Goal: Task Accomplishment & Management: Use online tool/utility

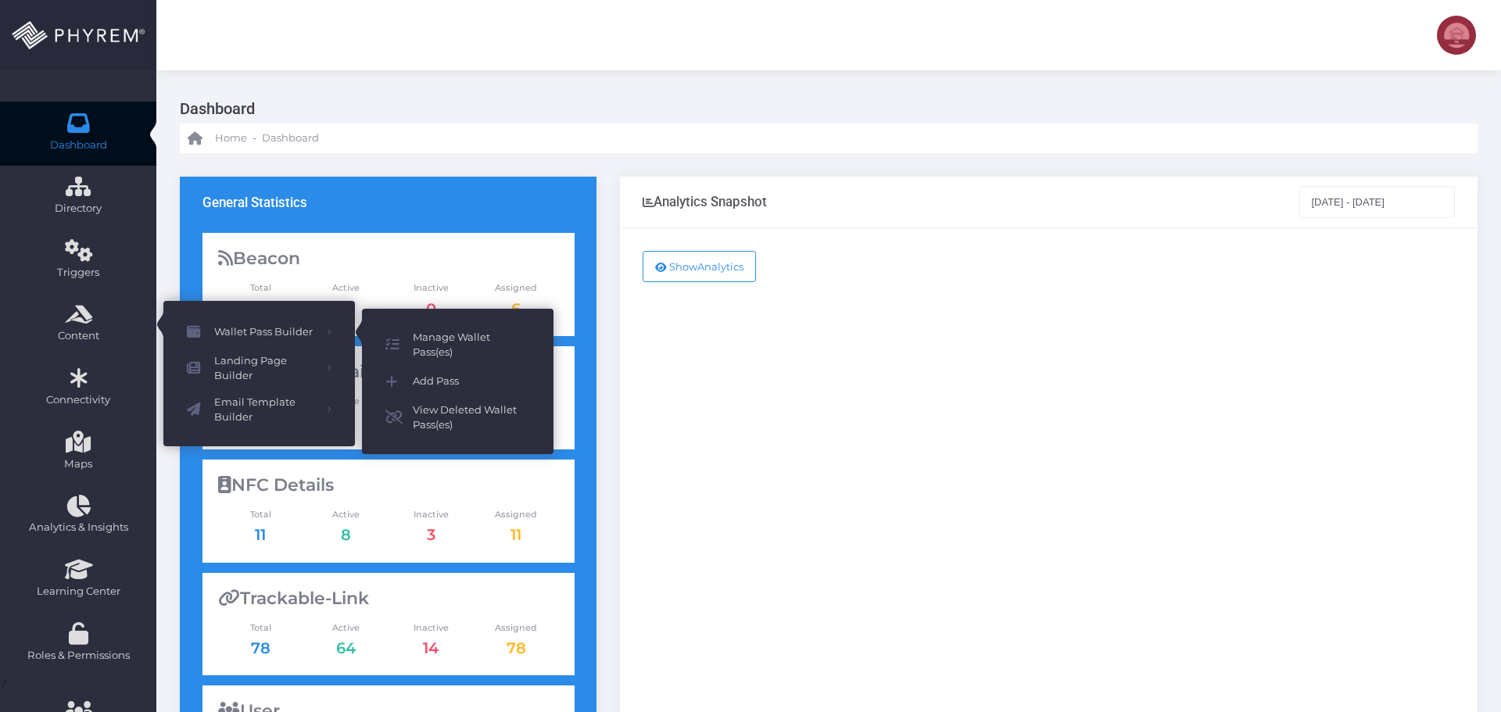
click at [441, 384] on span "Add Pass" at bounding box center [471, 381] width 117 height 20
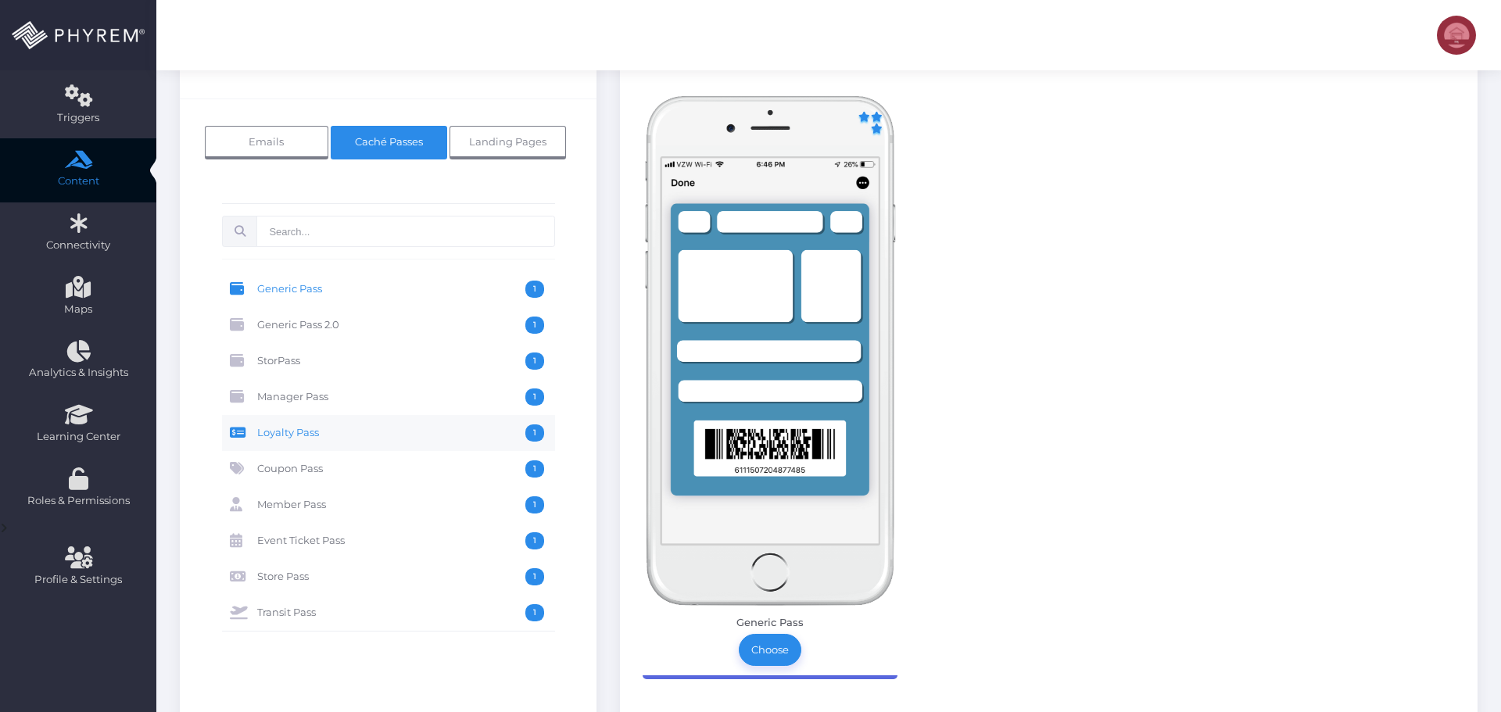
scroll to position [156, 0]
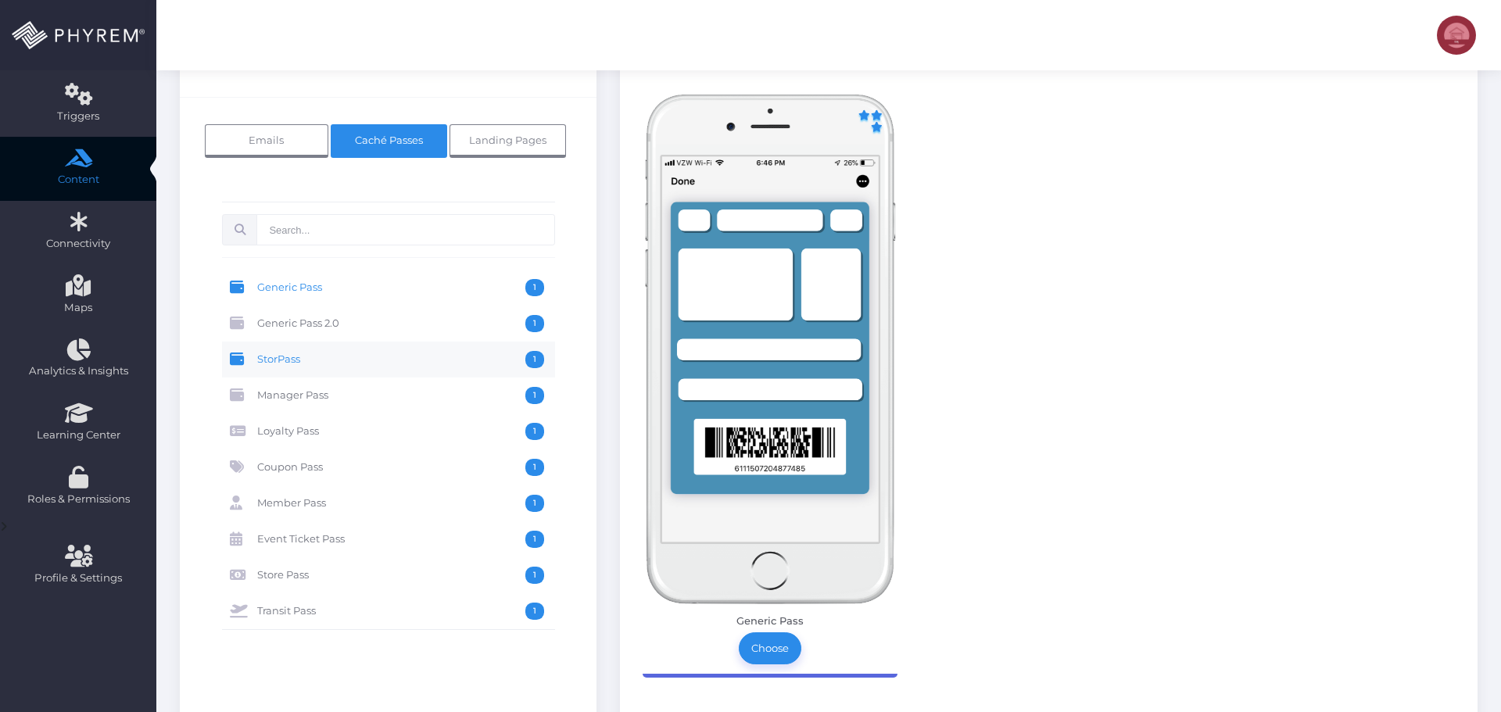
click at [361, 364] on span "StorPass" at bounding box center [391, 359] width 268 height 17
click at [772, 646] on link "Choose" at bounding box center [770, 647] width 63 height 31
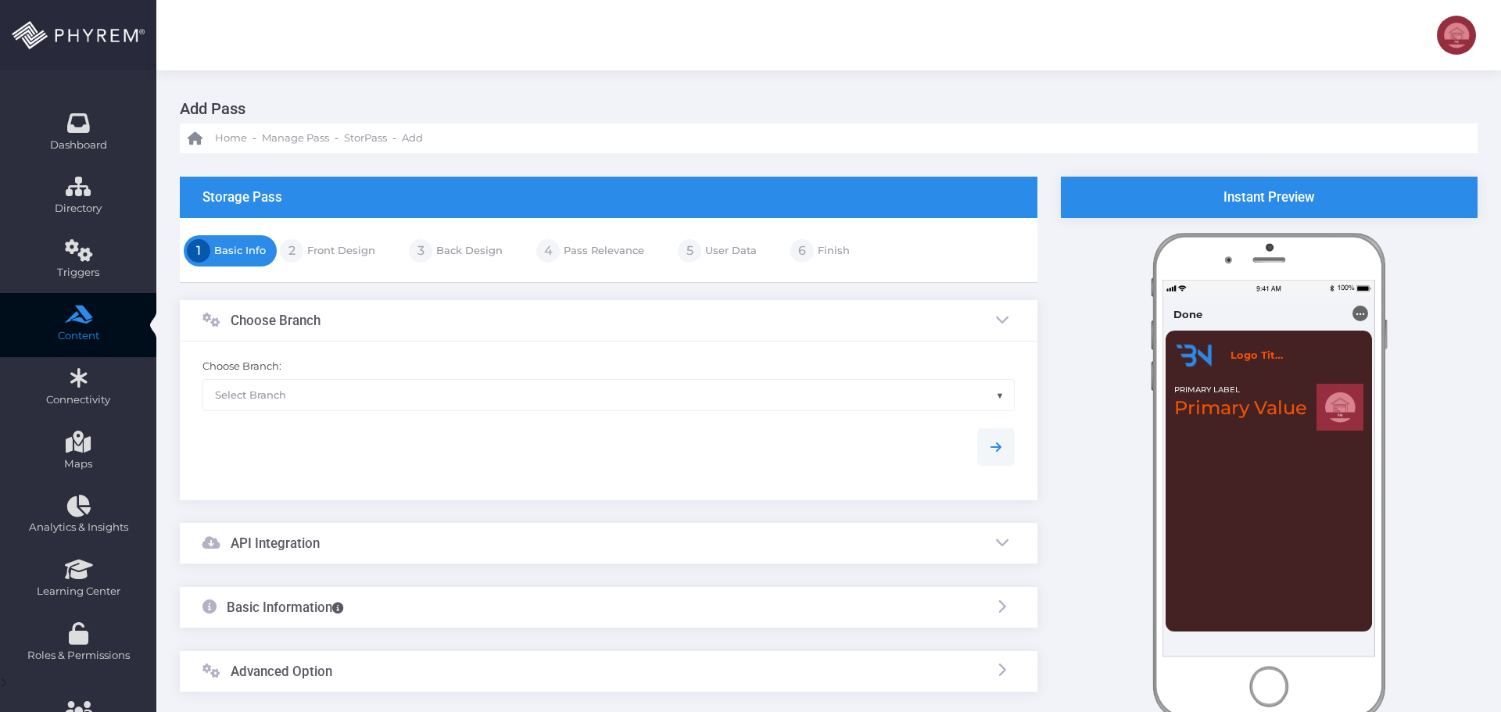
click at [357, 399] on span "Select Branch" at bounding box center [608, 395] width 811 height 30
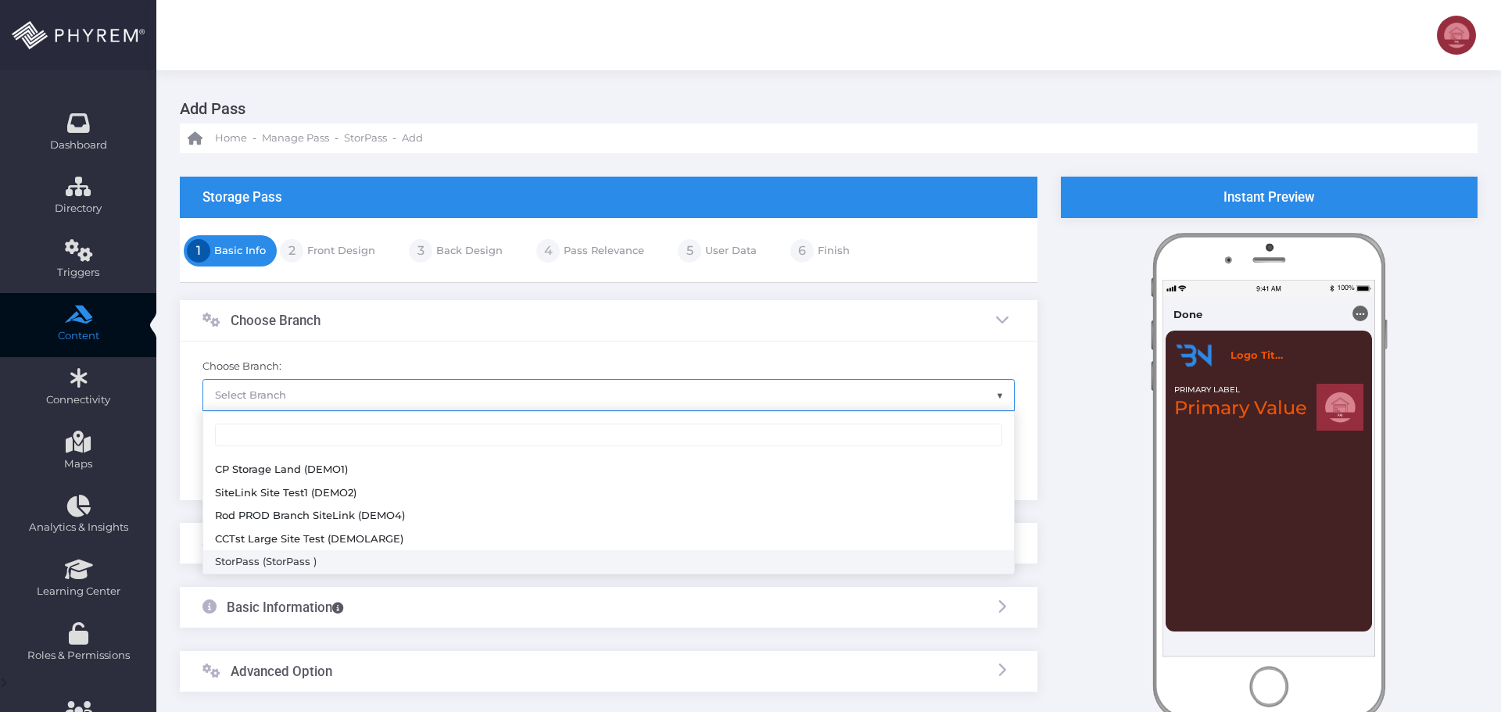
select select "648"
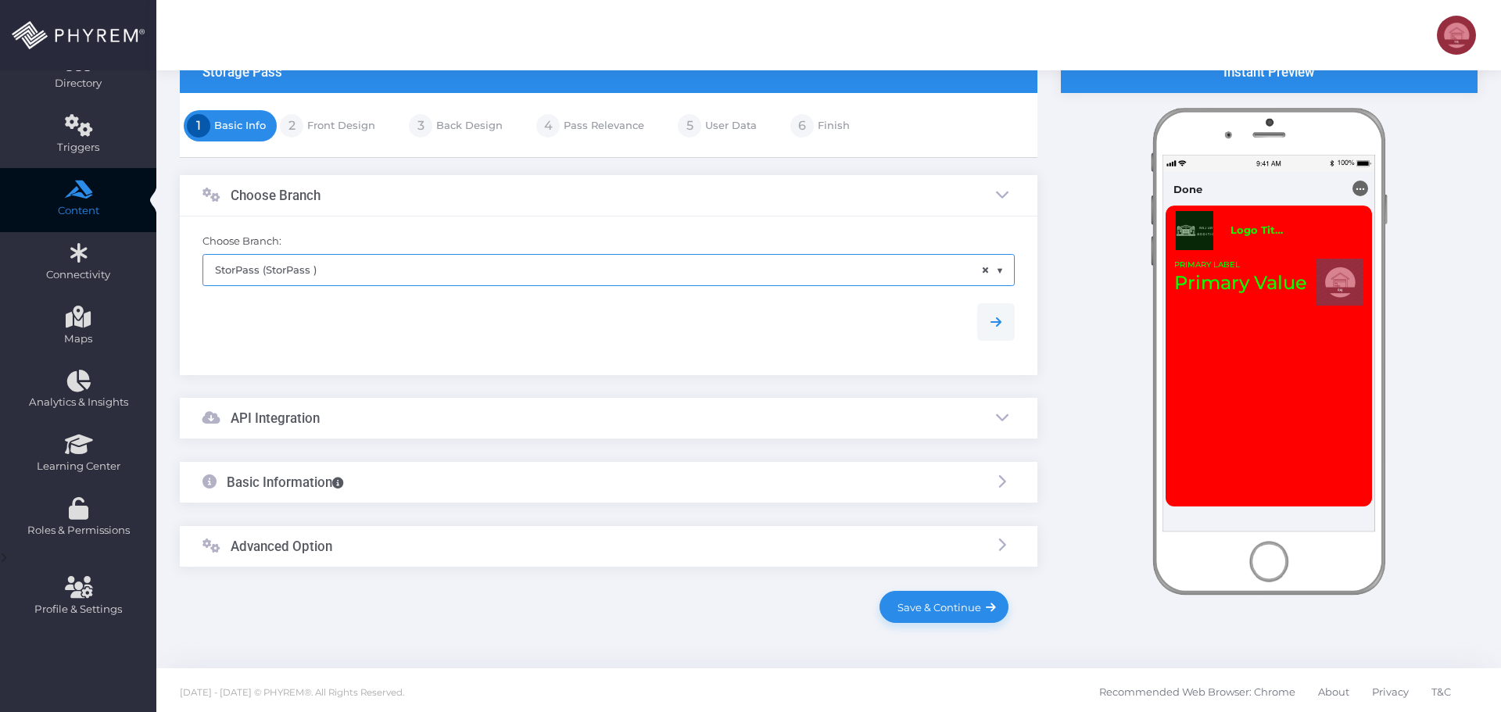
scroll to position [128, 0]
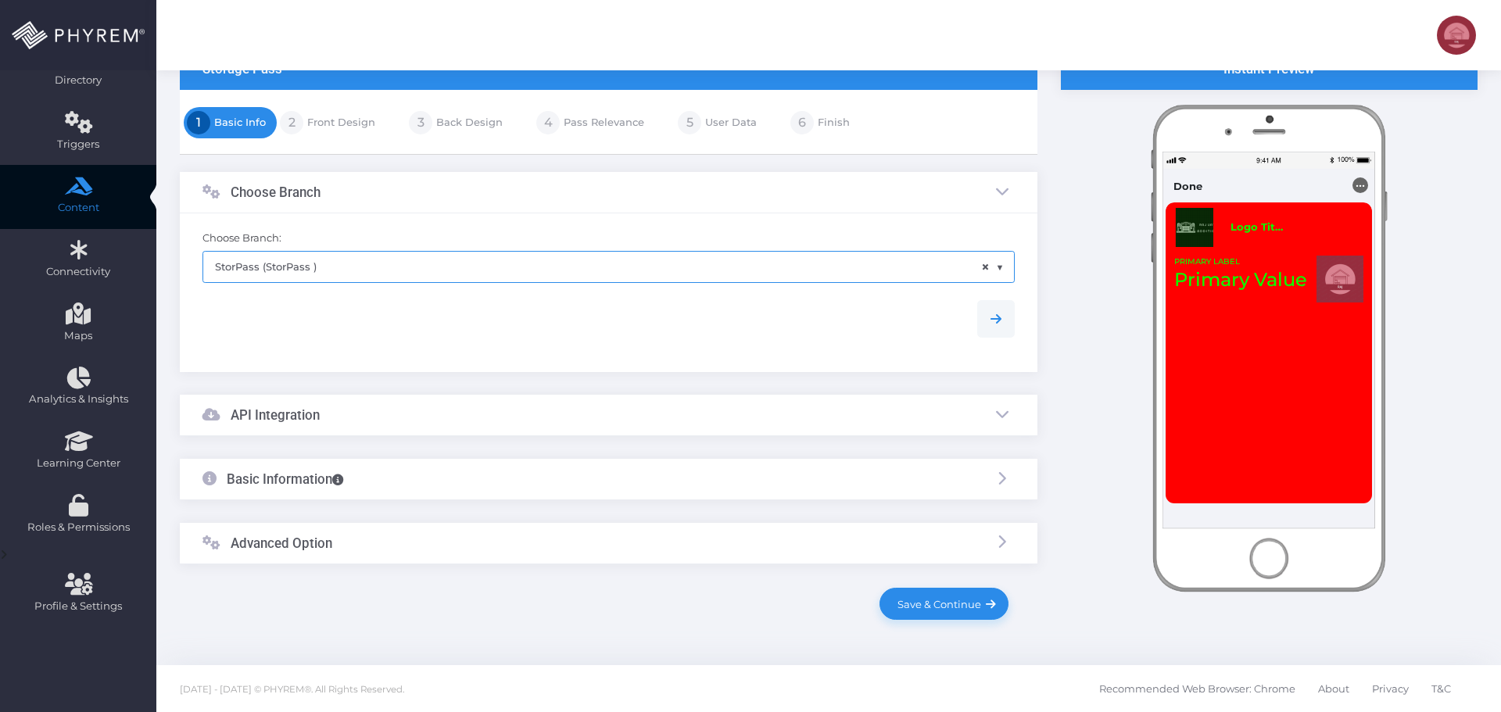
click at [399, 421] on div "API Integration" at bounding box center [609, 415] width 858 height 41
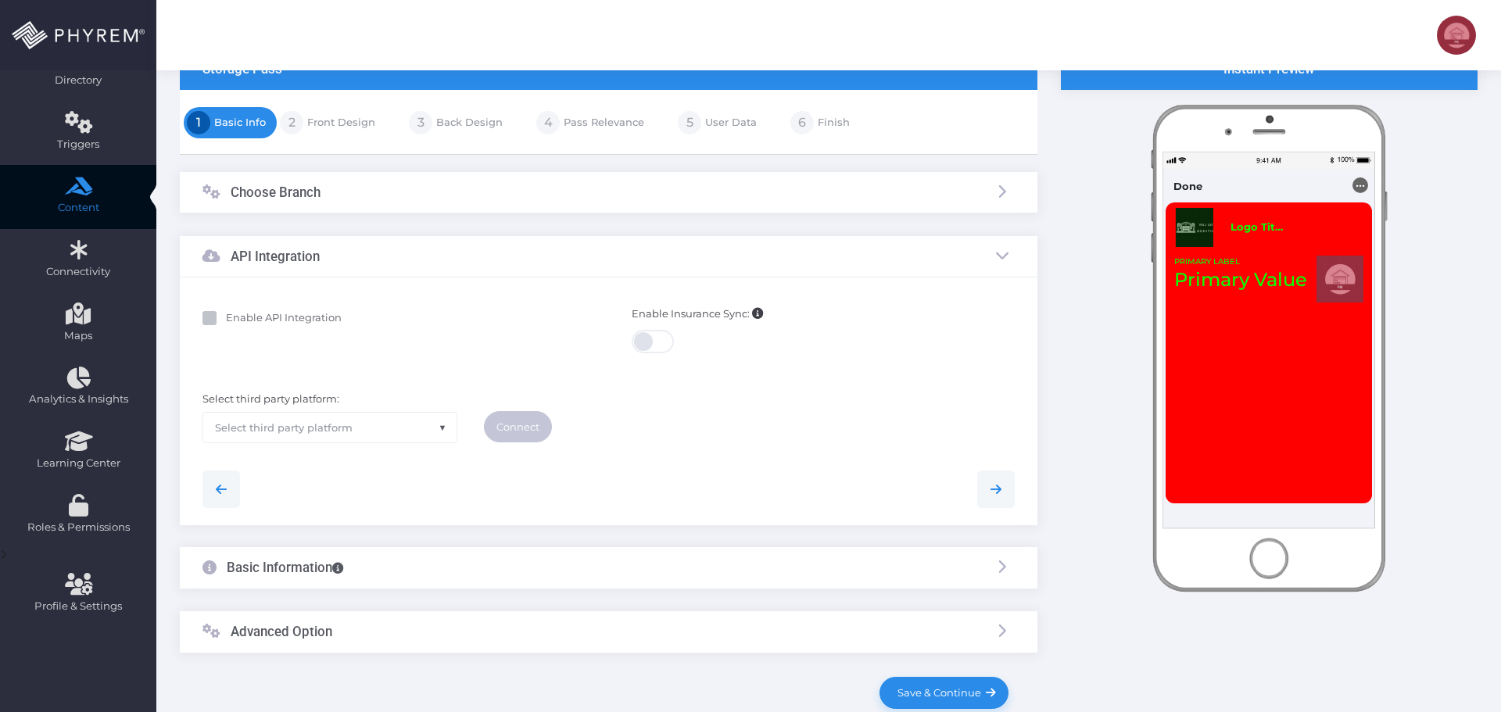
click at [281, 320] on b "Enable API Integration" at bounding box center [284, 317] width 116 height 13
click at [236, 320] on input "Enable API Integration" at bounding box center [231, 315] width 10 height 10
checkbox input "true"
click at [357, 427] on span "Select third party platform" at bounding box center [329, 428] width 253 height 30
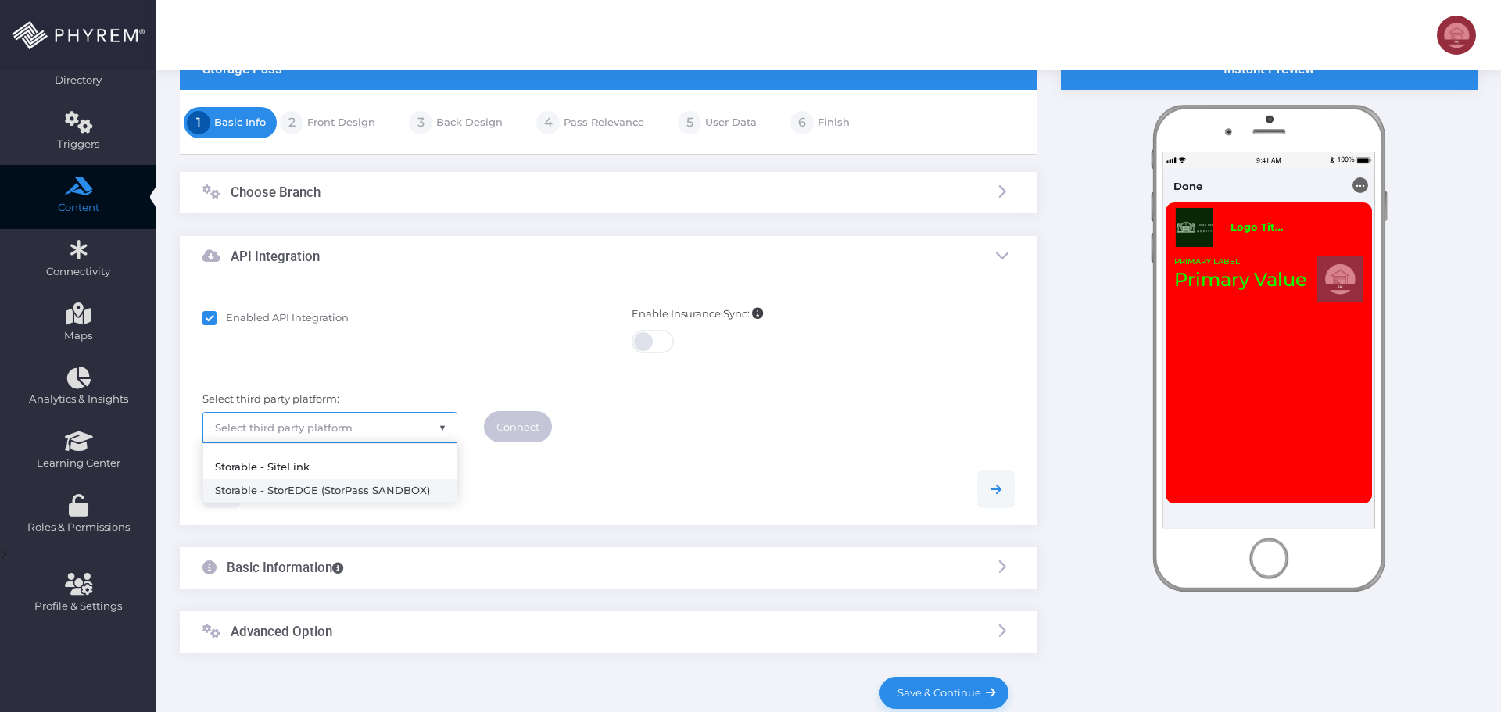
select select "storedge"
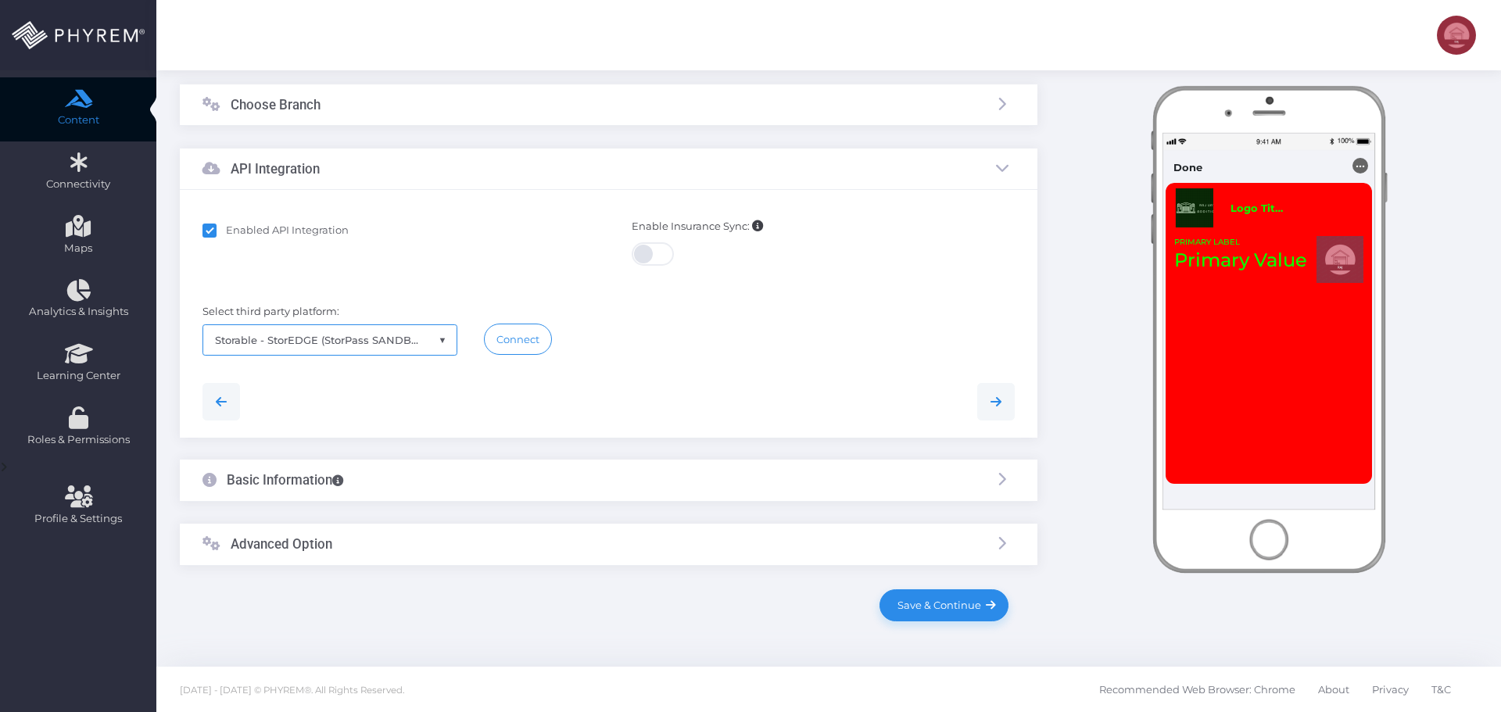
scroll to position [217, 0]
click at [515, 342] on link "Connect" at bounding box center [518, 337] width 68 height 31
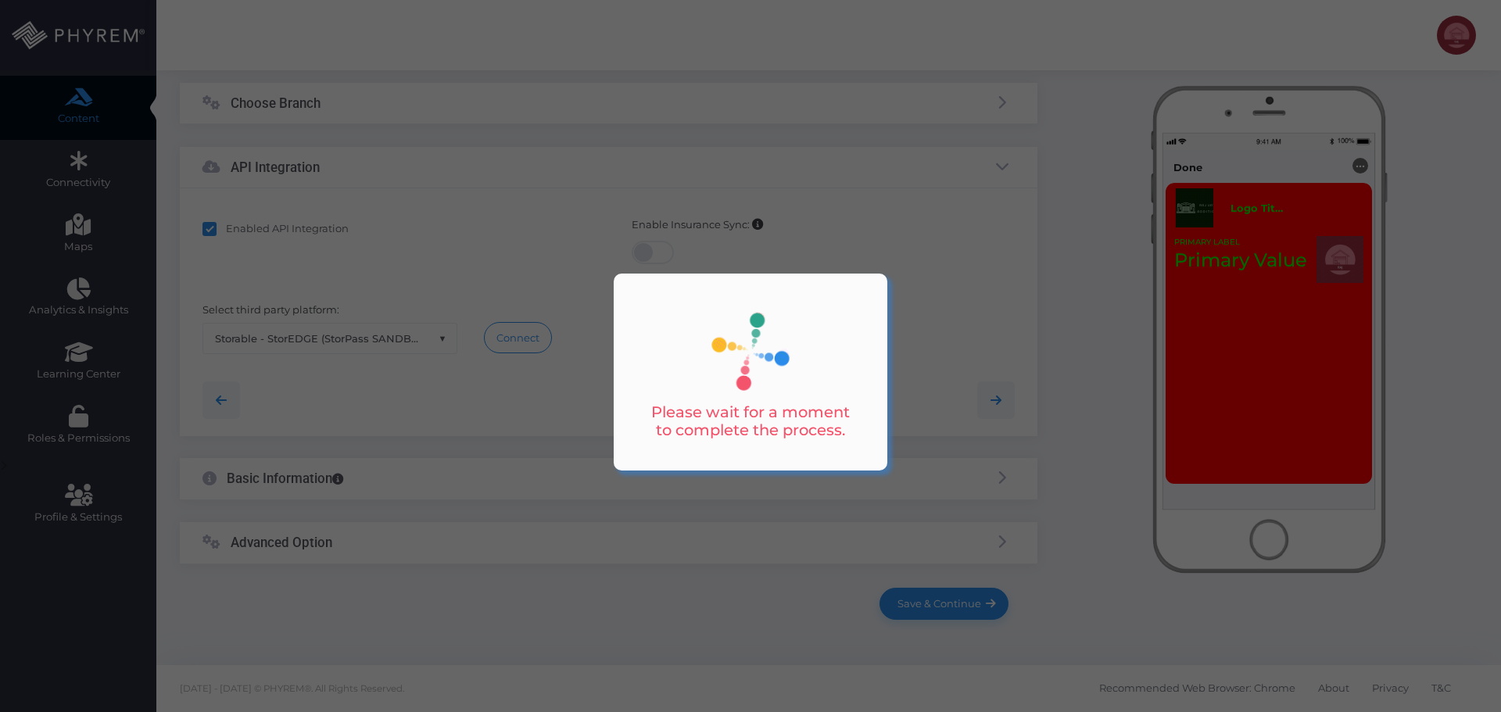
type input "Storable - StorEDGE | 1b8ead7c-ed7d-4db7-a99c-ddb331b14449"
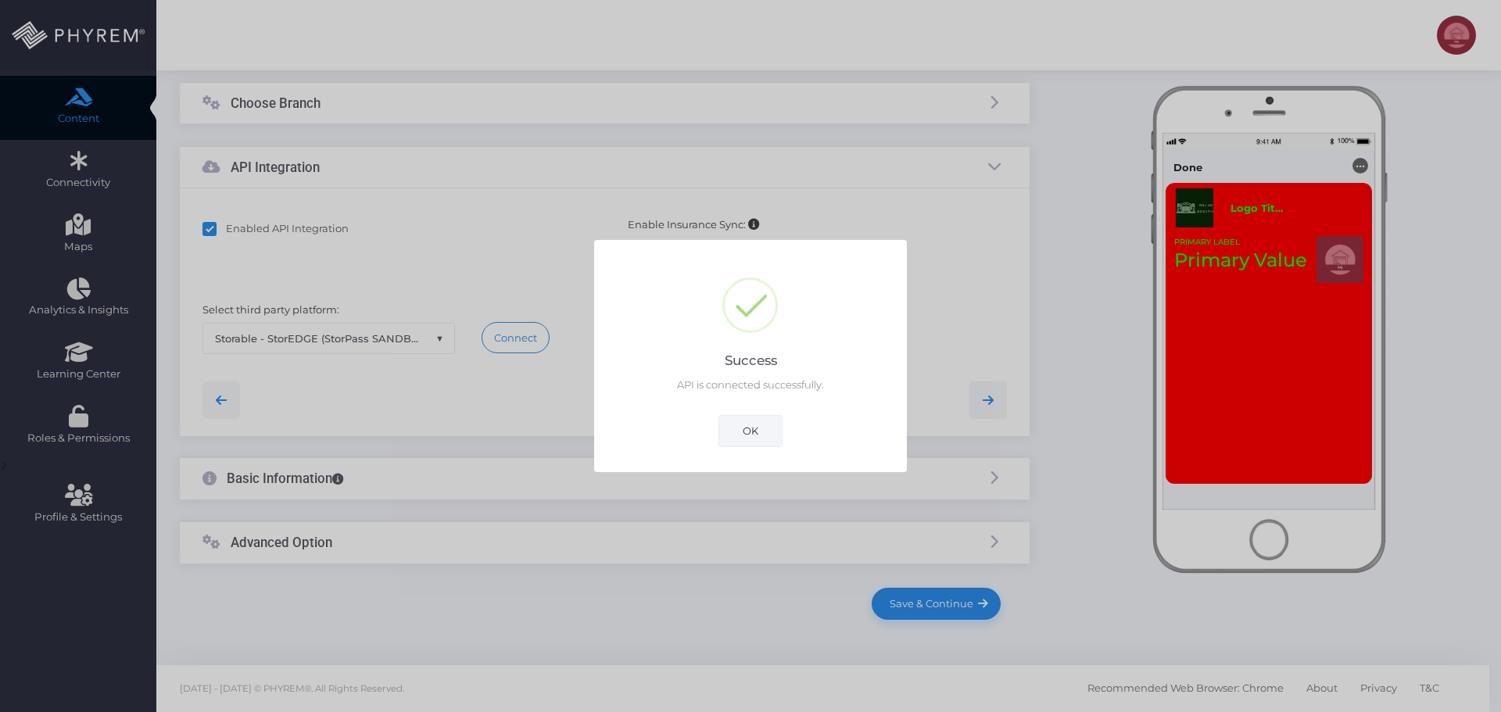
drag, startPoint x: 765, startPoint y: 431, endPoint x: 755, endPoint y: 433, distance: 10.3
click at [765, 432] on button "OK" at bounding box center [750, 430] width 64 height 31
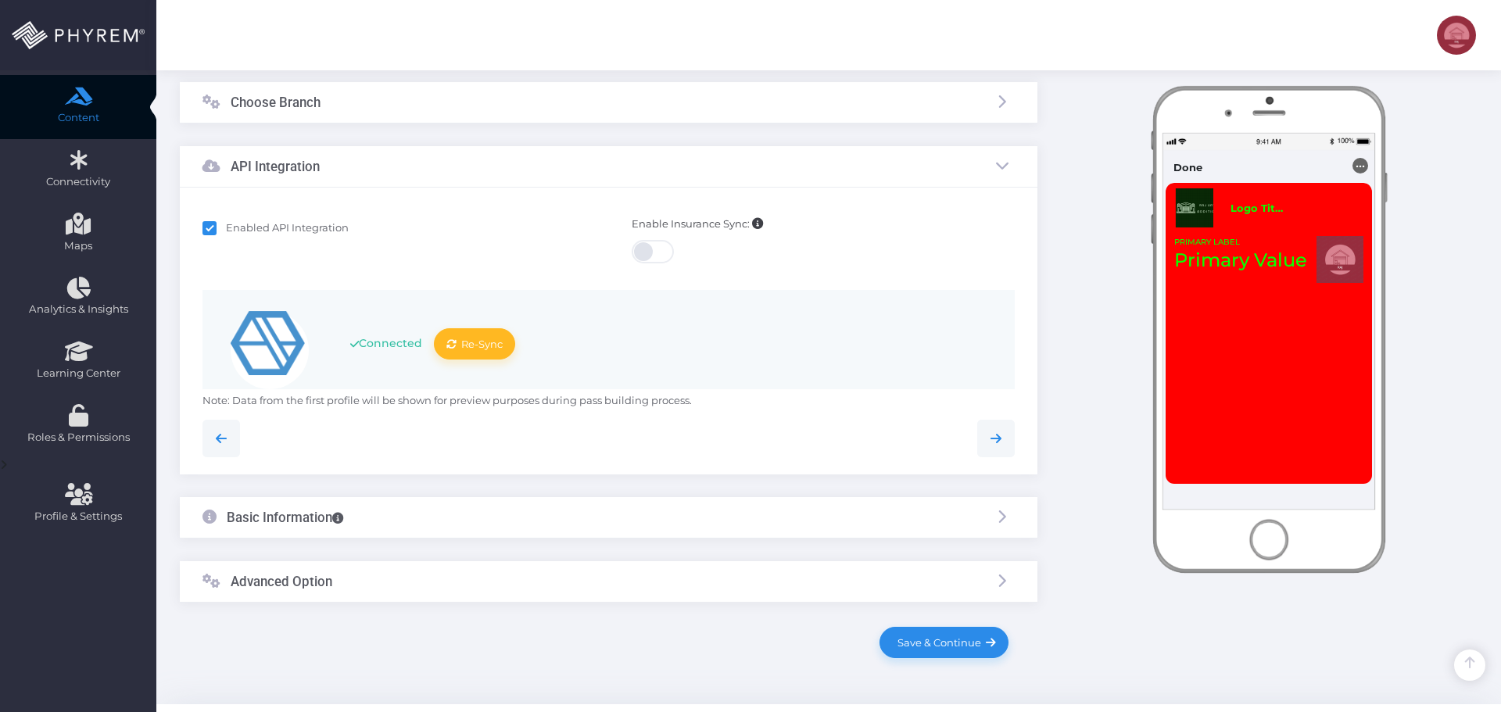
scroll to position [257, 0]
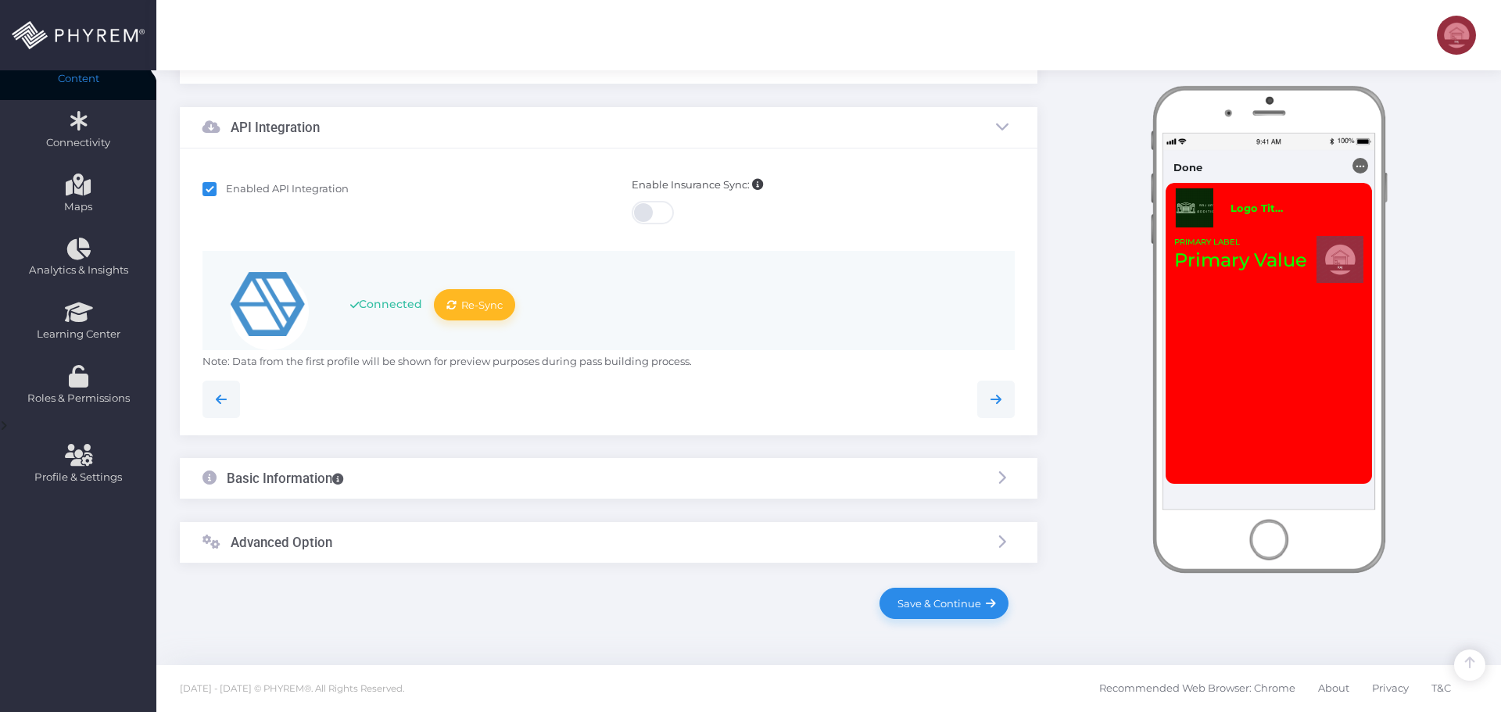
click at [477, 464] on div "Basic Information" at bounding box center [609, 478] width 858 height 41
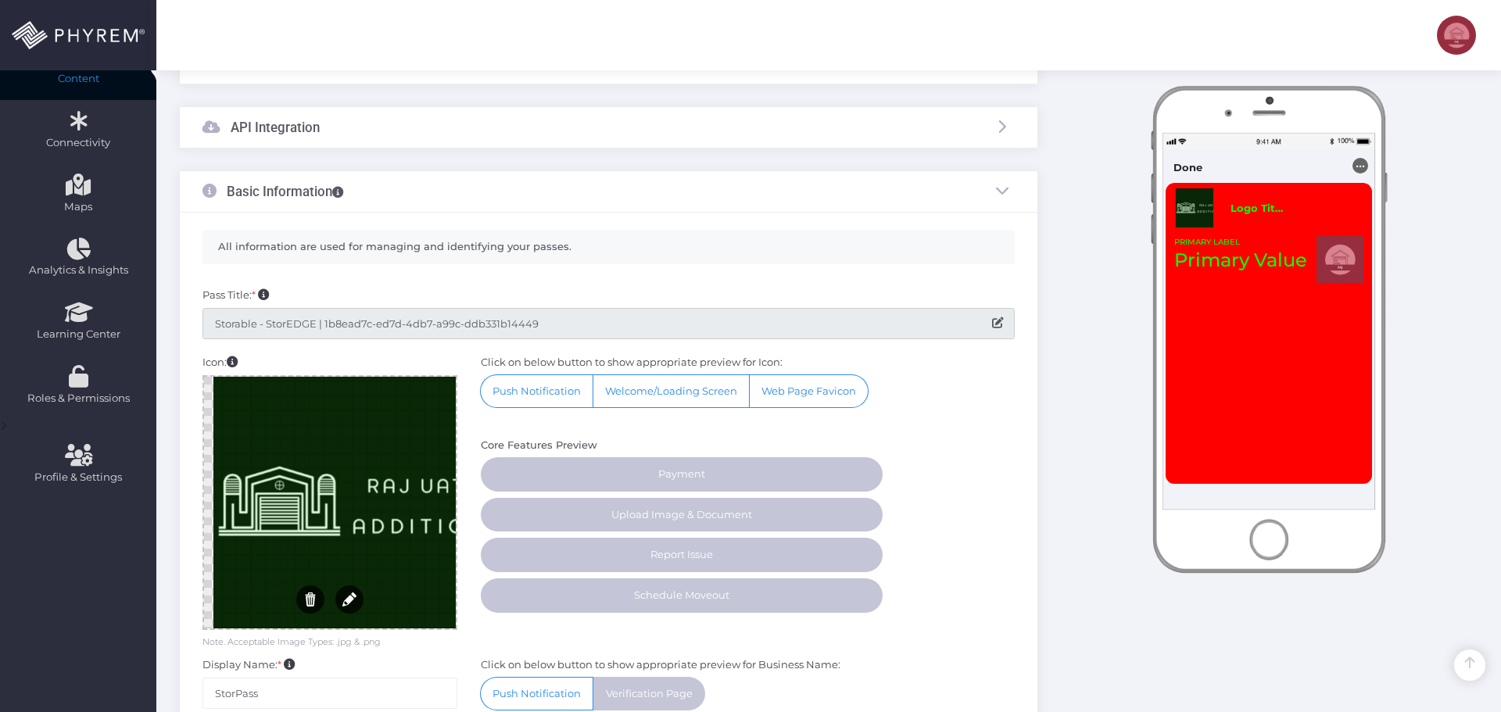
click at [553, 324] on input "Storable - StorEDGE | 1b8ead7c-ed7d-4db7-a99c-ddb331b14449" at bounding box center [608, 323] width 812 height 31
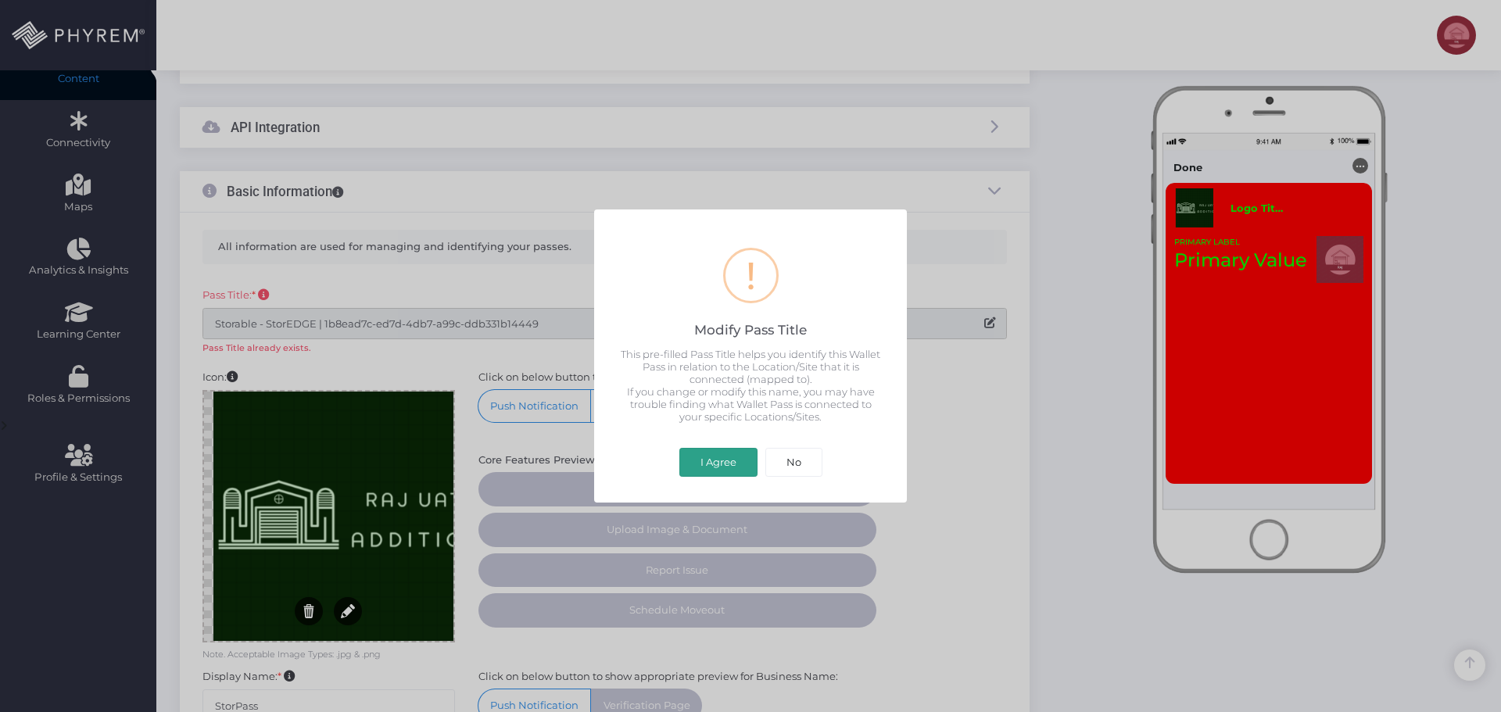
click at [713, 467] on button "I Agree" at bounding box center [718, 463] width 78 height 30
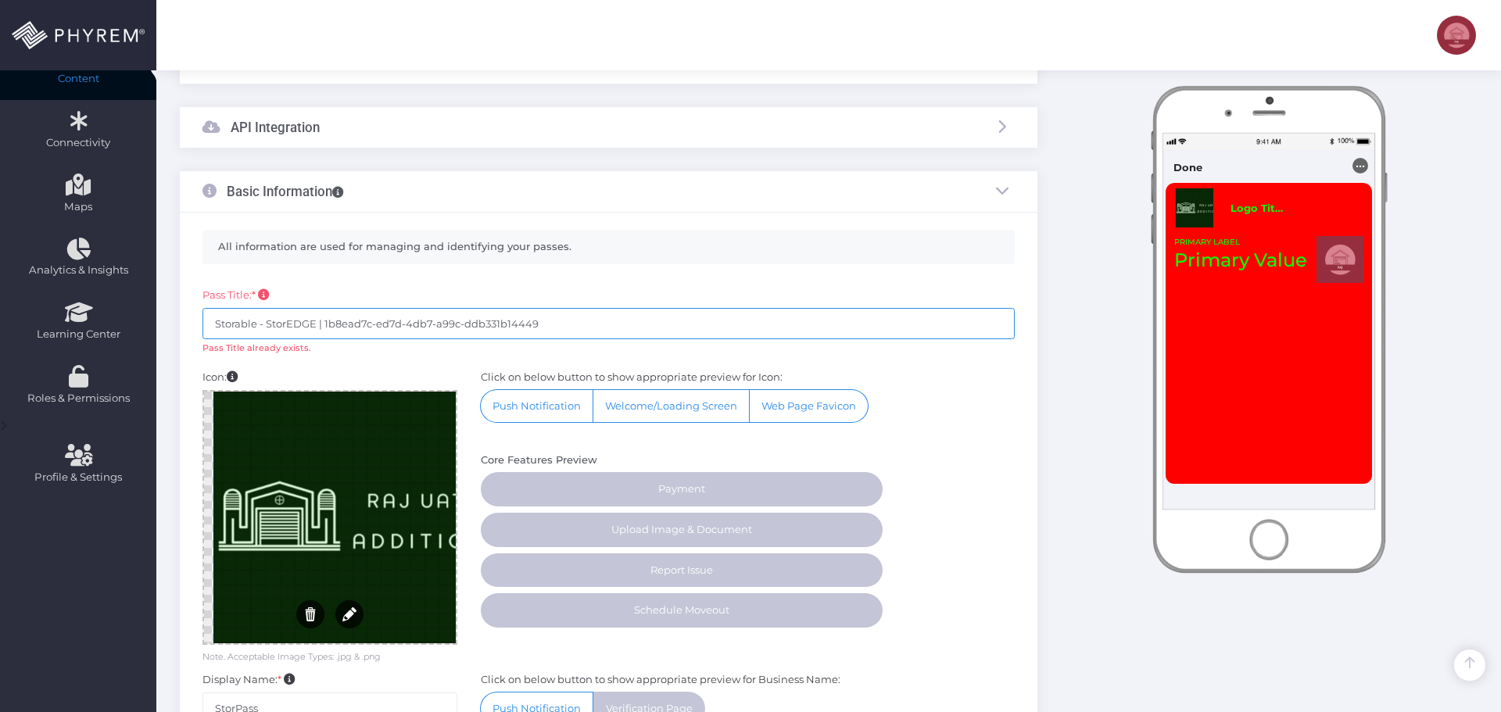
drag, startPoint x: 585, startPoint y: 315, endPoint x: 207, endPoint y: 335, distance: 378.9
click at [211, 335] on input "Storable - StorEDGE | 1b8ead7c-ed7d-4db7-a99c-ddb331b14449" at bounding box center [608, 323] width 812 height 31
click at [284, 326] on input "text" at bounding box center [608, 323] width 812 height 31
paste input "Tenant Issue Installing Storpass"
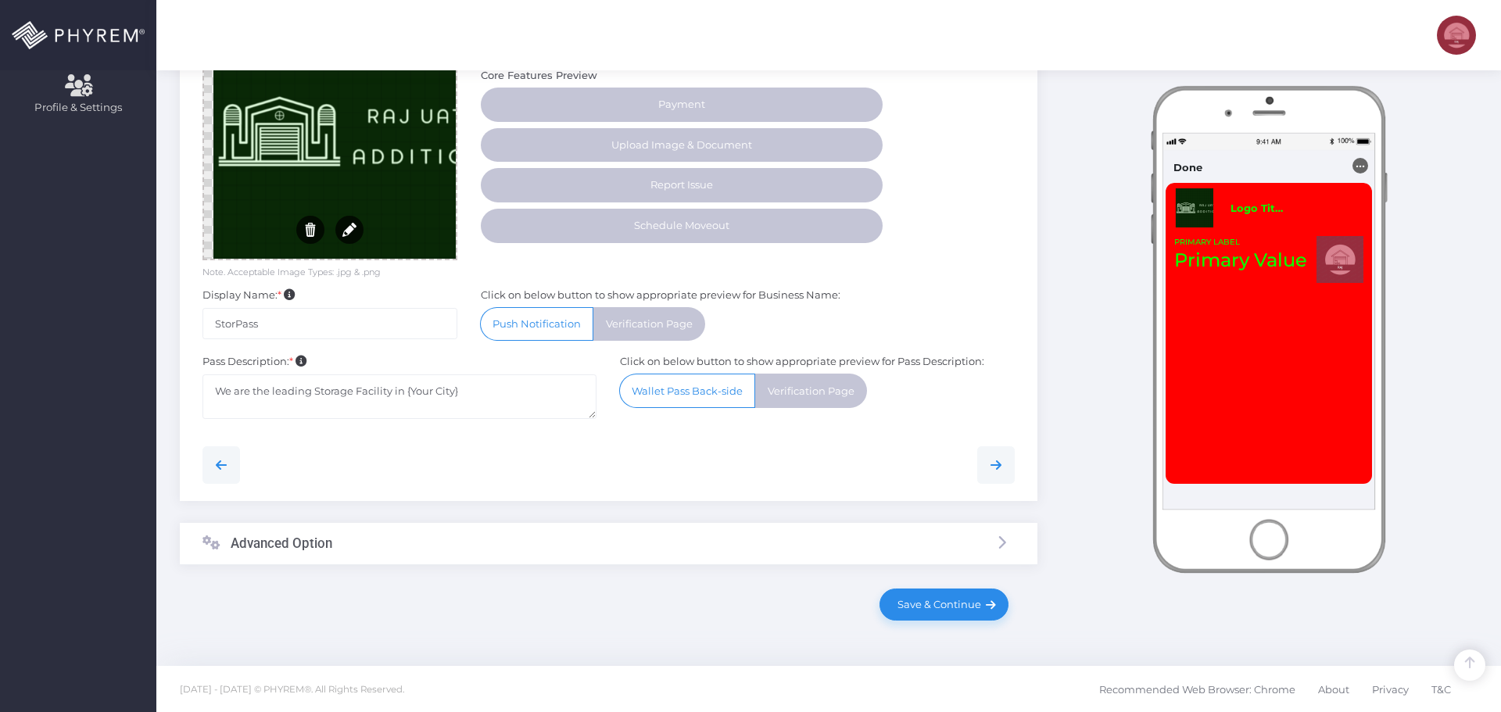
scroll to position [628, 0]
type input "Tenant Issue Installing Storpass-09/29/25"
click at [386, 542] on div "Advanced Option" at bounding box center [609, 542] width 858 height 41
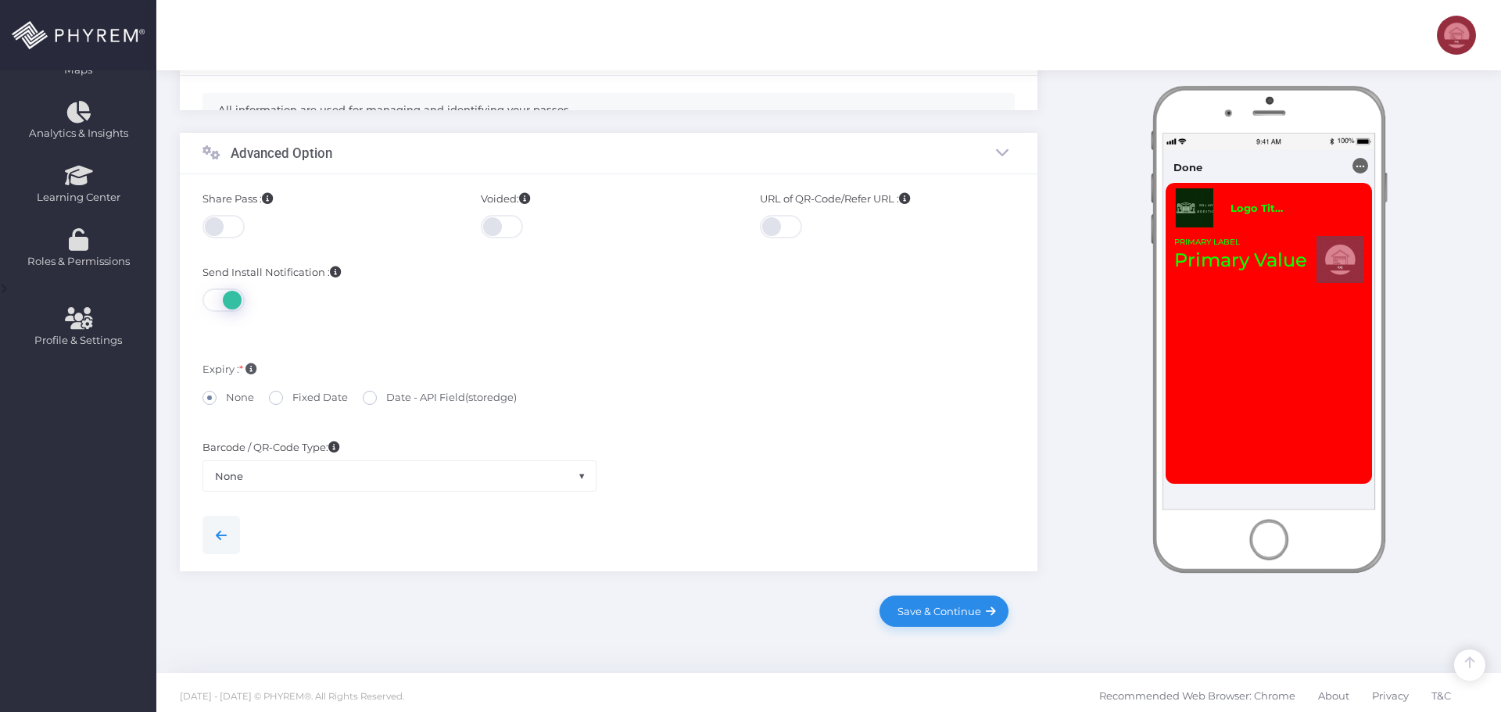
scroll to position [367, 0]
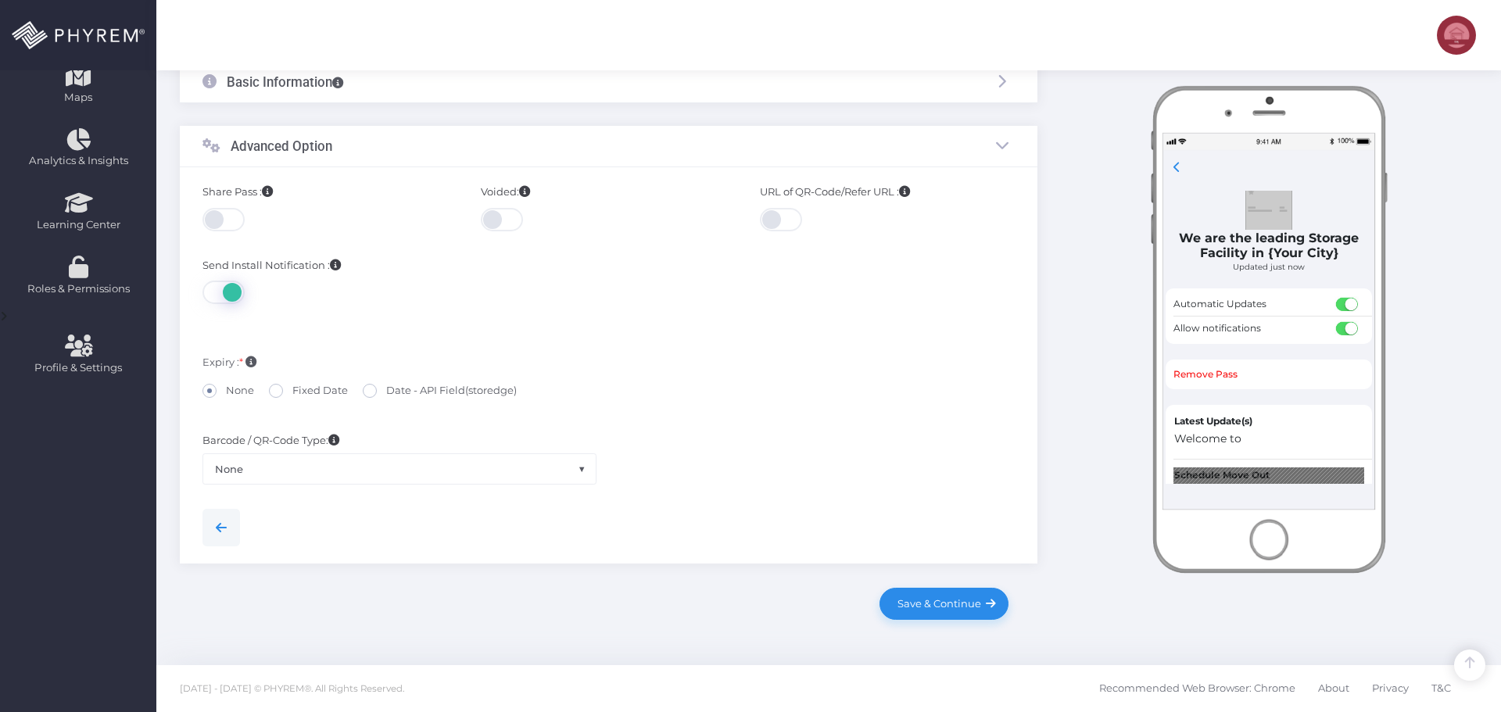
click at [226, 223] on span at bounding box center [224, 219] width 45 height 23
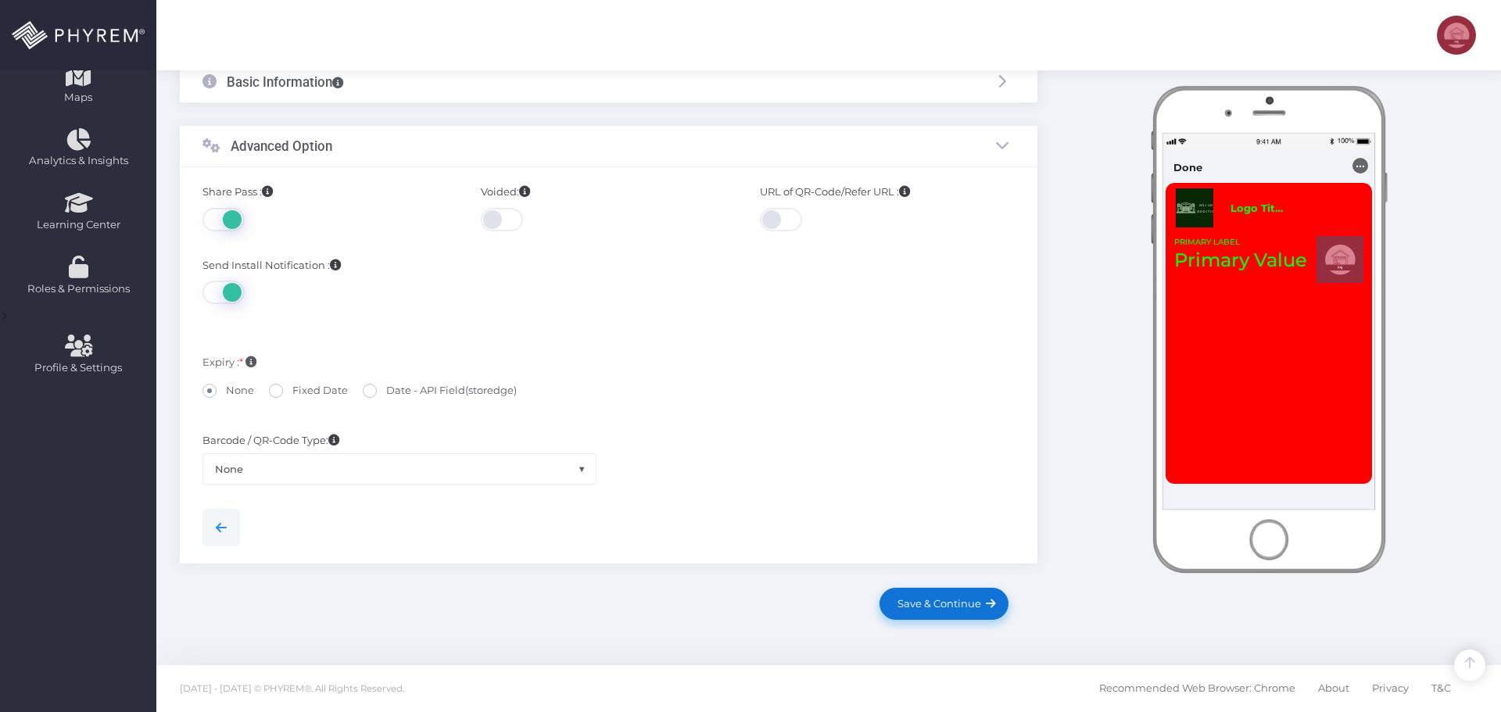
click at [927, 605] on span "Save & Continue" at bounding box center [936, 603] width 89 height 13
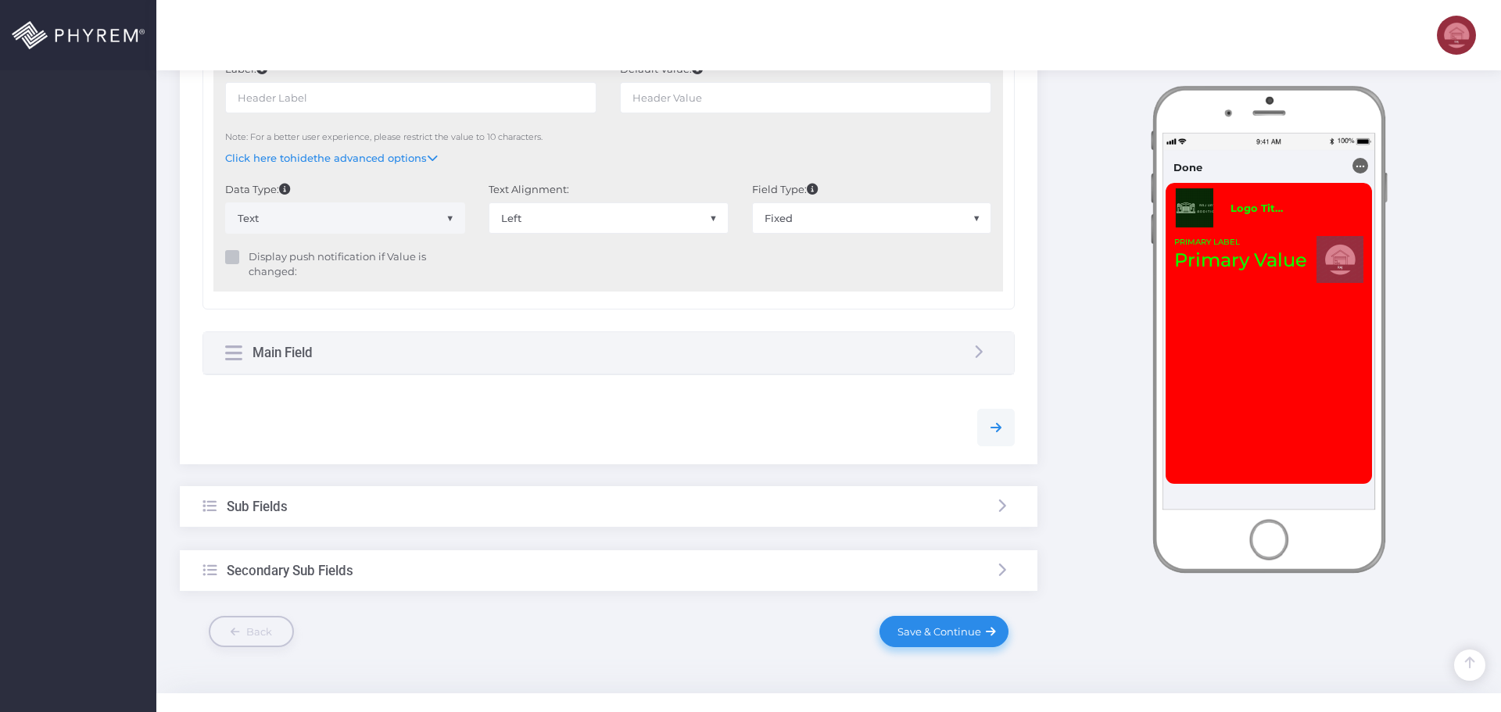
scroll to position [938, 0]
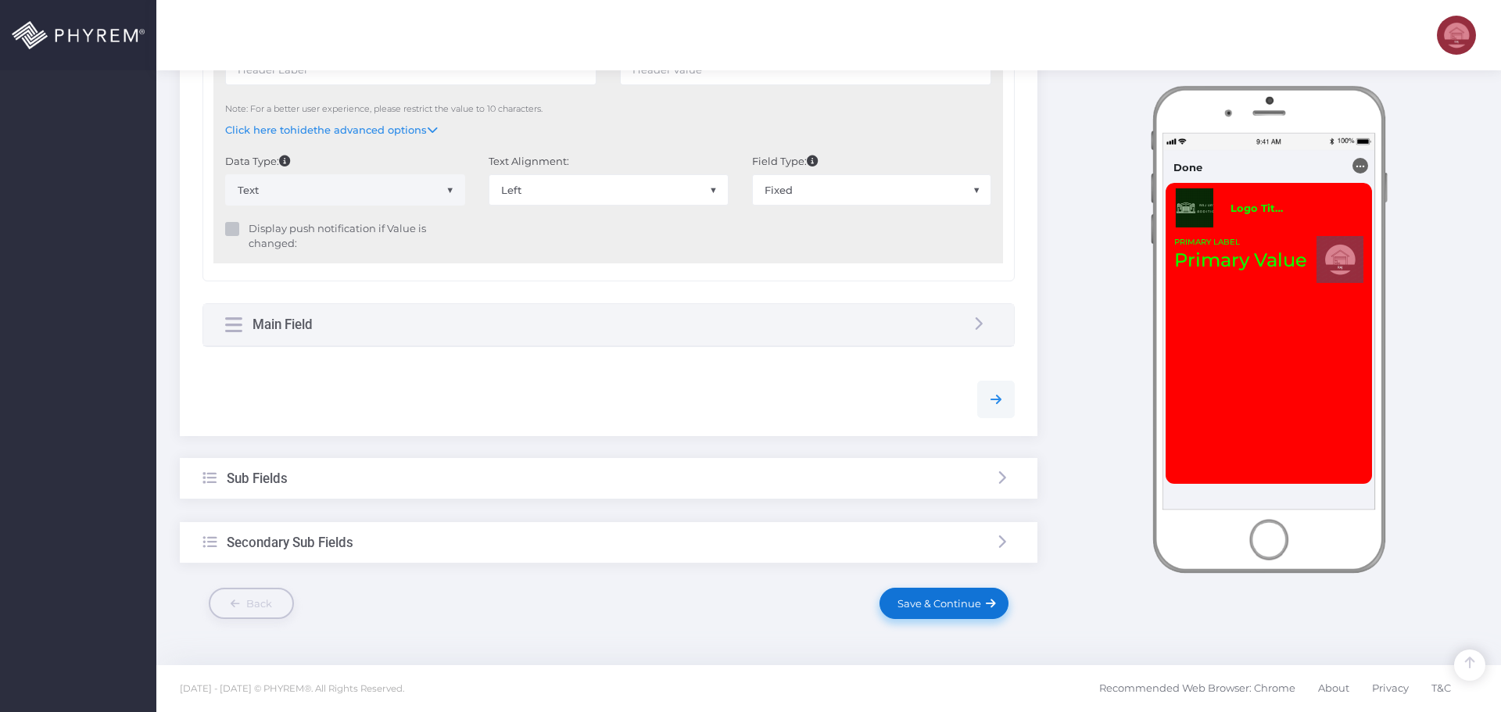
click at [924, 603] on span "Save & Continue" at bounding box center [936, 603] width 89 height 13
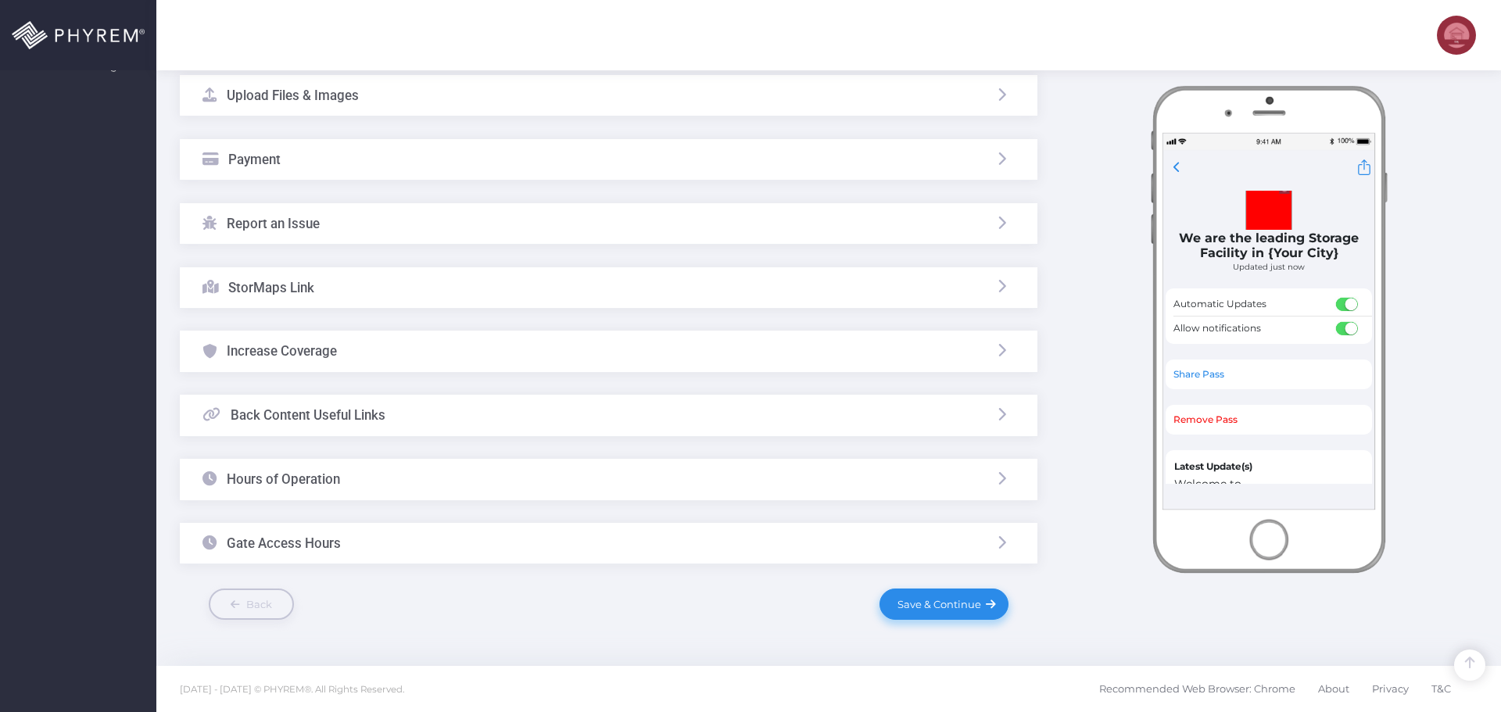
scroll to position [669, 0]
click at [918, 596] on link "Save & Continue" at bounding box center [943, 603] width 128 height 31
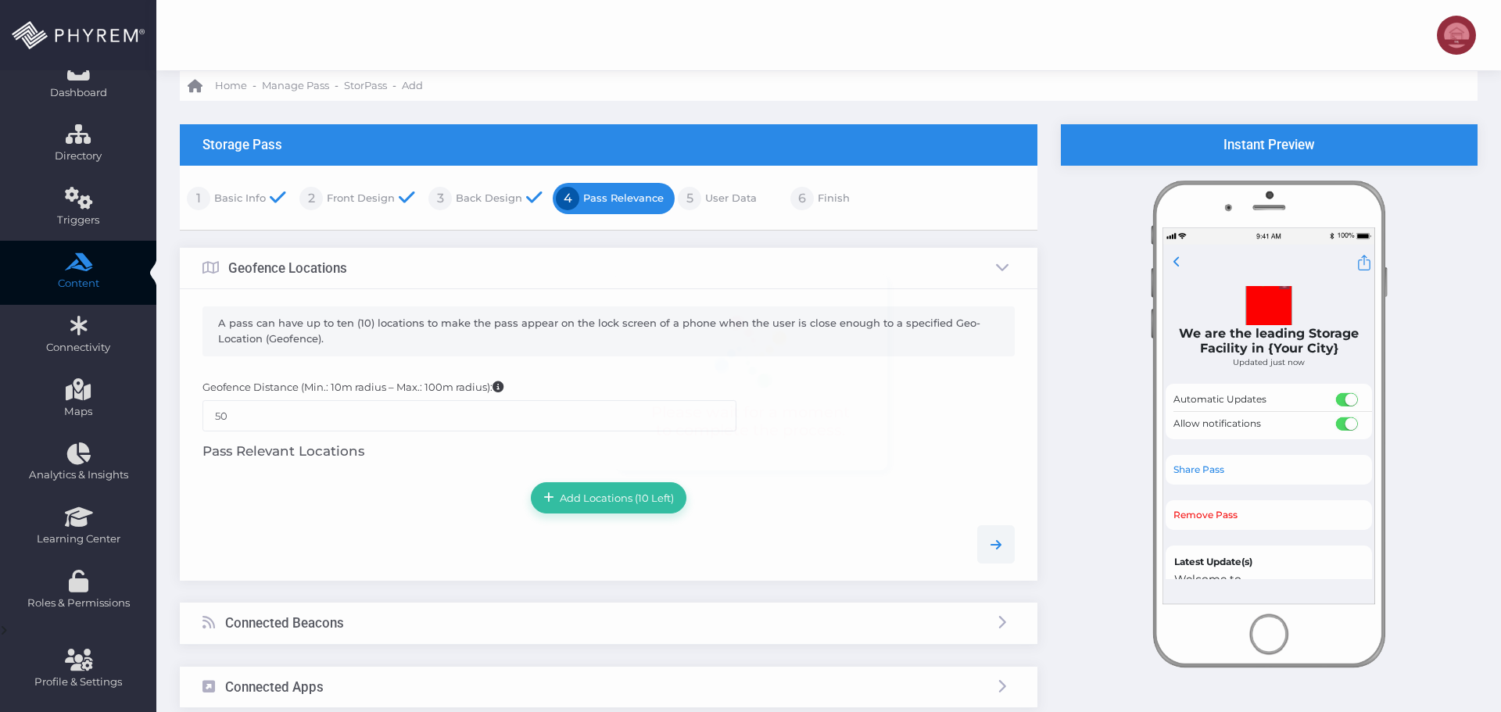
scroll to position [197, 0]
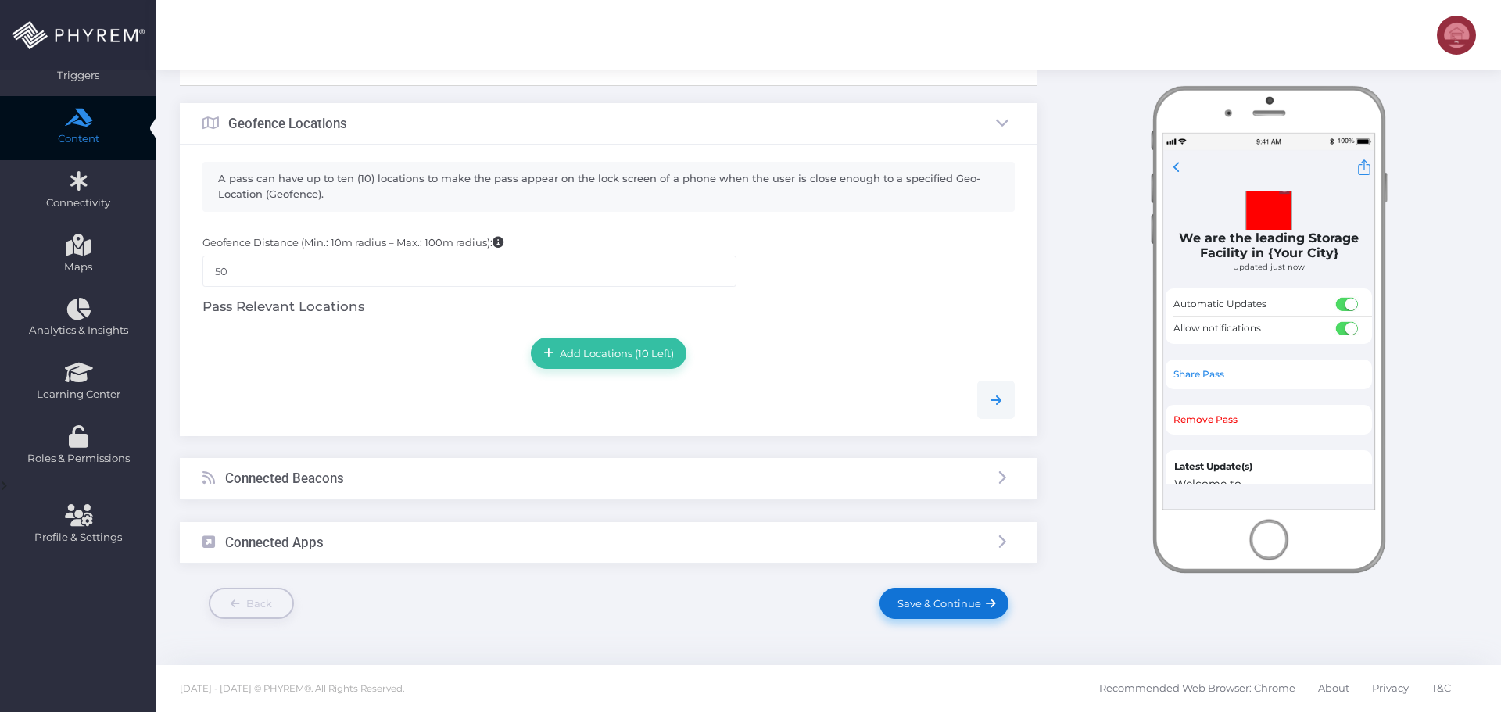
click at [915, 601] on span "Save & Continue" at bounding box center [936, 603] width 89 height 13
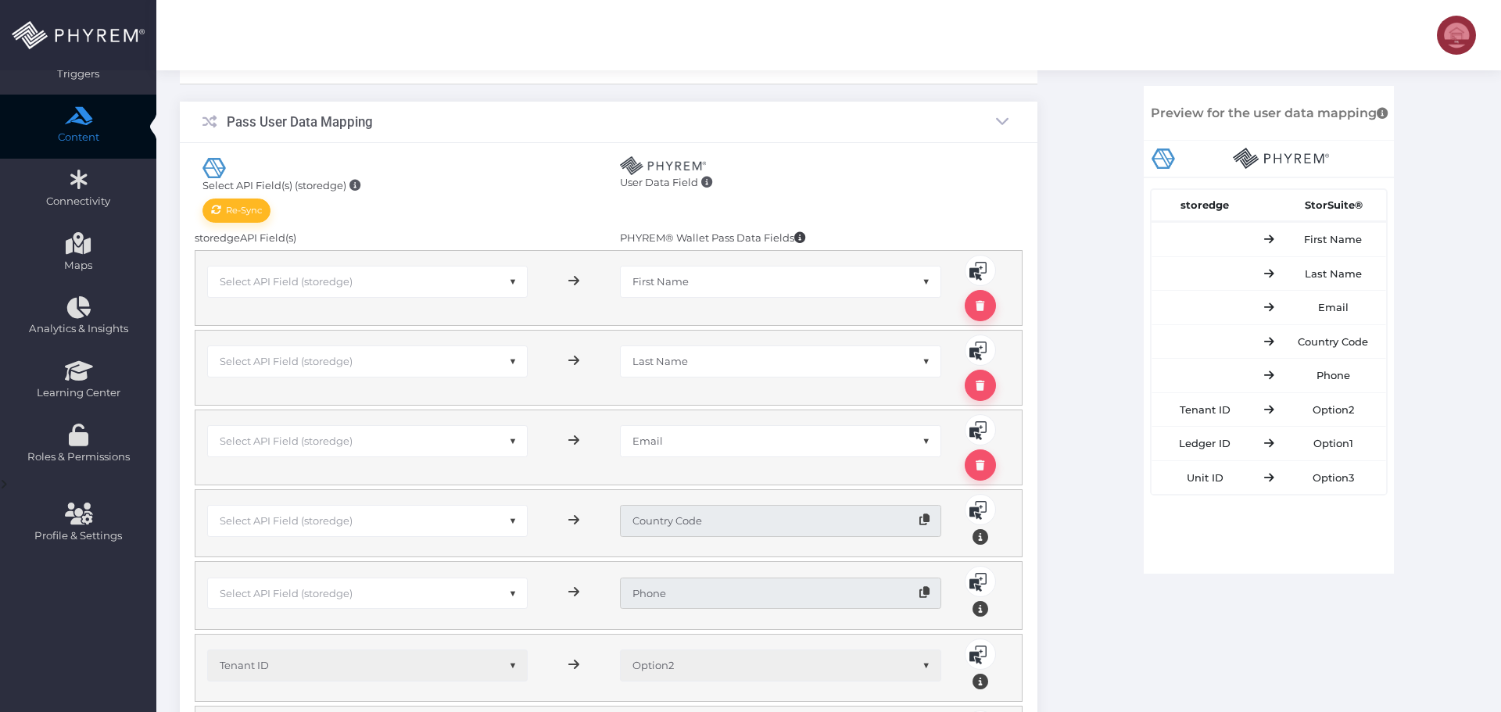
scroll to position [235, 0]
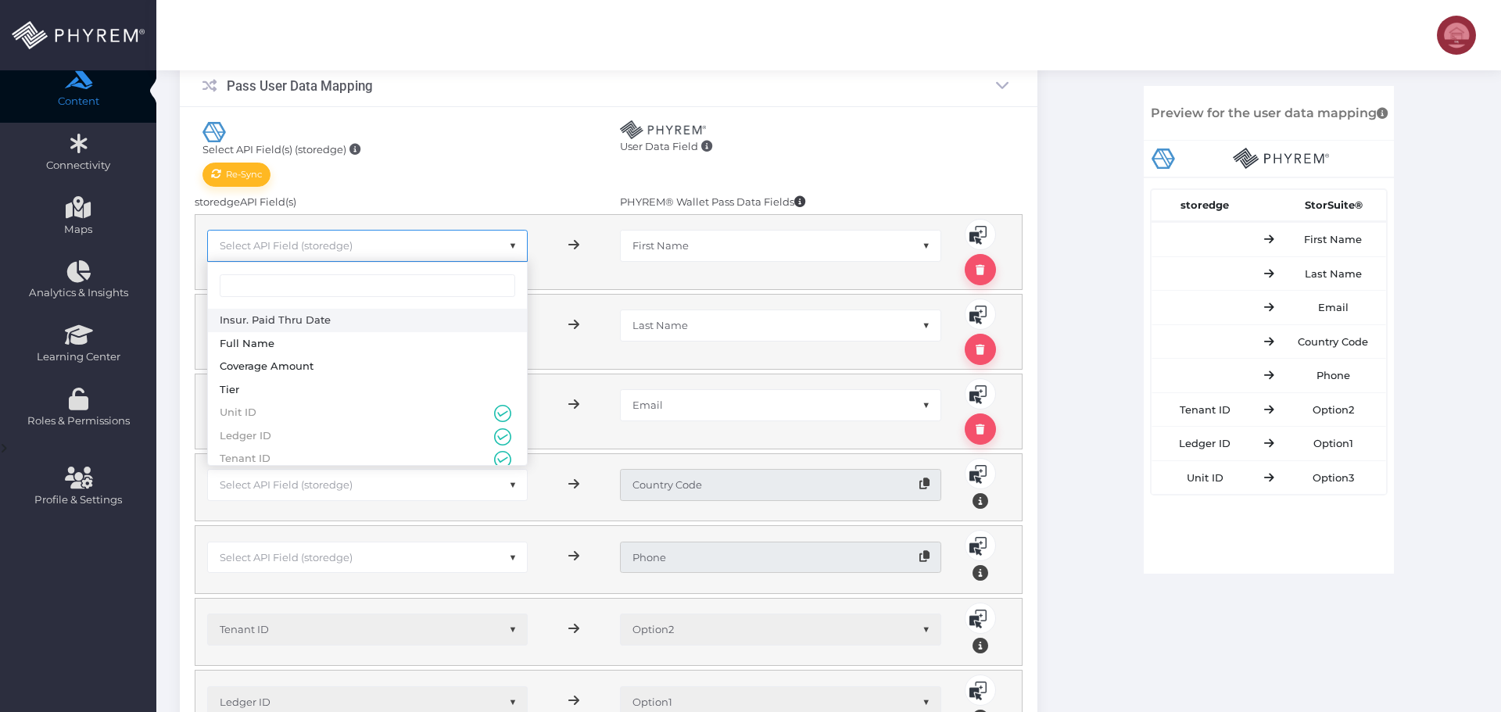
click at [337, 248] on span "Select API Field (storedge)" at bounding box center [286, 245] width 133 height 13
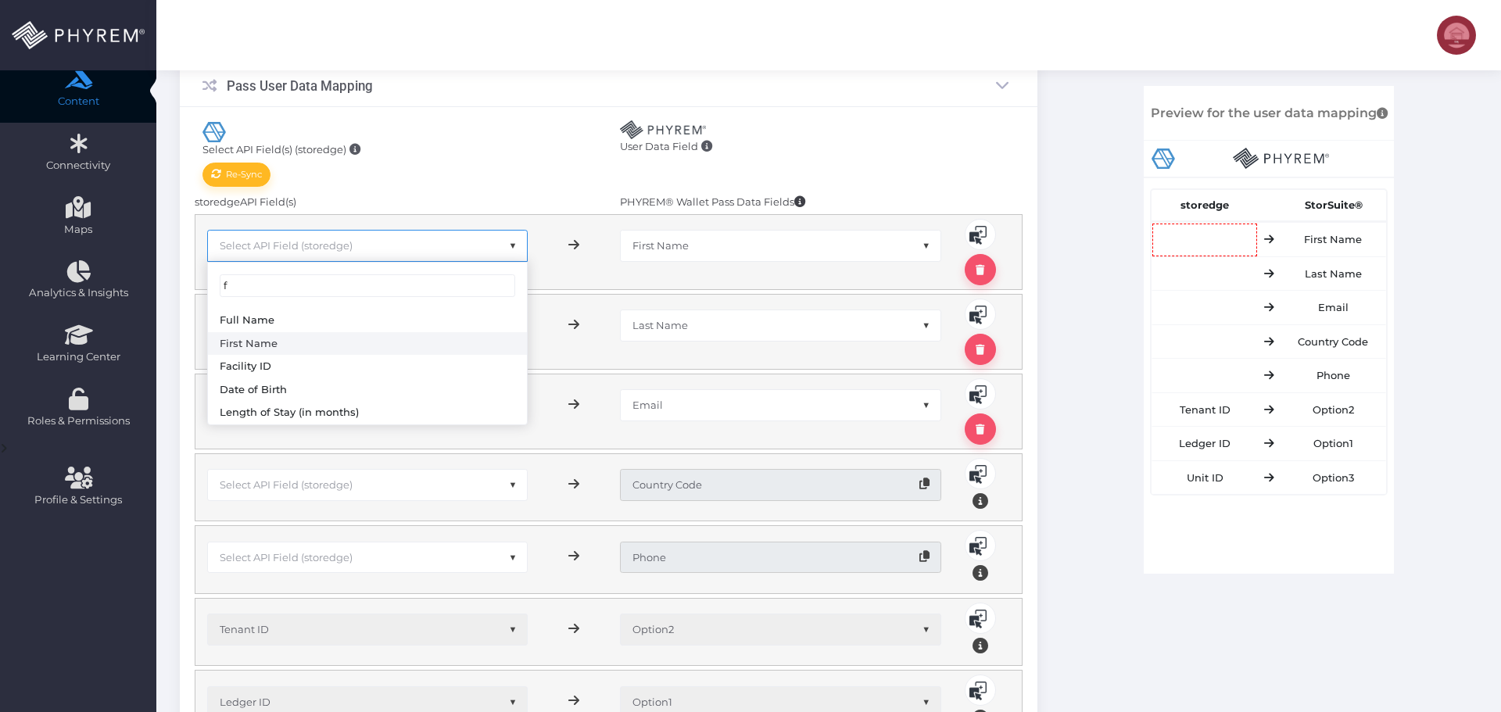
type input "f"
select select "pr_storage_tenant.first_name"
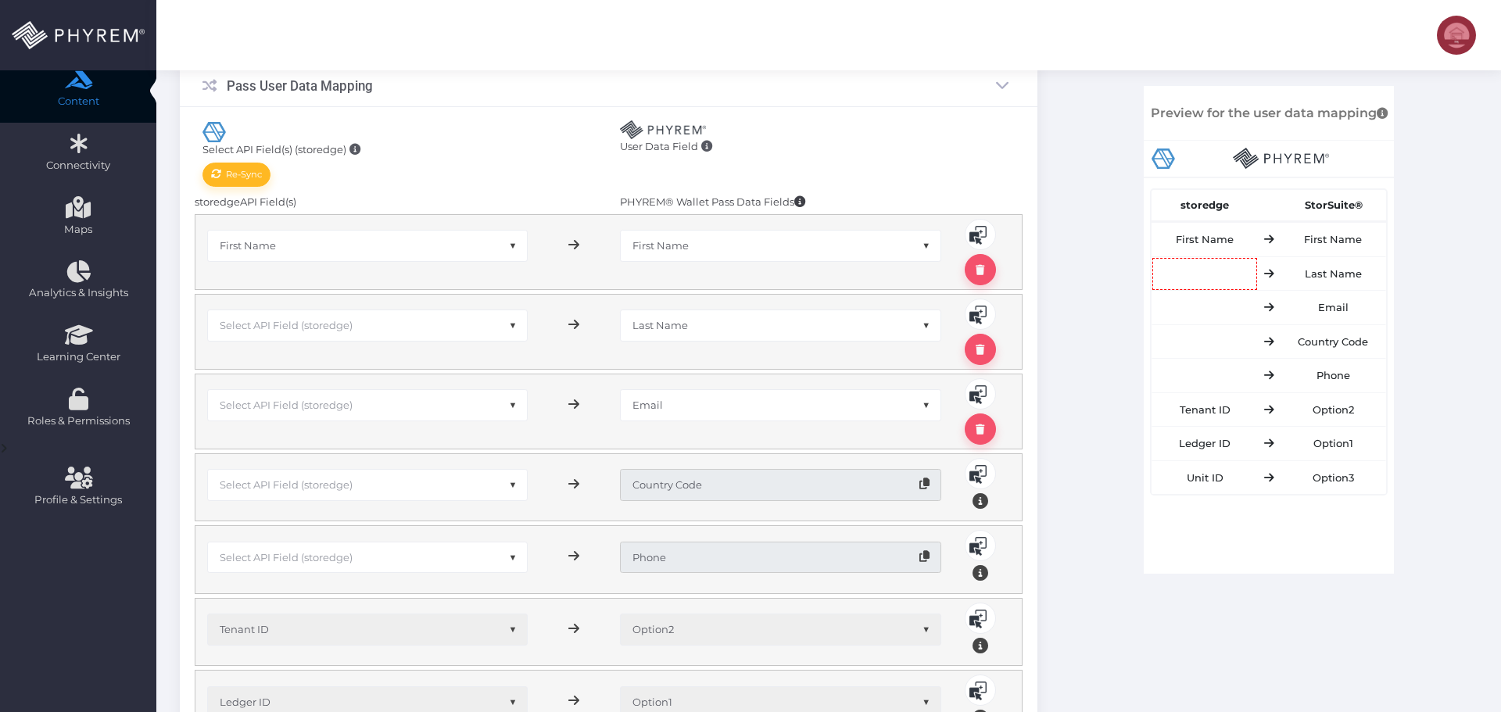
click at [317, 320] on span "Select API Field (storedge)" at bounding box center [286, 325] width 133 height 13
type input "las"
drag, startPoint x: 296, startPoint y: 407, endPoint x: 337, endPoint y: 416, distance: 41.5
select select "pr_storage_tenant.last_name"
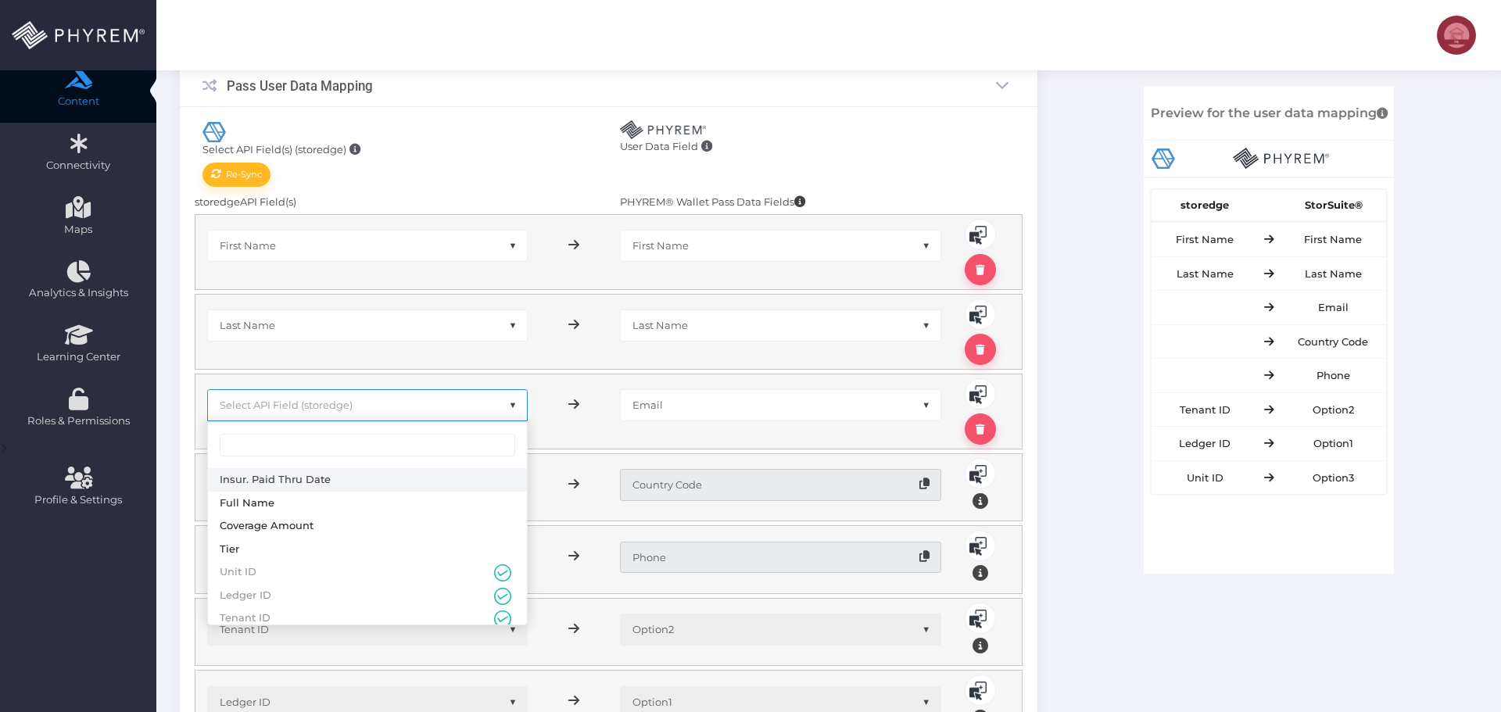
click at [353, 402] on span "Select API Field (storedge)" at bounding box center [286, 405] width 133 height 13
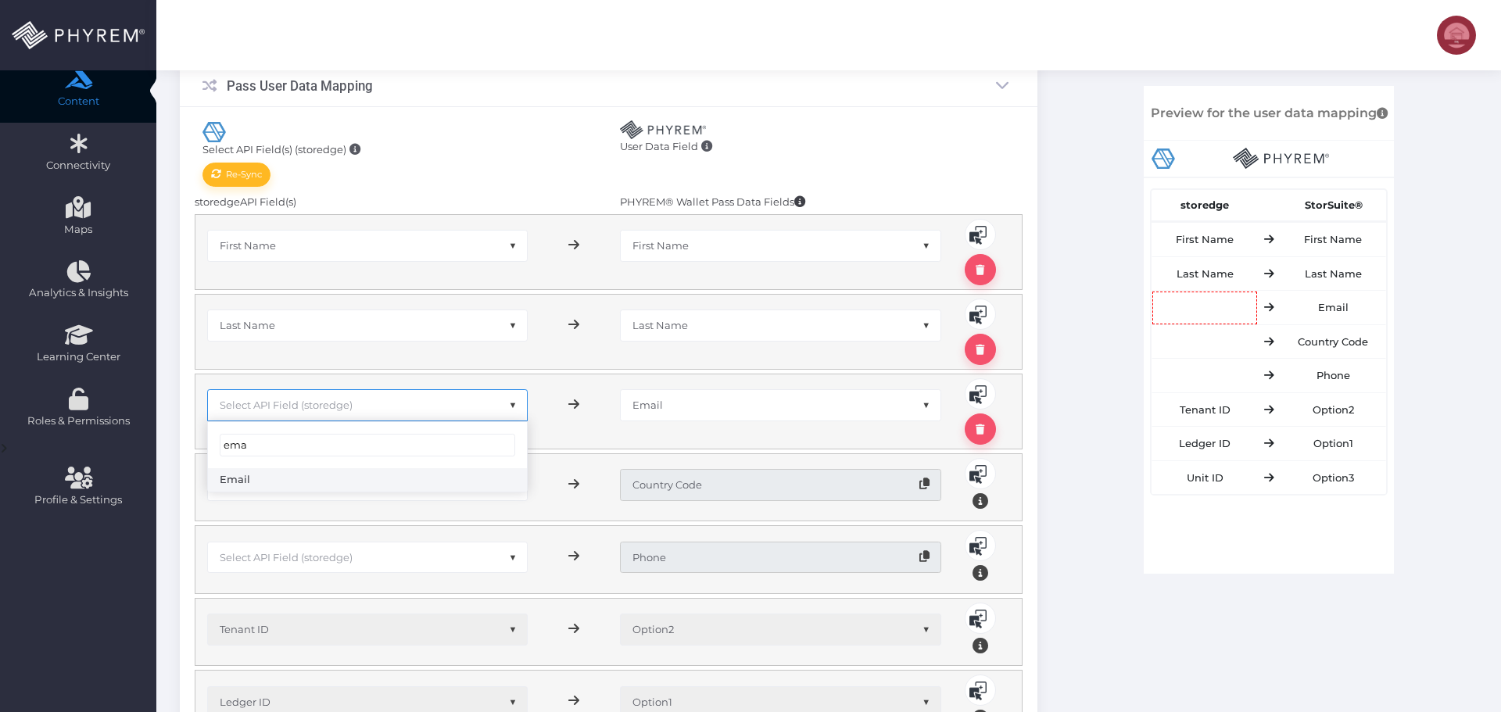
type input "ema"
drag, startPoint x: 264, startPoint y: 481, endPoint x: 273, endPoint y: 482, distance: 8.6
select select "pr_storage_tenant.email"
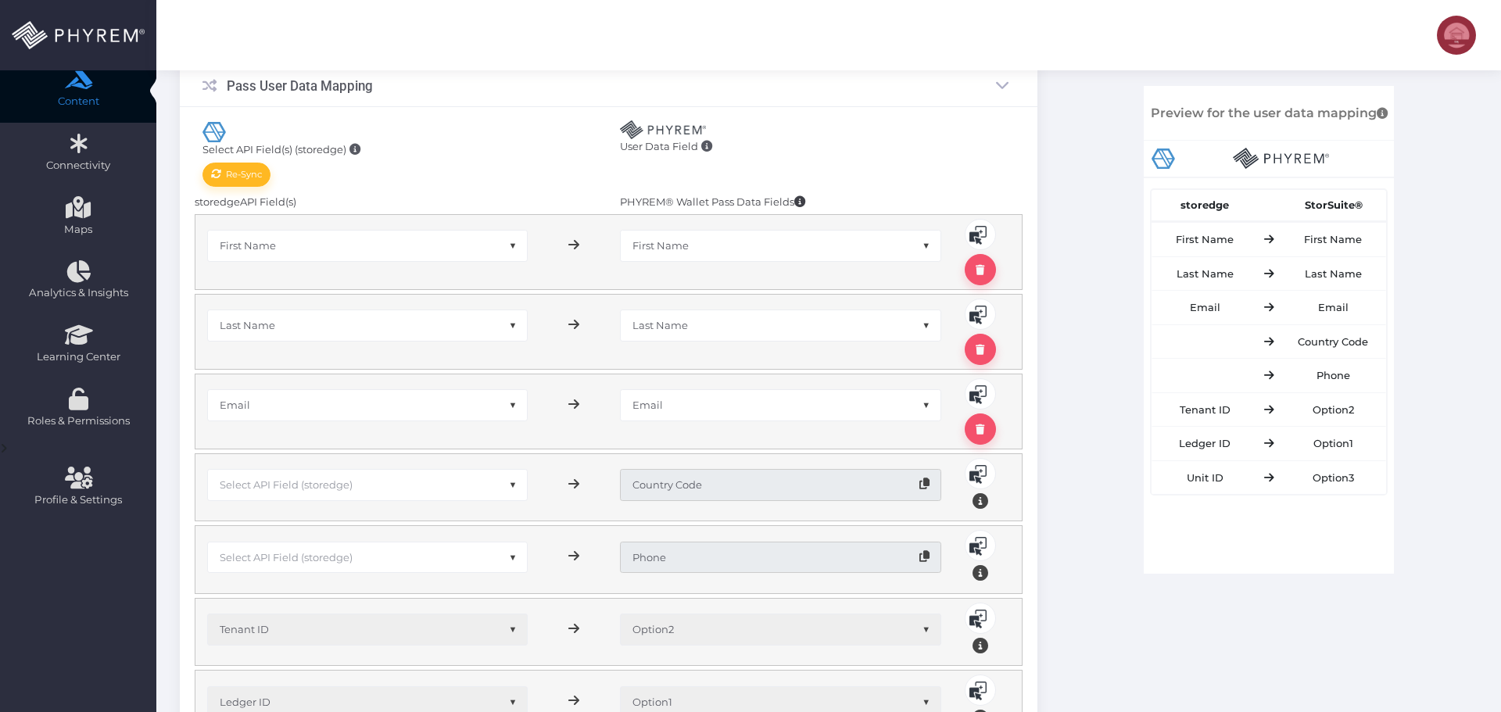
click at [347, 484] on span "Select API Field (storedge)" at bounding box center [286, 484] width 133 height 13
type input "cou"
drag, startPoint x: 280, startPoint y: 583, endPoint x: 299, endPoint y: 580, distance: 19.0
select select "pr_storage_tenant.country_code"
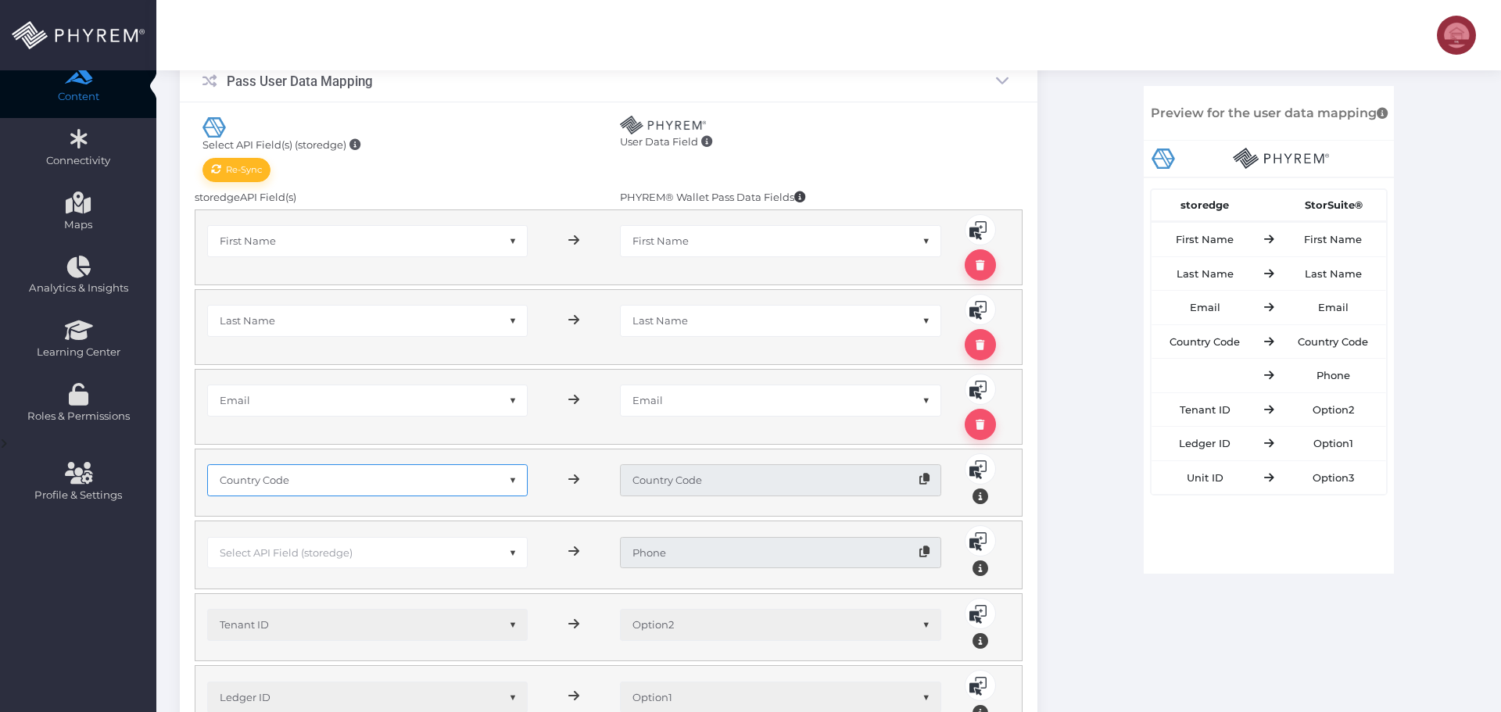
scroll to position [469, 0]
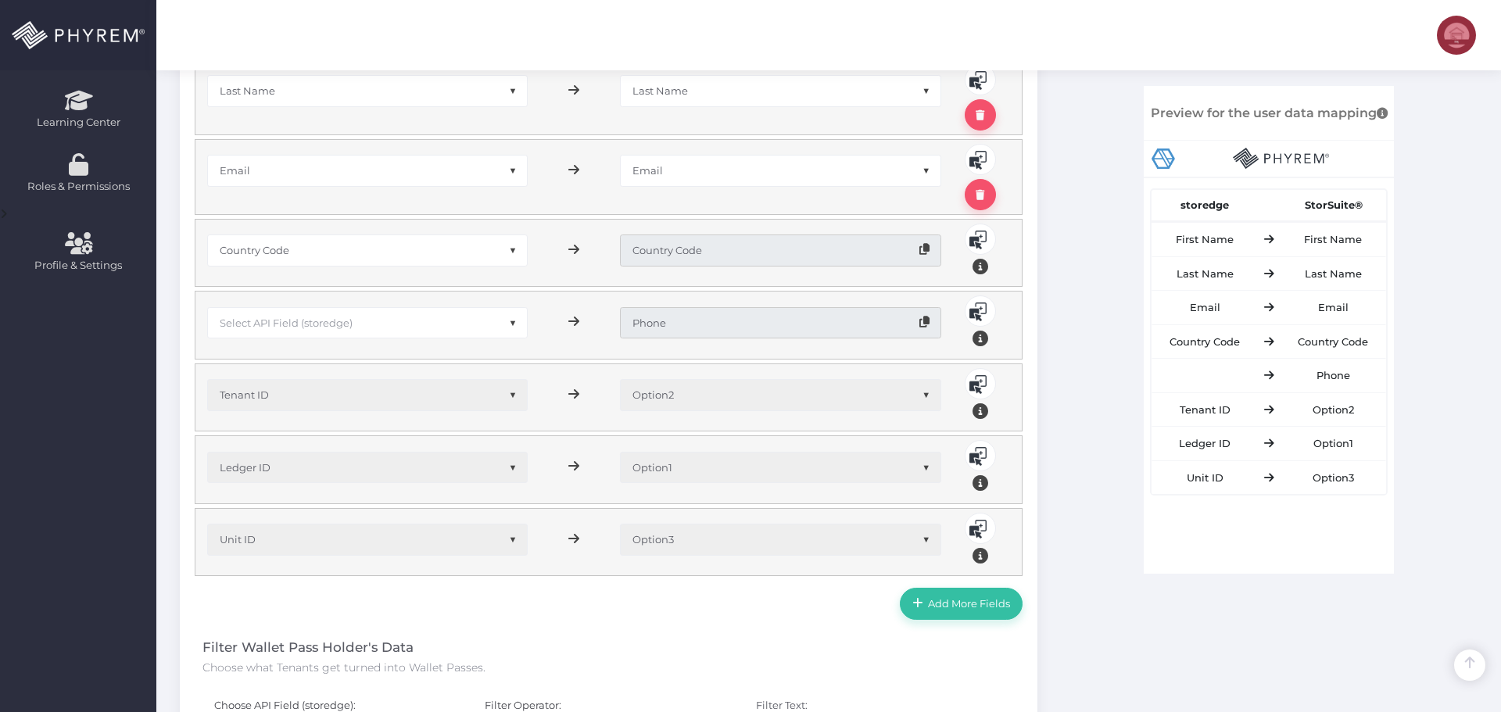
click at [331, 328] on span "Select API Field (storedge)" at bounding box center [286, 323] width 133 height 13
type input "ph"
select select "pr_storage_tenant.phone_number"
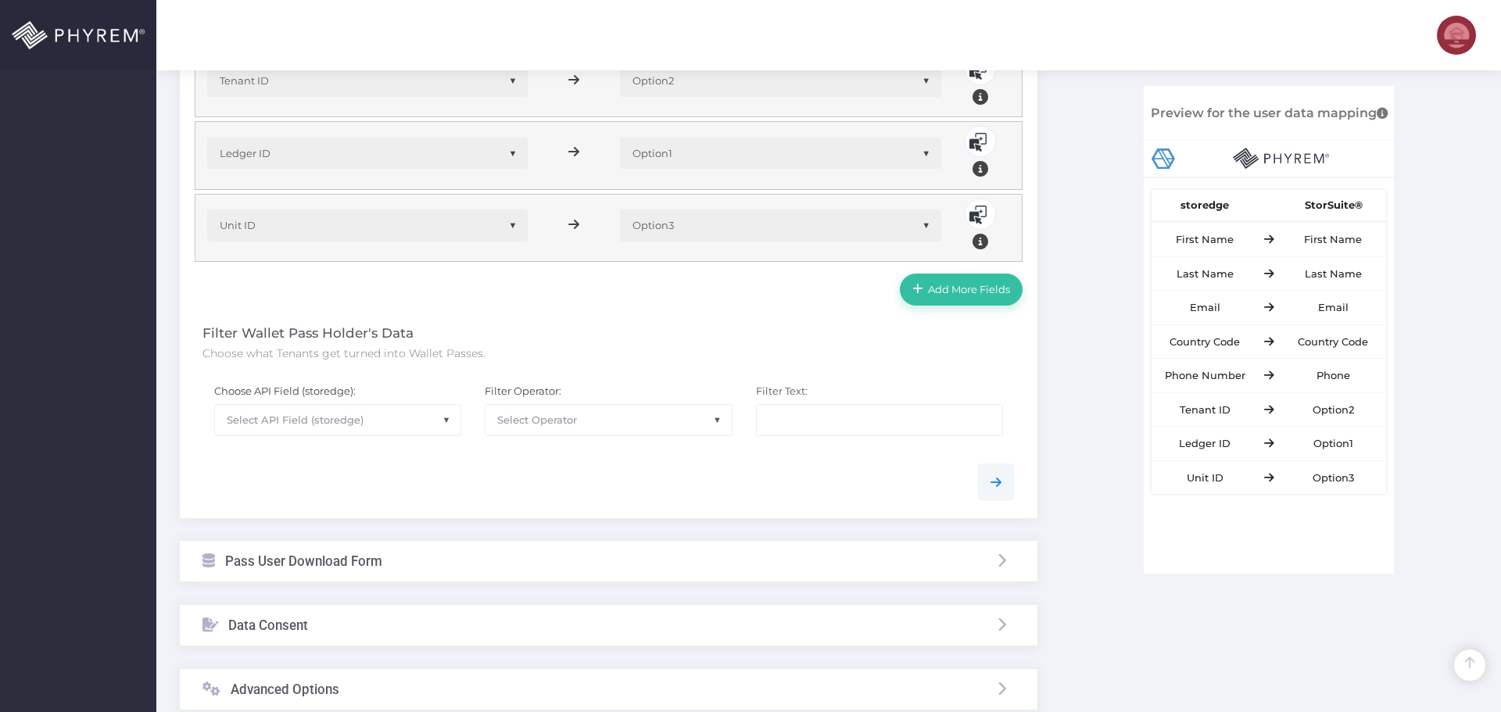
scroll to position [860, 0]
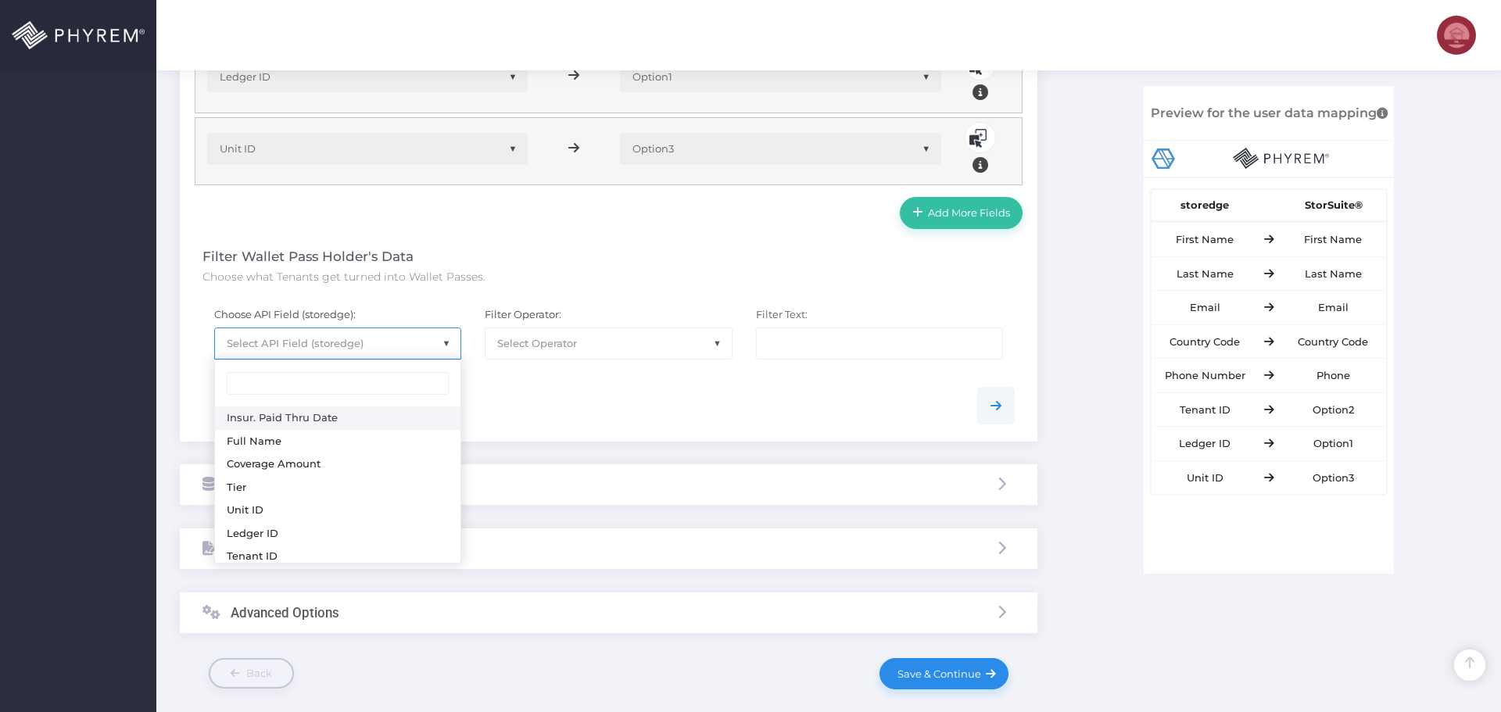
click at [437, 346] on span "Select API Field (storedge)" at bounding box center [337, 343] width 245 height 30
select select "pr_storage_tenant.first_name"
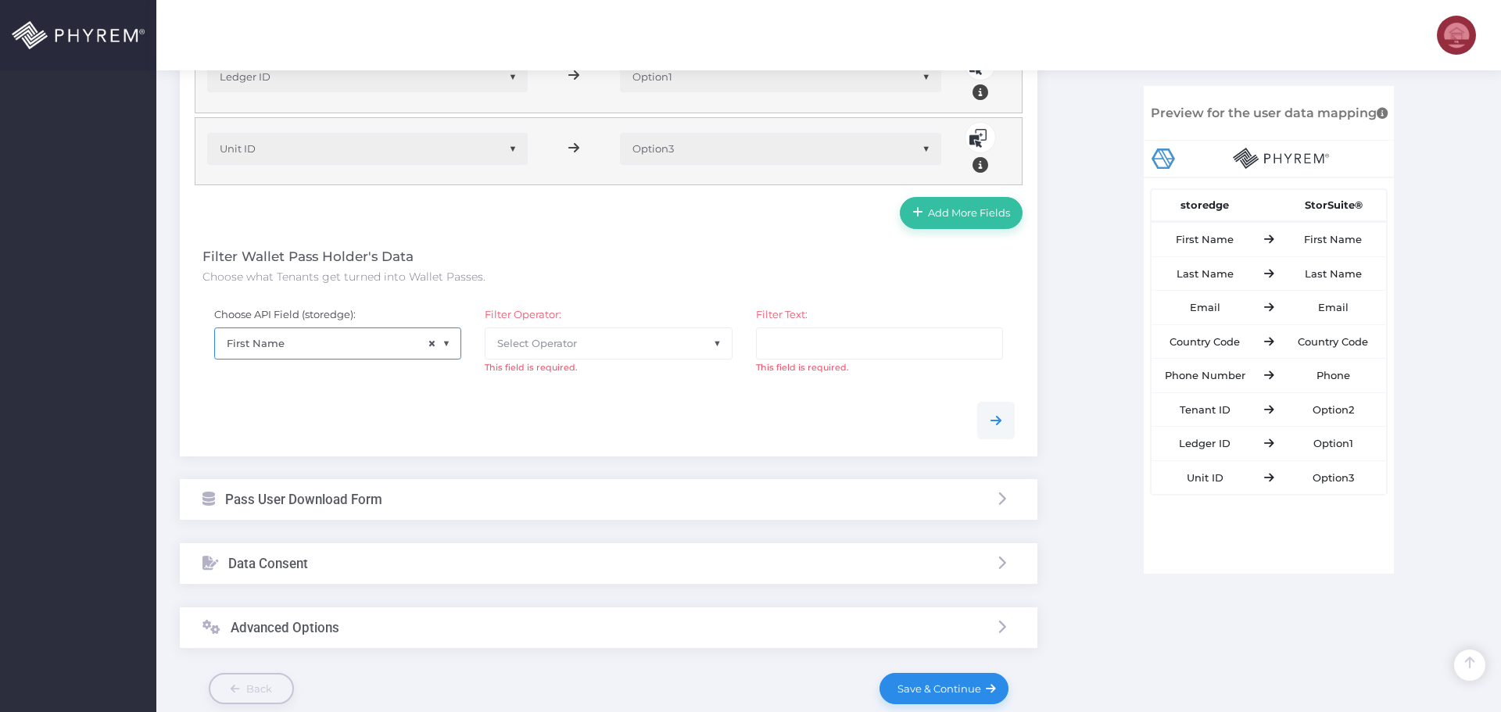
click at [558, 331] on span "Select Operator" at bounding box center [607, 343] width 245 height 30
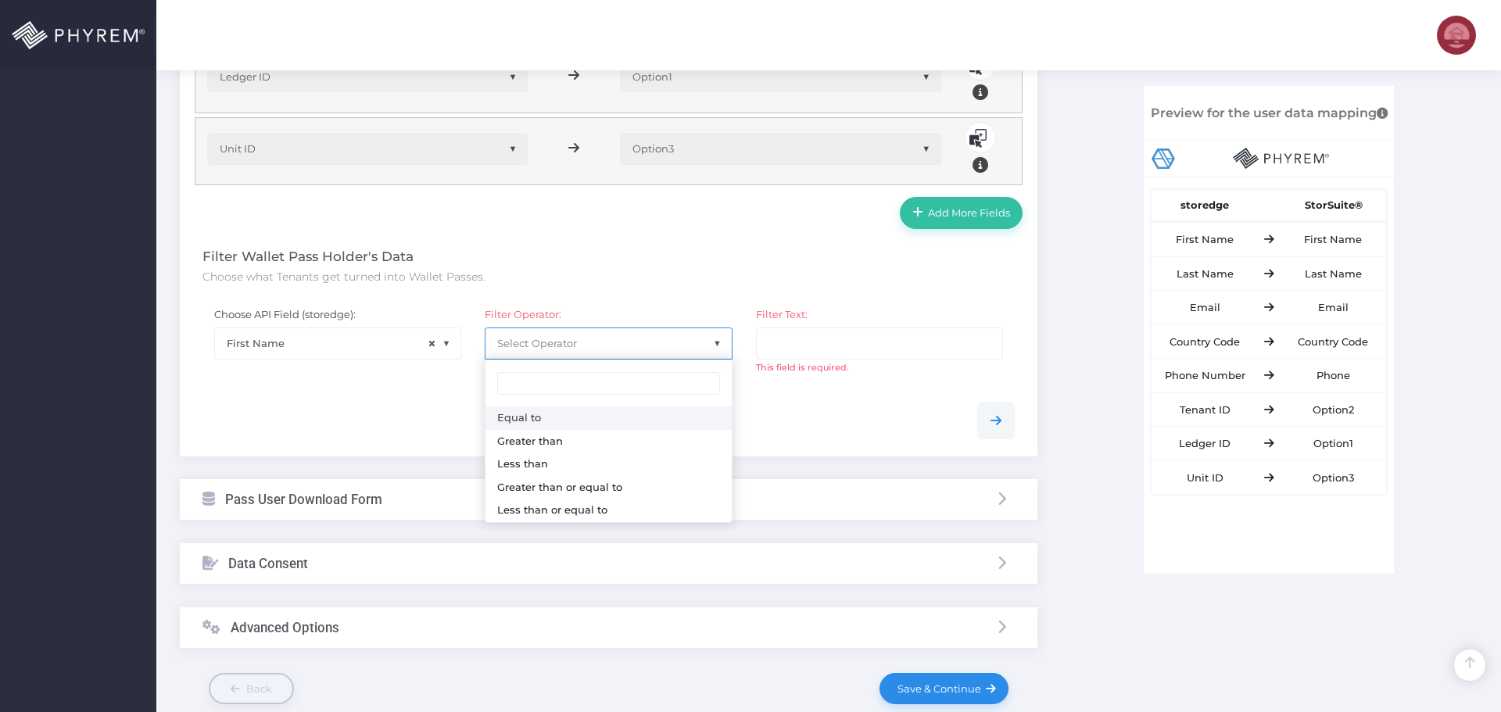
drag, startPoint x: 542, startPoint y: 423, endPoint x: 646, endPoint y: 424, distance: 103.2
select select "0"
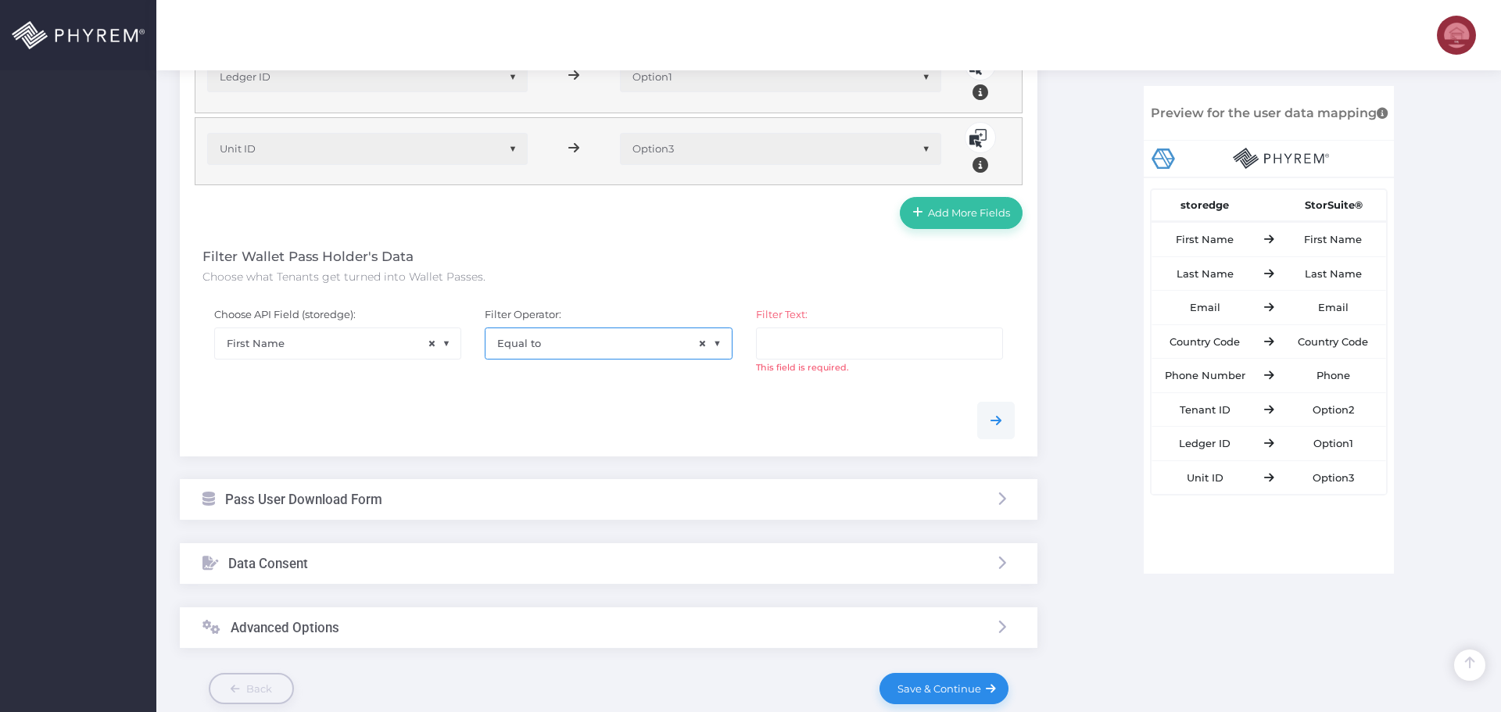
drag, startPoint x: 717, startPoint y: 421, endPoint x: 775, endPoint y: 361, distance: 83.5
click at [720, 420] on div at bounding box center [609, 421] width 836 height 38
click at [805, 341] on input "text" at bounding box center [879, 343] width 247 height 31
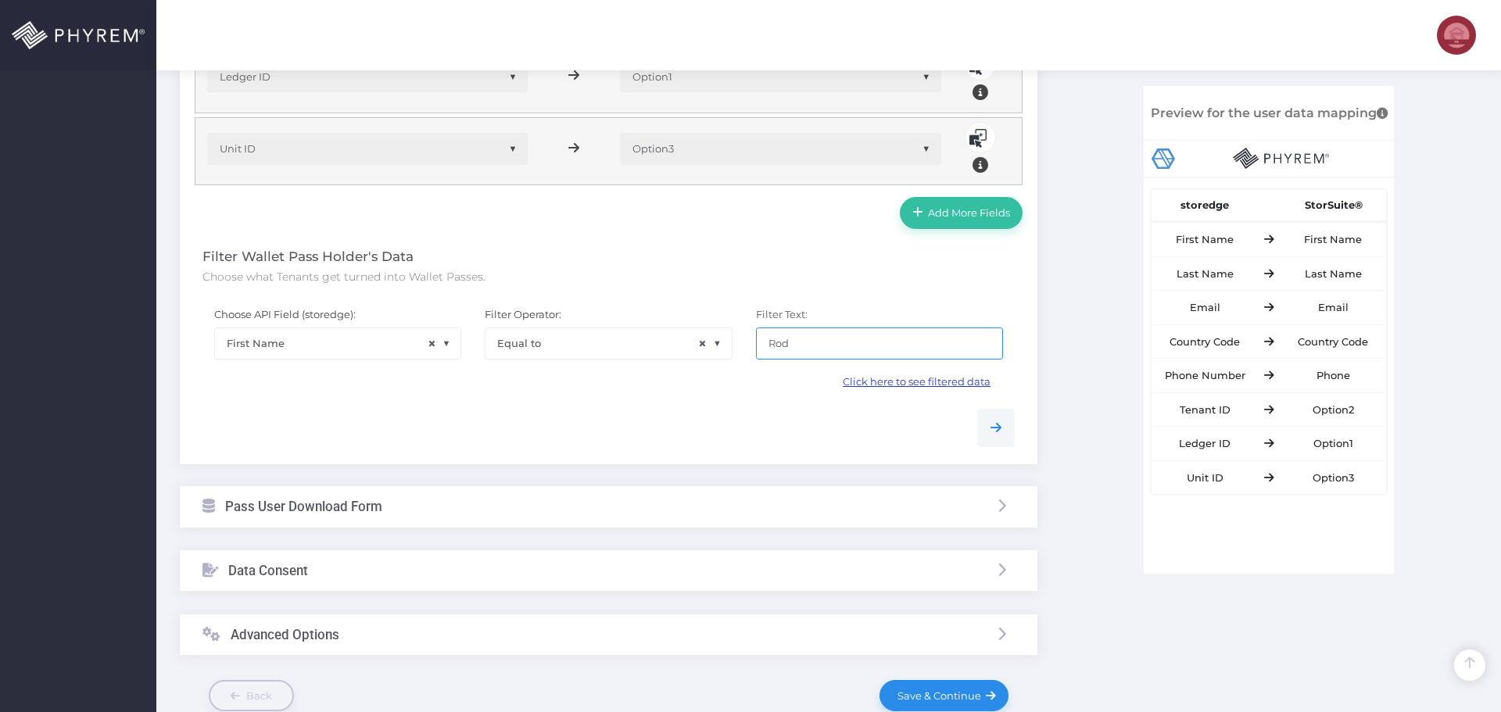
type input "Rod"
click at [901, 377] on span "Click here to see filtered data" at bounding box center [917, 381] width 148 height 13
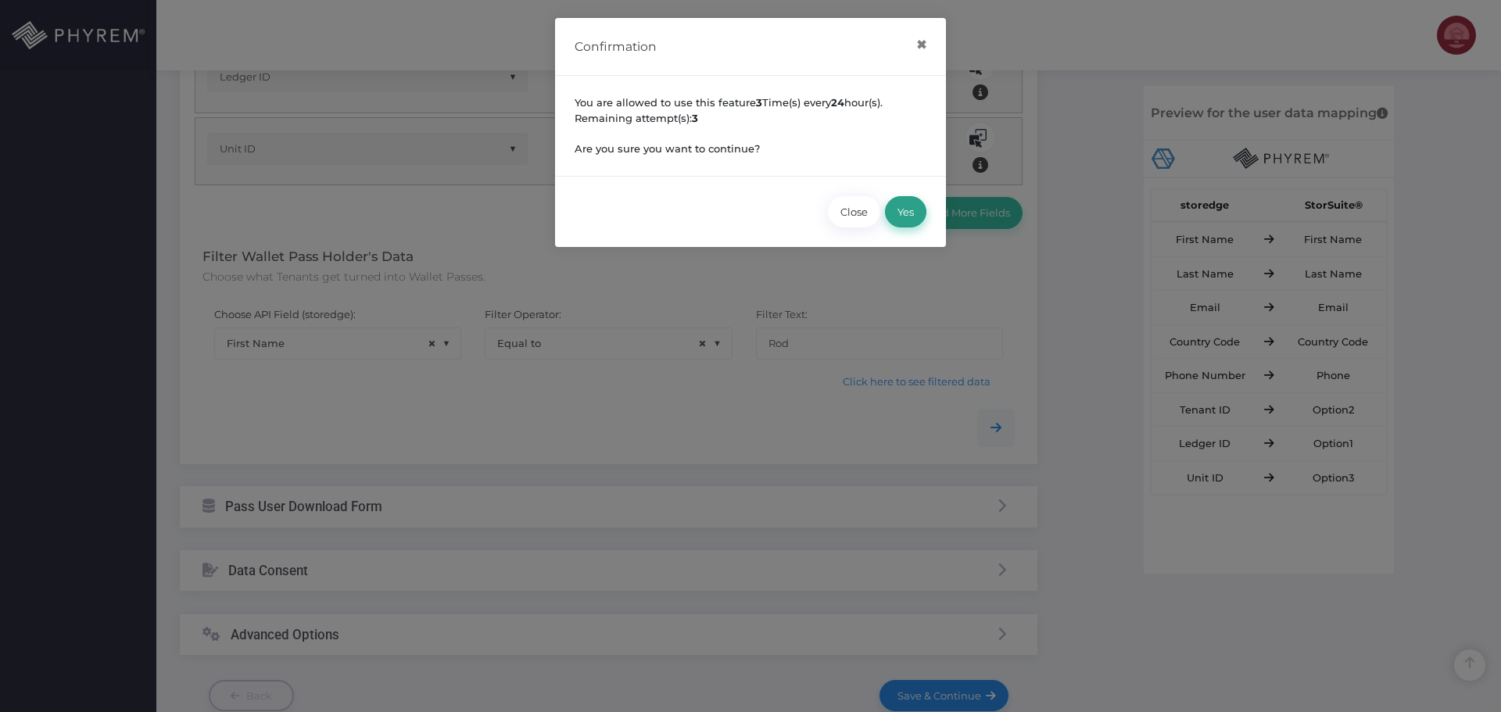
click at [911, 210] on button "Yes" at bounding box center [905, 211] width 41 height 31
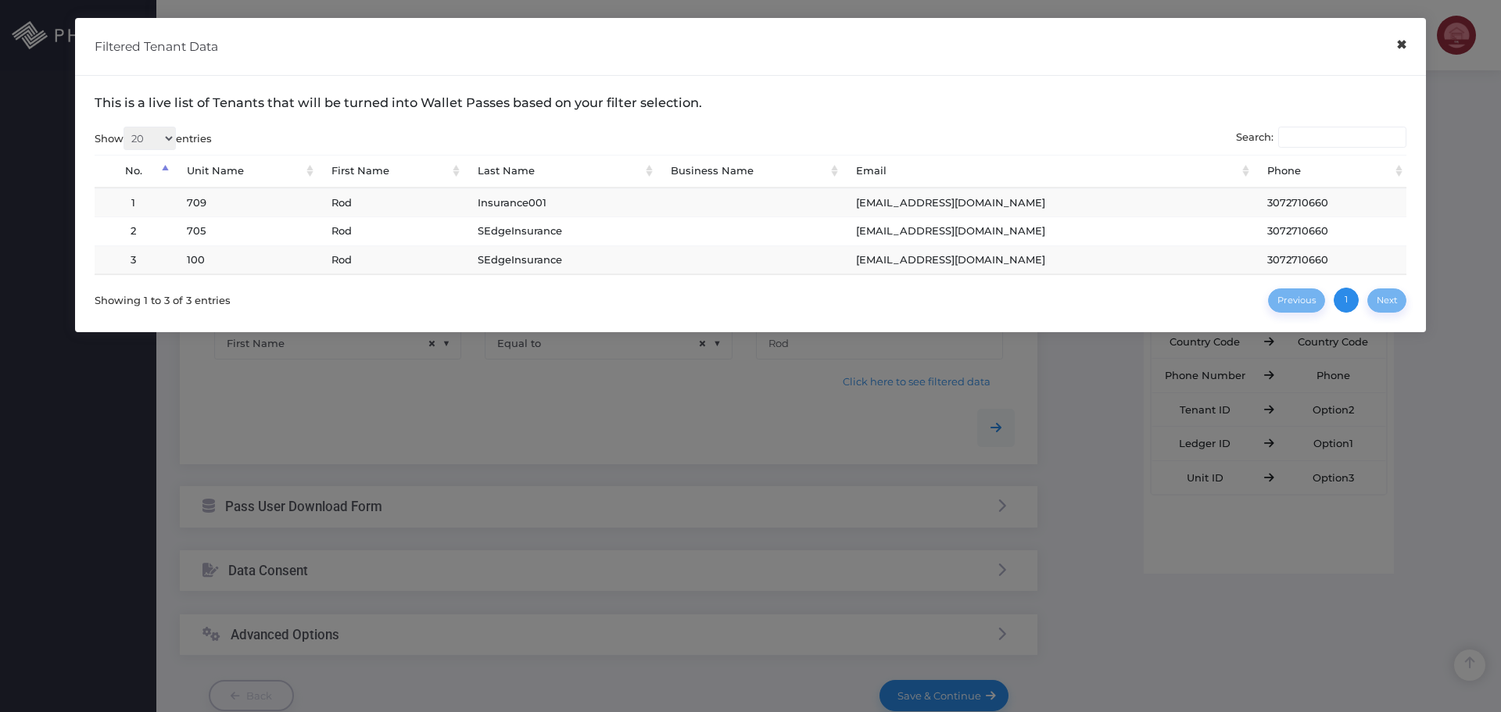
click at [1406, 51] on button "×" at bounding box center [1401, 44] width 30 height 35
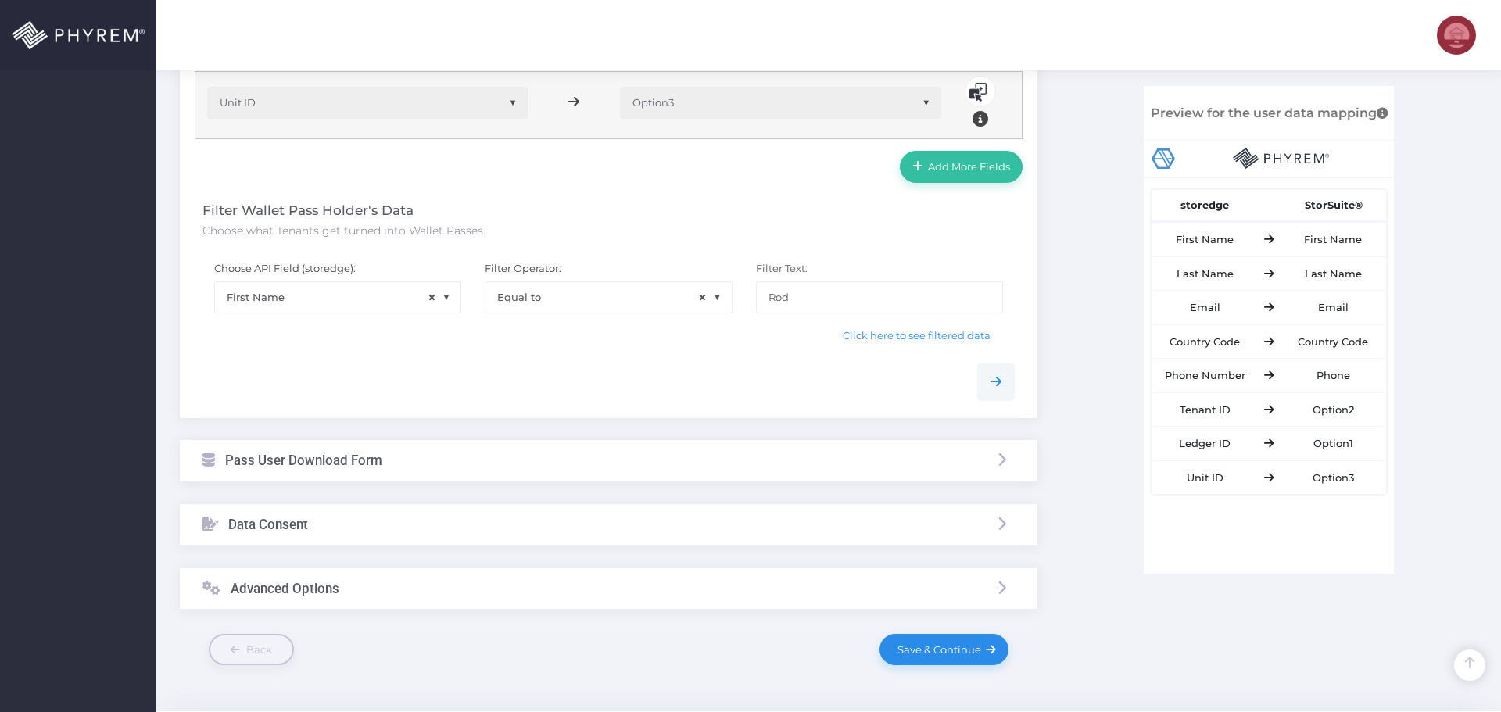
scroll to position [952, 0]
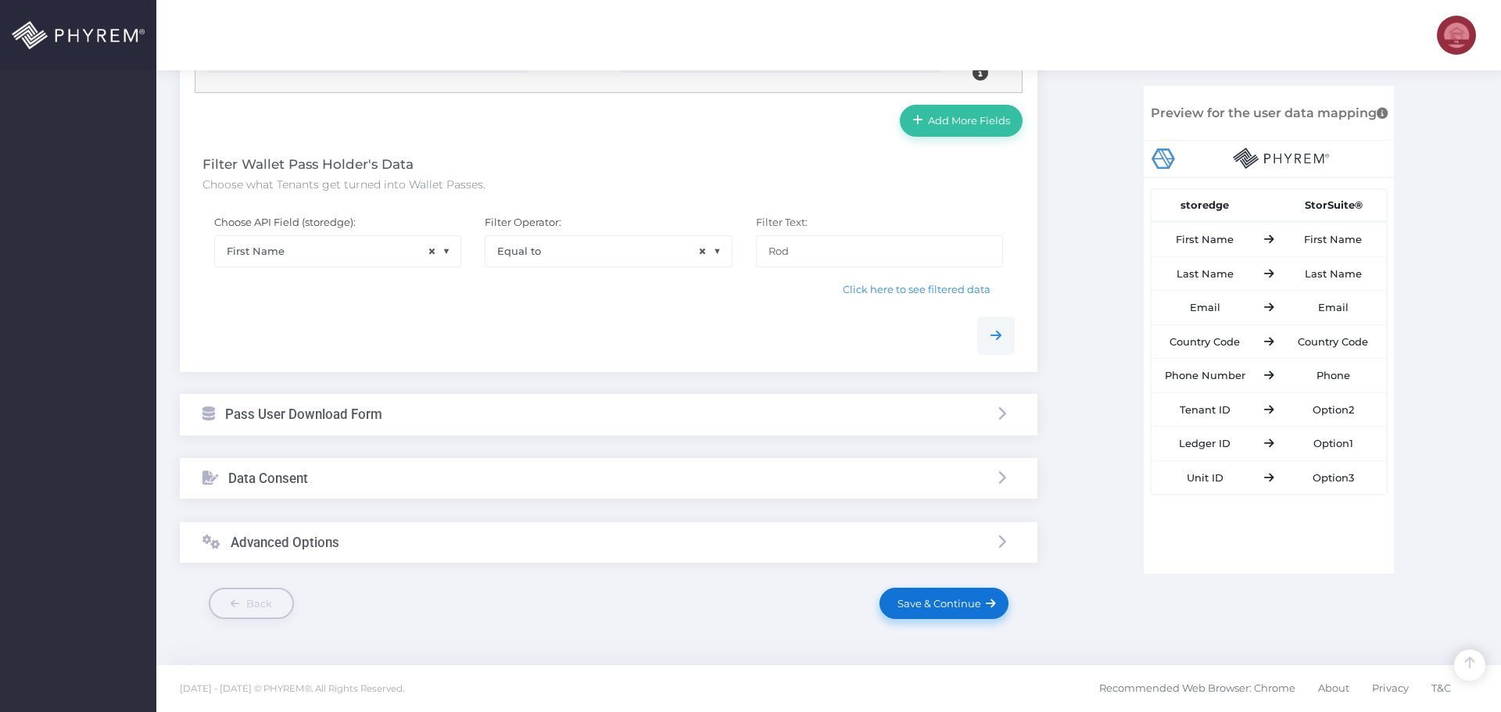
click at [933, 608] on span "Save & Continue" at bounding box center [936, 603] width 89 height 13
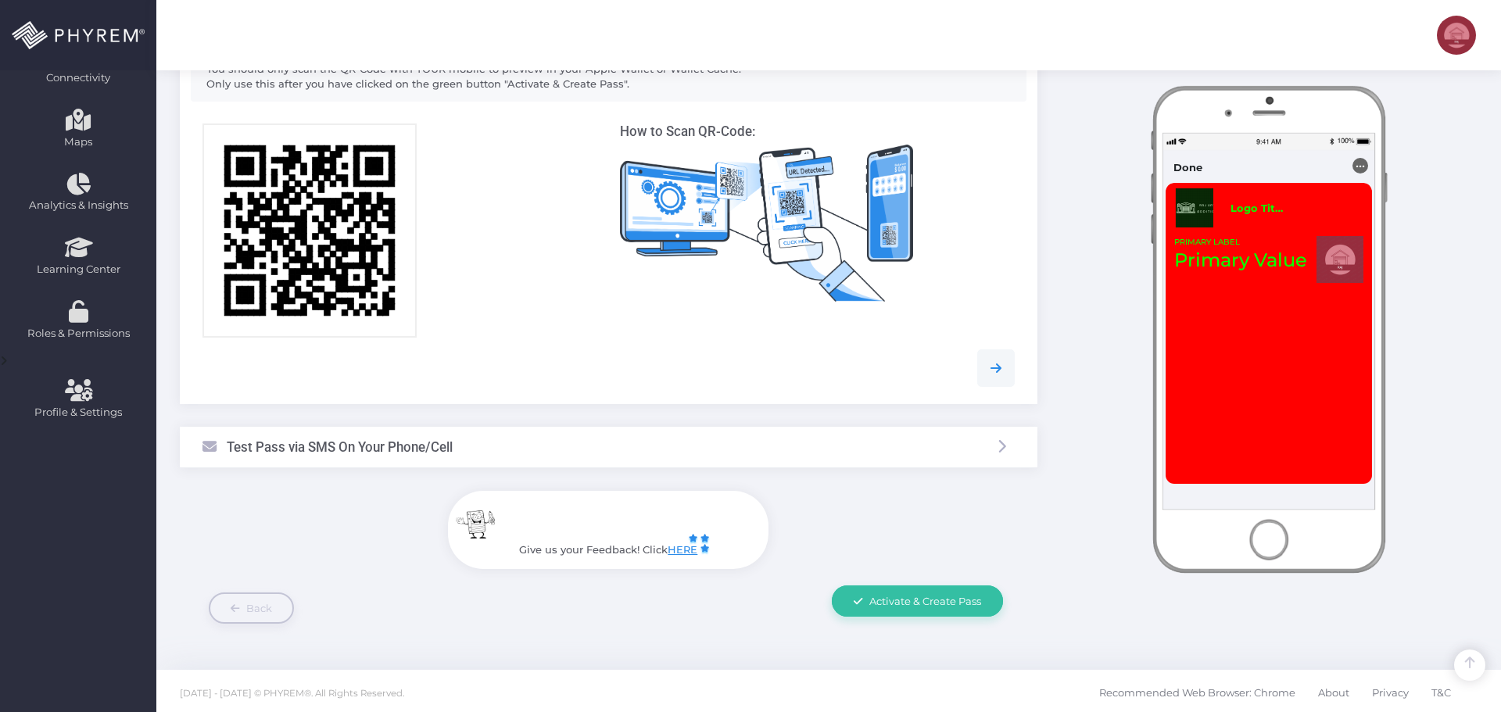
scroll to position [327, 0]
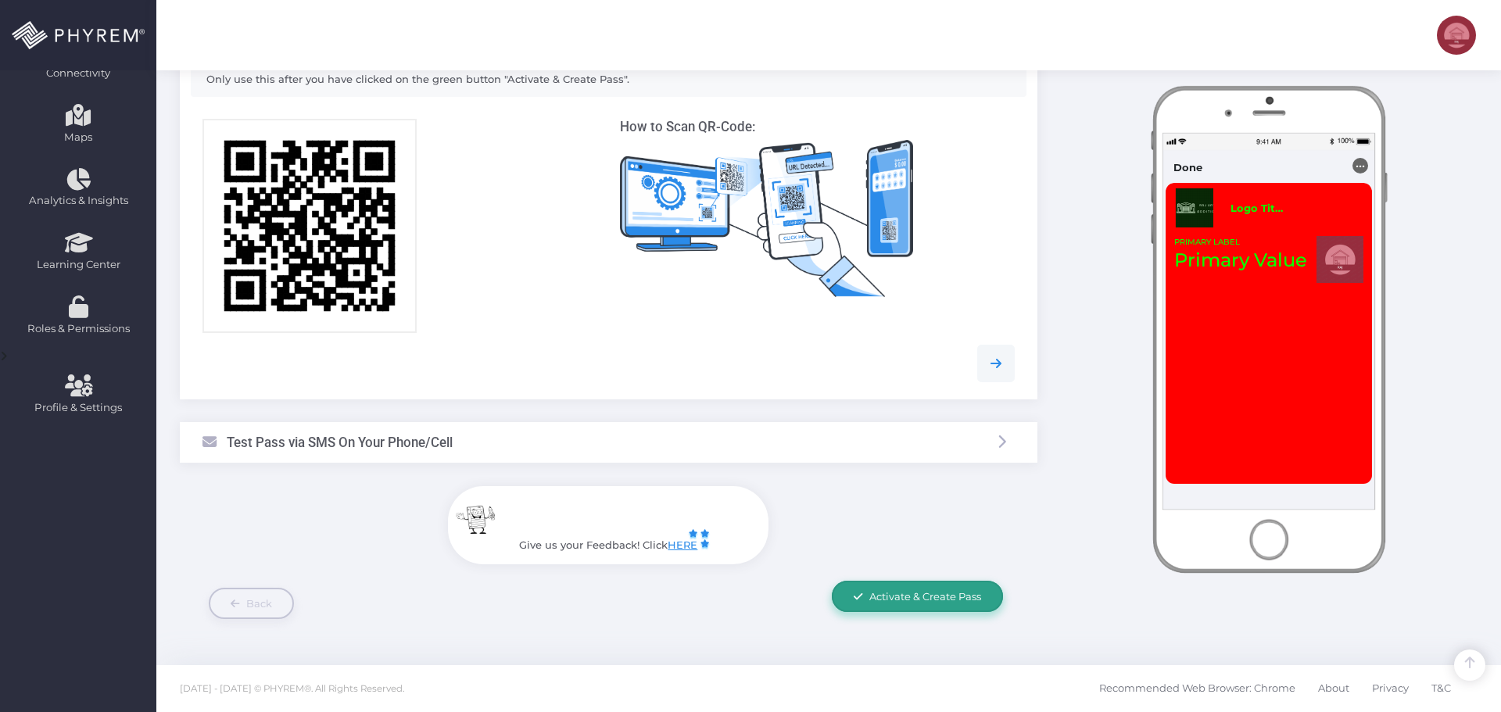
click at [921, 605] on link "Activate & Create Pass" at bounding box center [917, 596] width 171 height 31
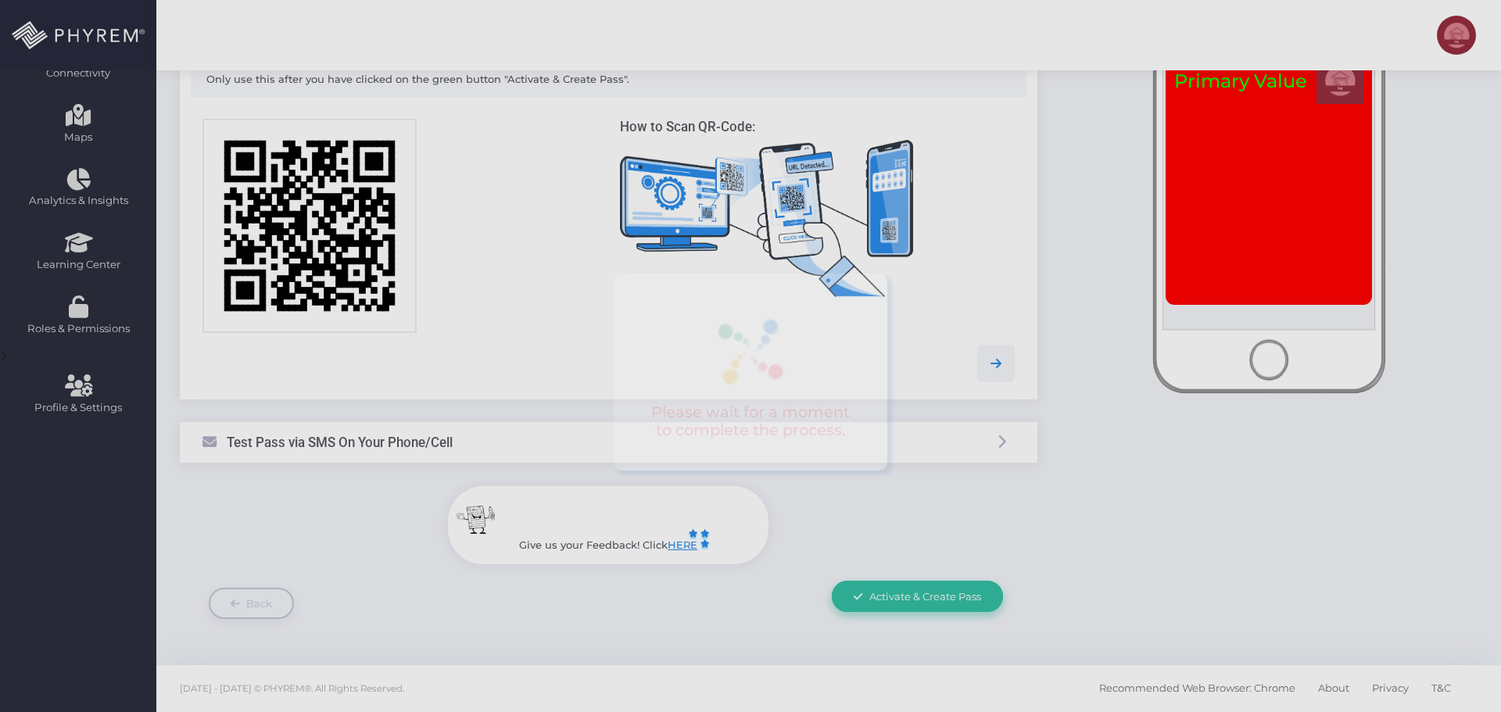
scroll to position [0, 0]
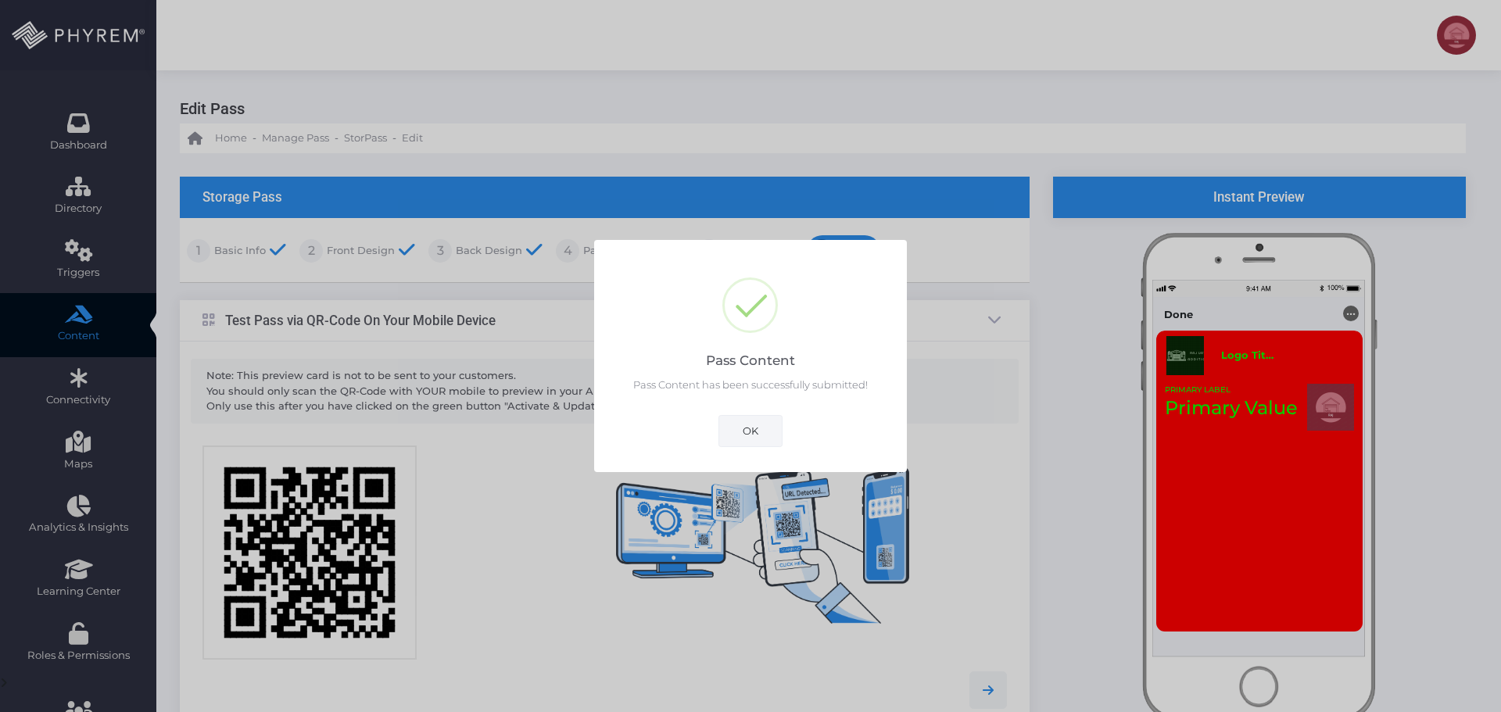
click at [747, 434] on button "OK" at bounding box center [750, 430] width 64 height 31
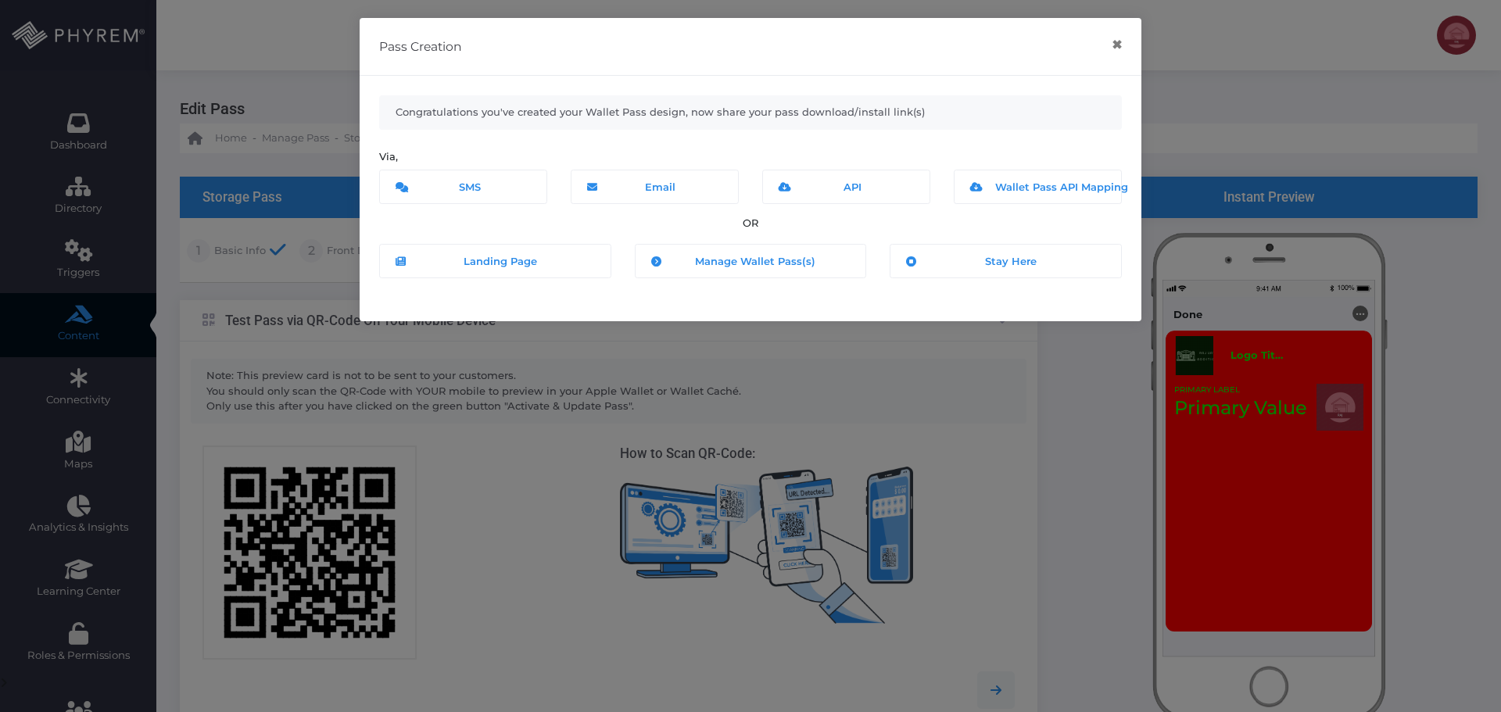
scroll to position [327, 0]
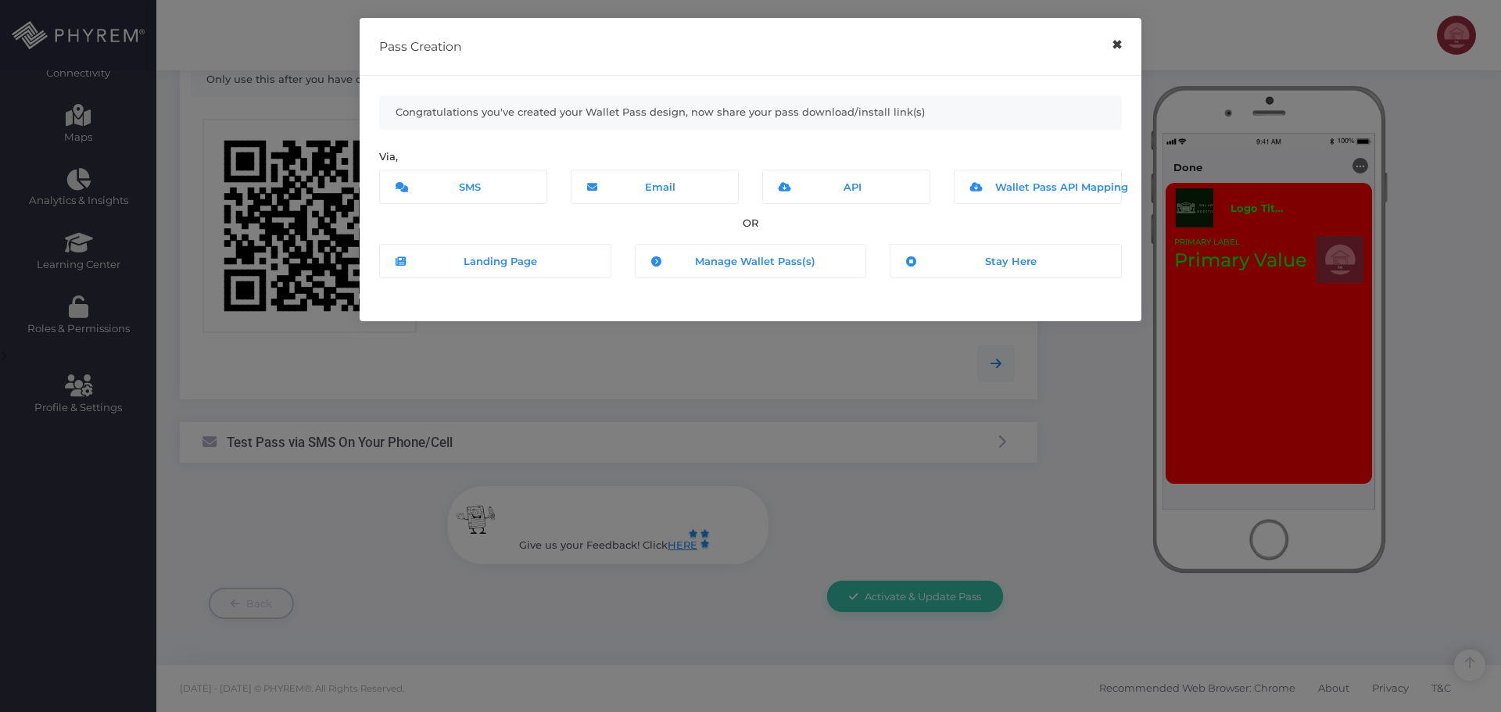
click at [1119, 45] on button "×" at bounding box center [1116, 44] width 30 height 35
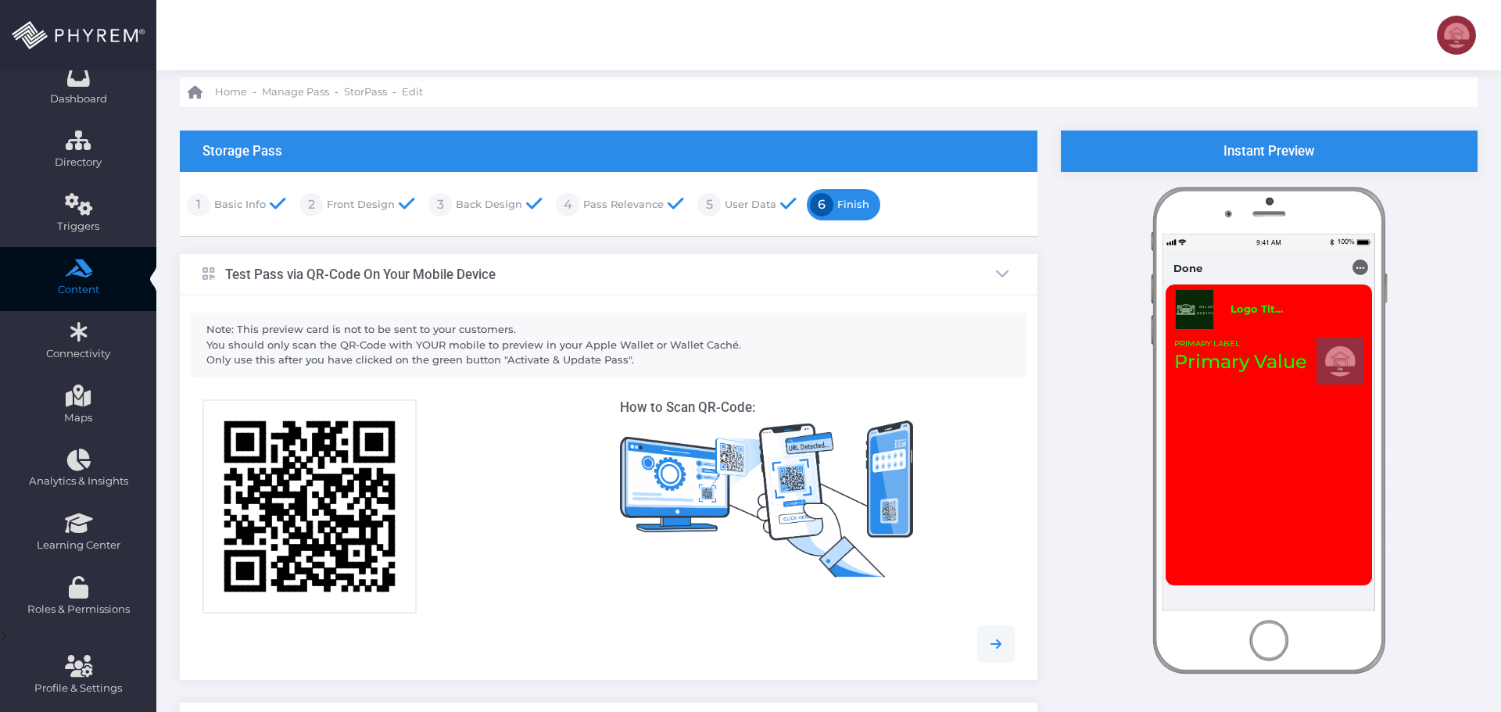
scroll to position [0, 0]
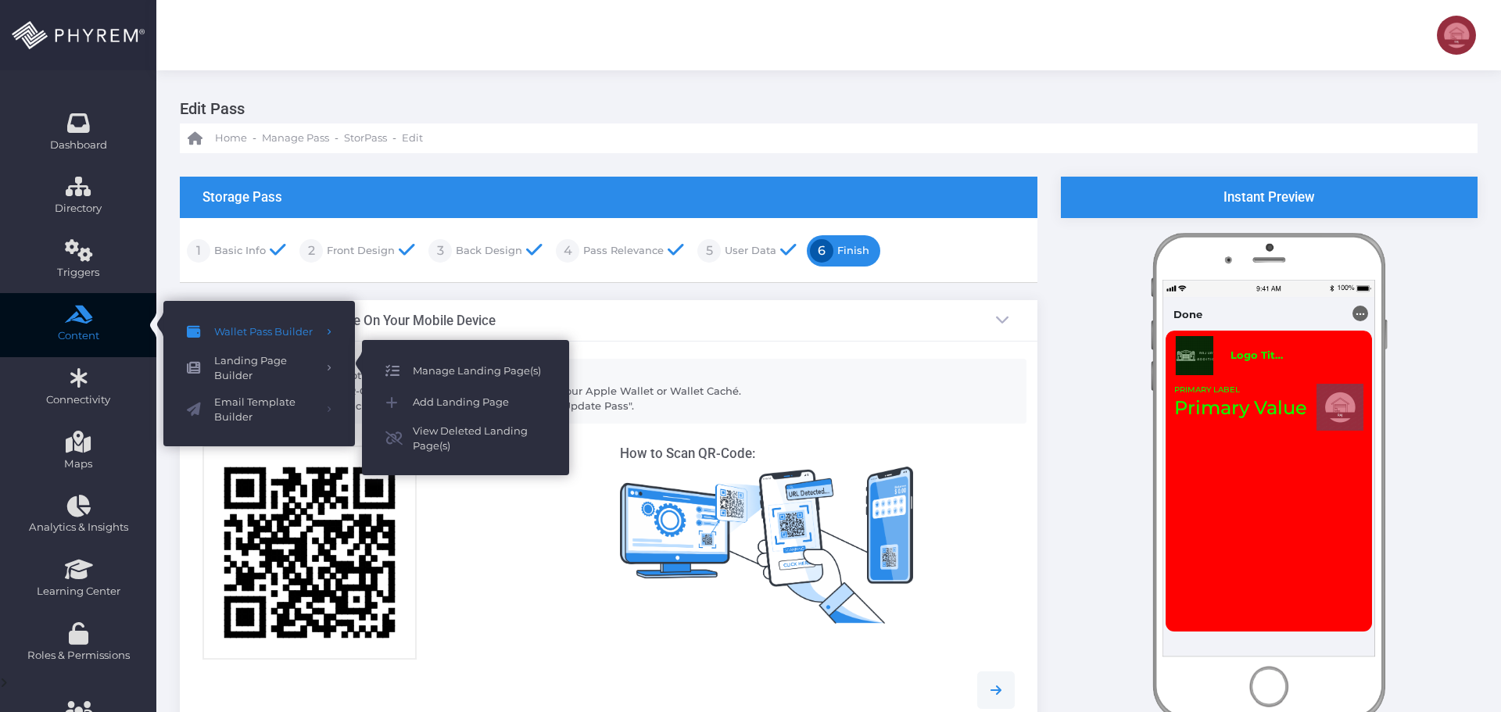
click at [456, 374] on span "Manage Landing Page(s)" at bounding box center [479, 371] width 133 height 20
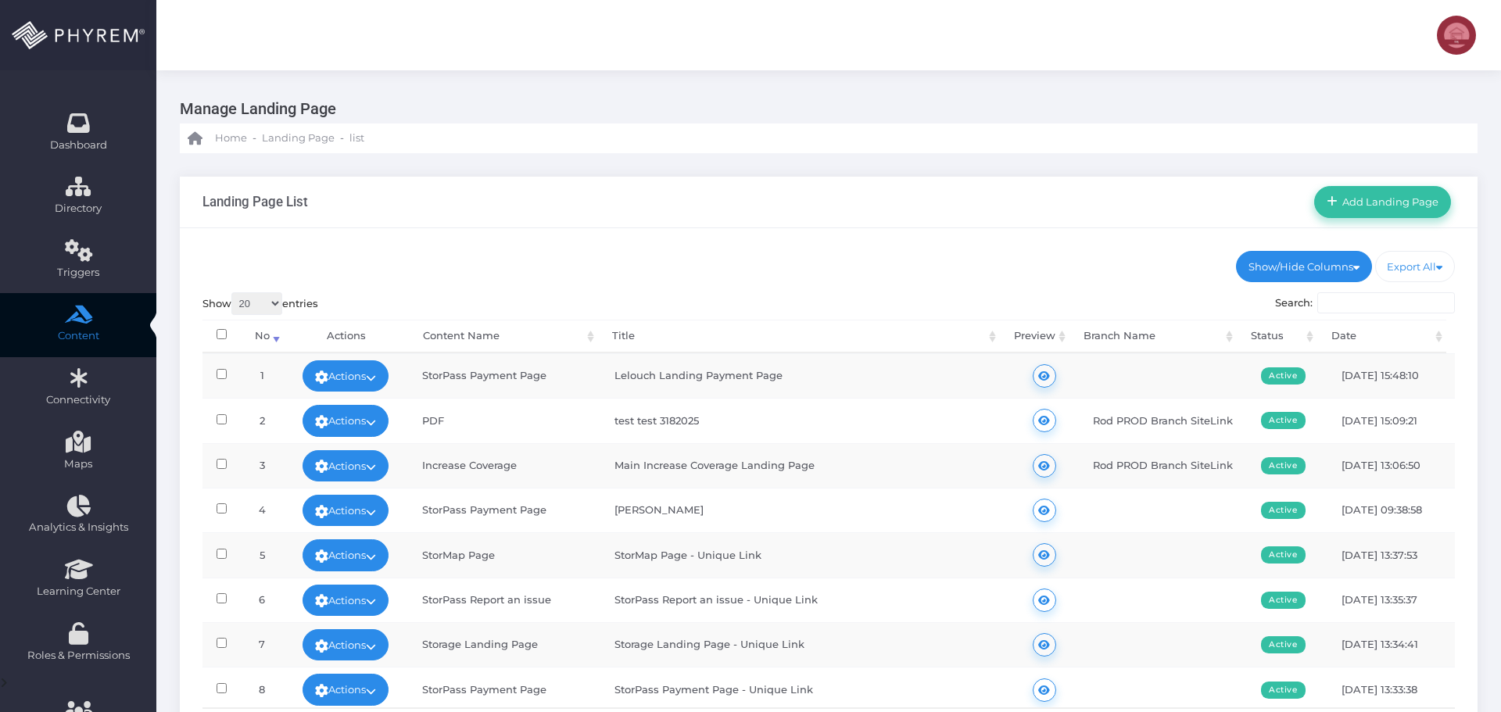
drag, startPoint x: 1380, startPoint y: 206, endPoint x: 1278, endPoint y: 215, distance: 102.1
click at [1378, 206] on span "Add Landing Page" at bounding box center [1388, 201] width 102 height 13
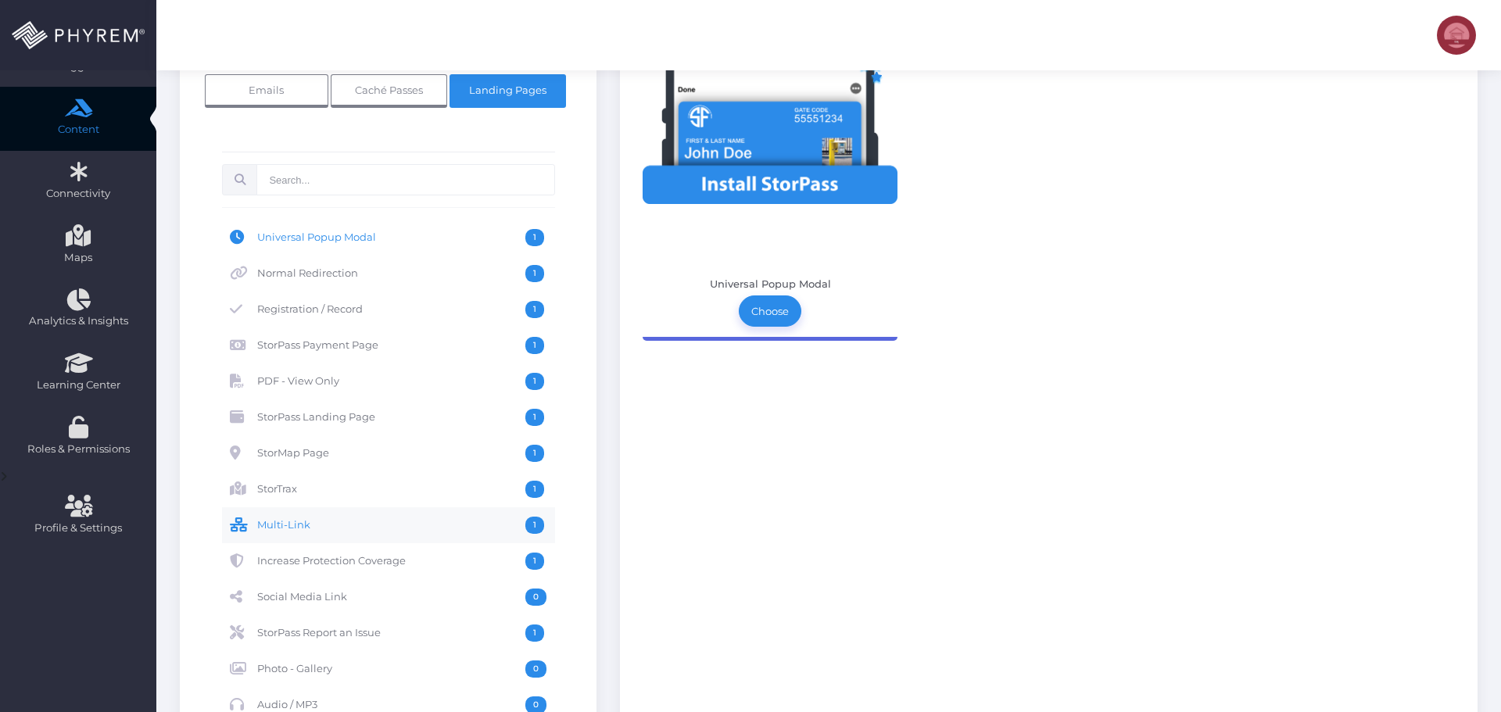
scroll to position [235, 0]
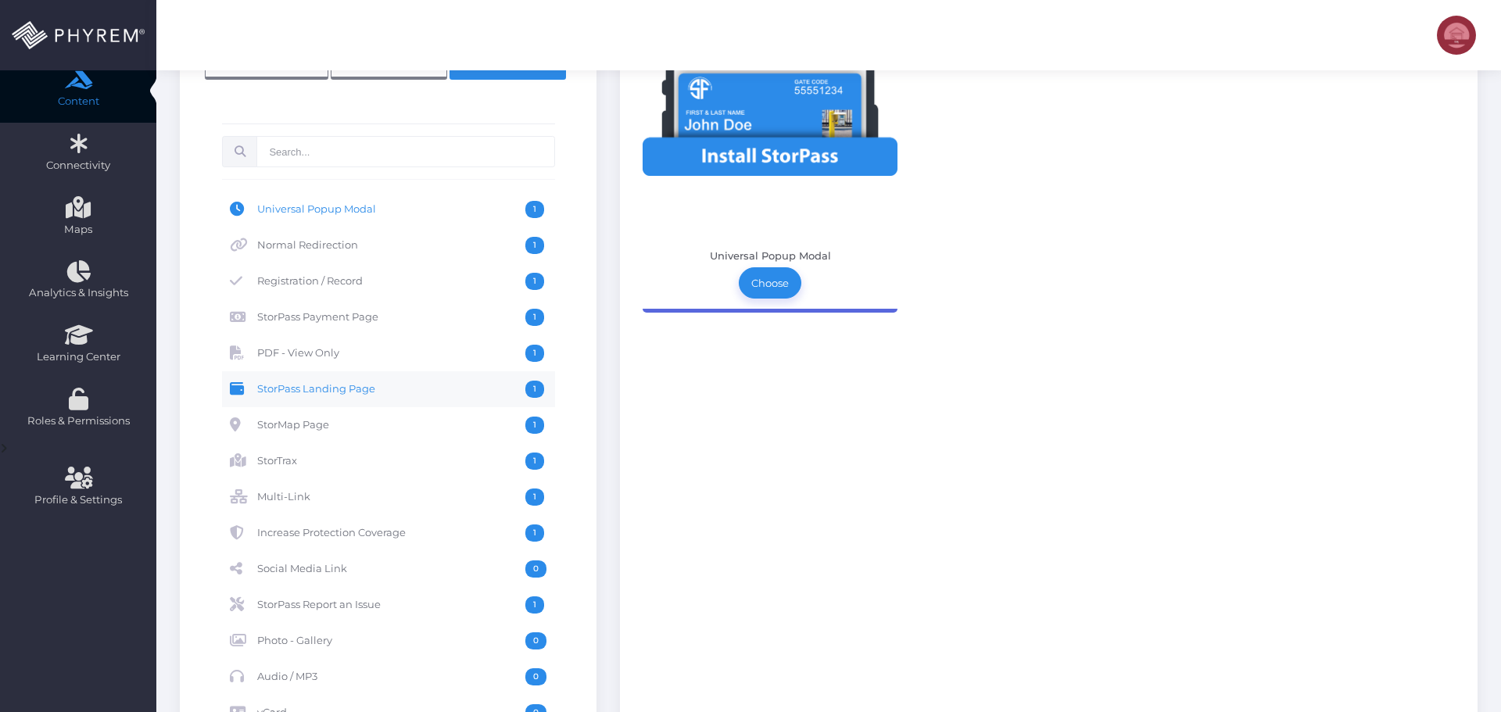
click at [383, 385] on span "StorPass Landing Page" at bounding box center [391, 389] width 268 height 17
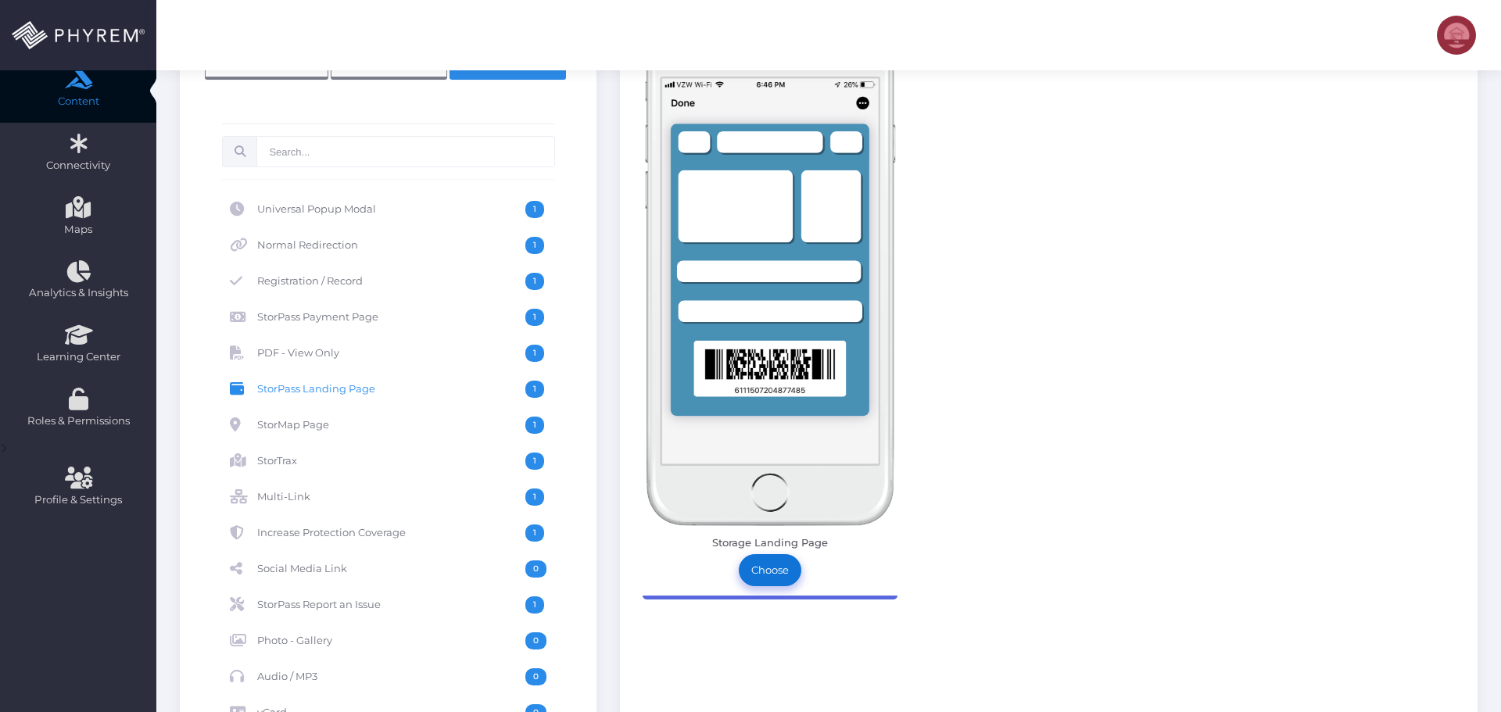
click at [779, 567] on link "Choose" at bounding box center [770, 569] width 63 height 31
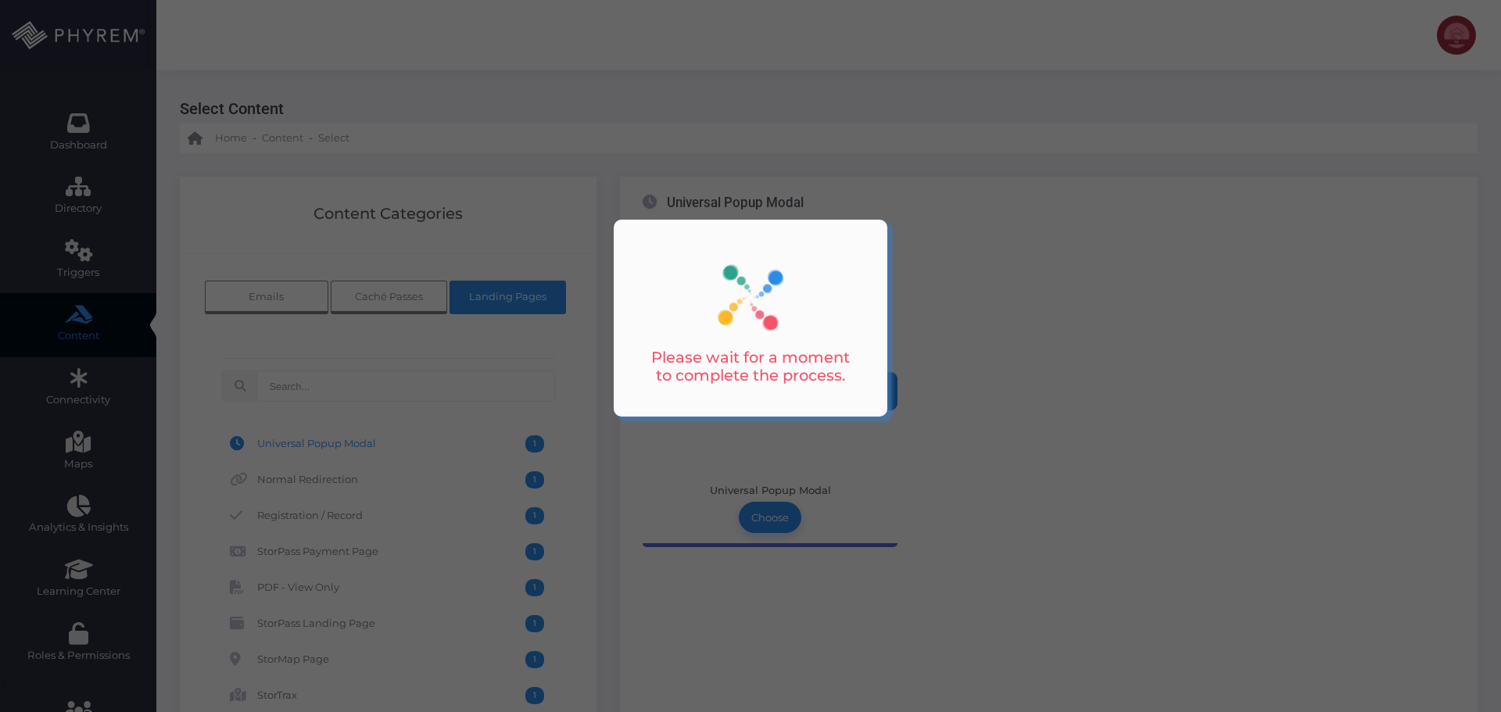
scroll to position [235, 0]
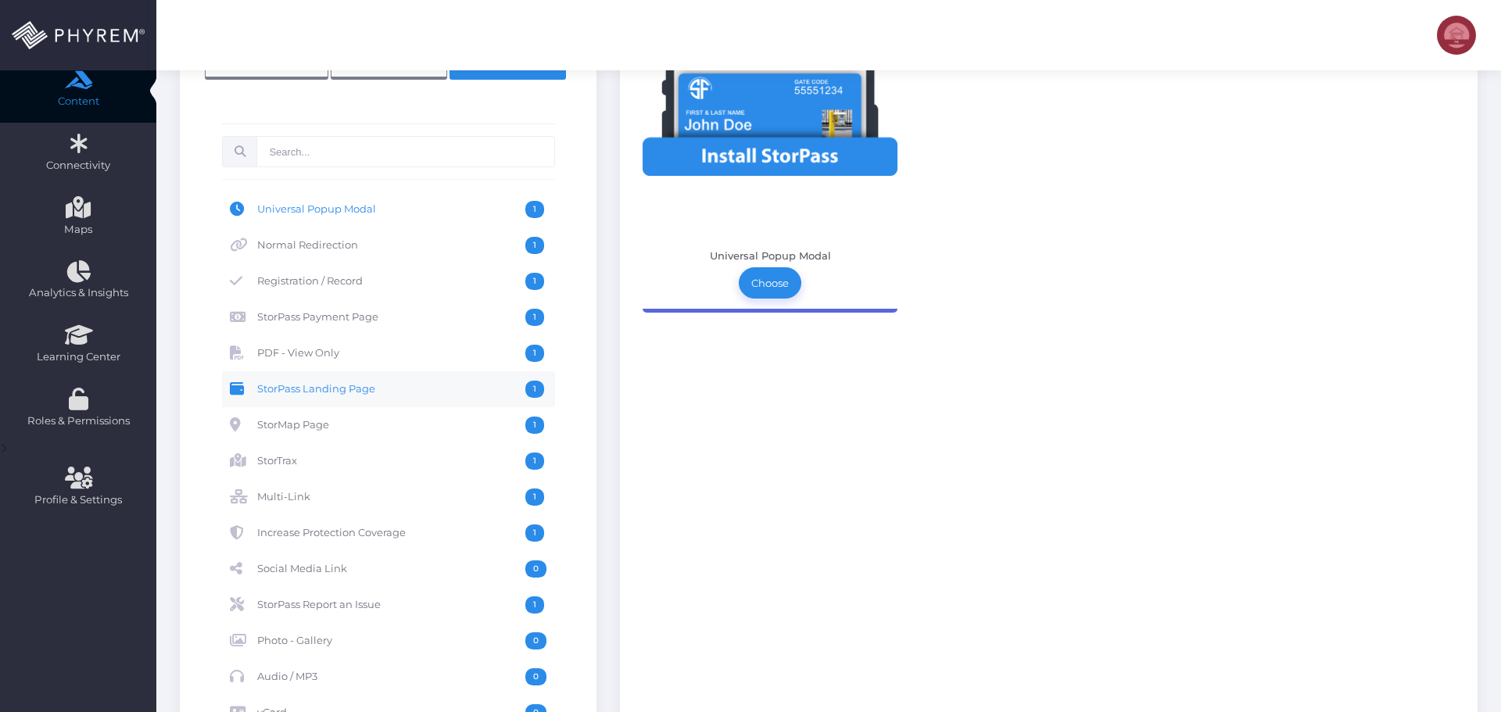
click at [365, 388] on span "StorPass Landing Page" at bounding box center [391, 389] width 268 height 17
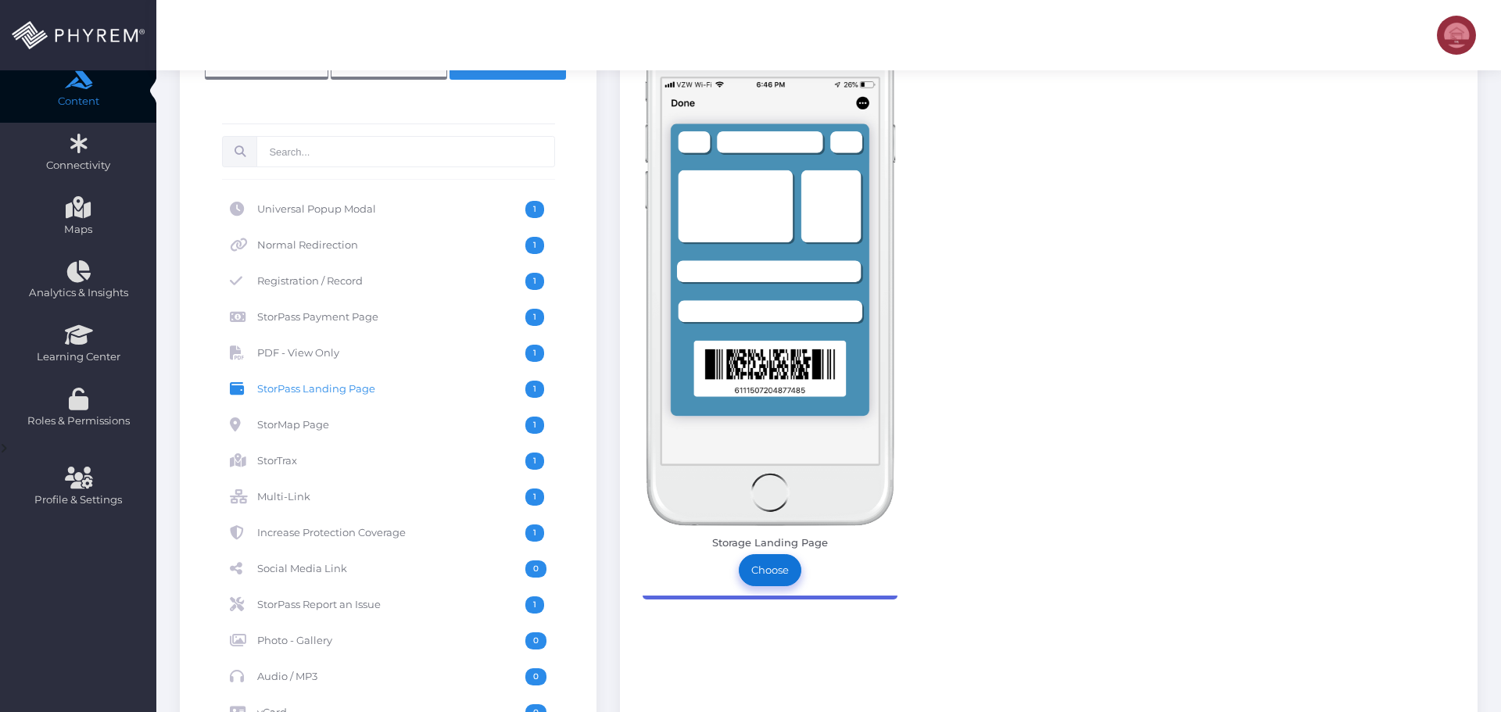
click at [776, 573] on link "Choose" at bounding box center [770, 569] width 63 height 31
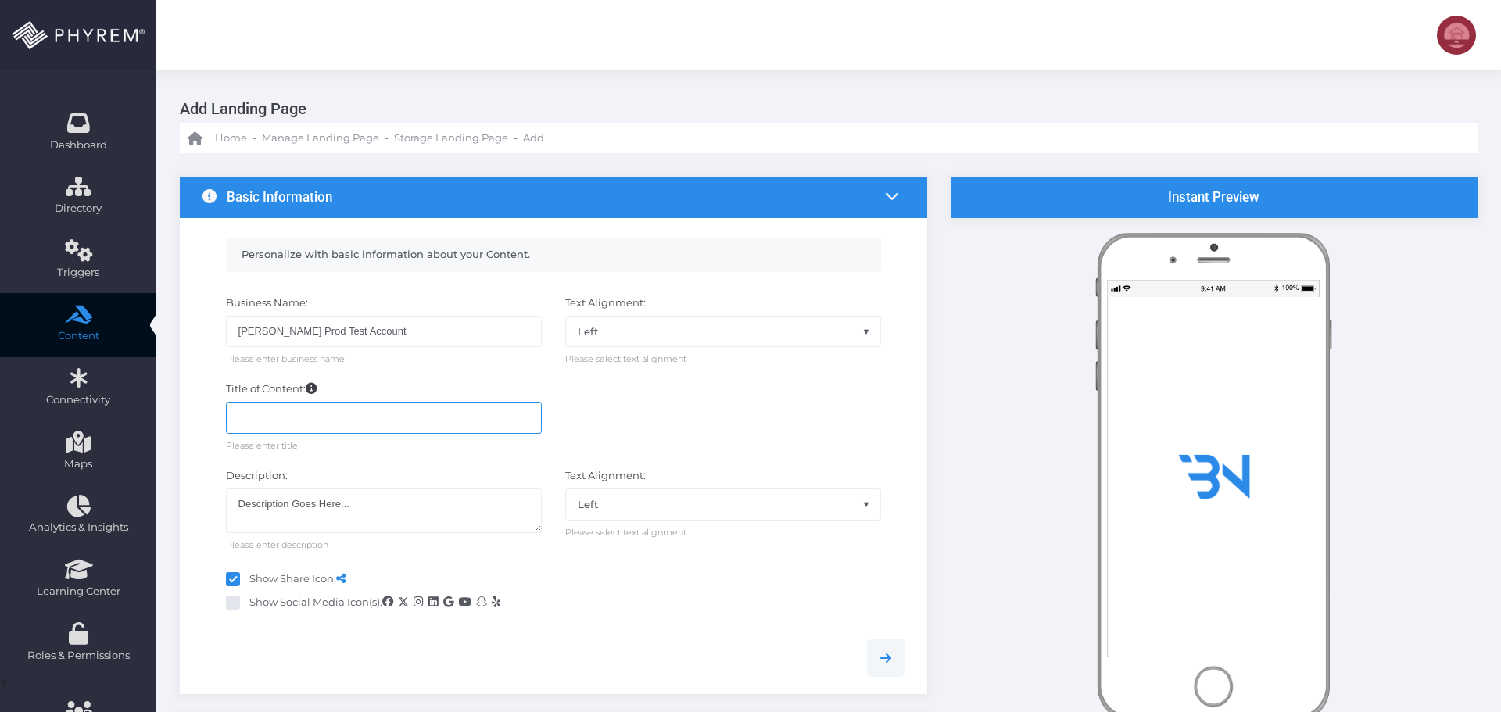
click at [315, 417] on input "text" at bounding box center [384, 417] width 316 height 31
paste input "Tenant Issue Installing Storpass"
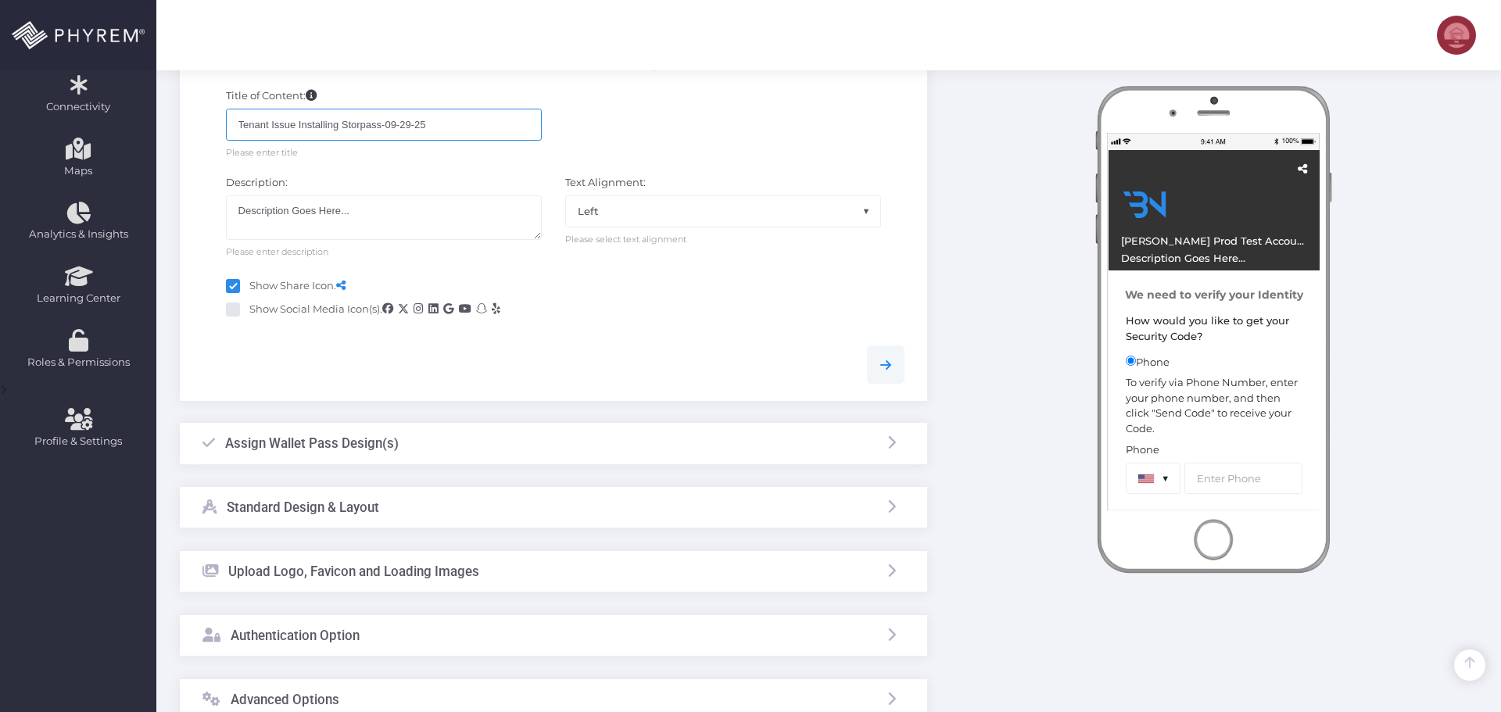
scroll to position [391, 0]
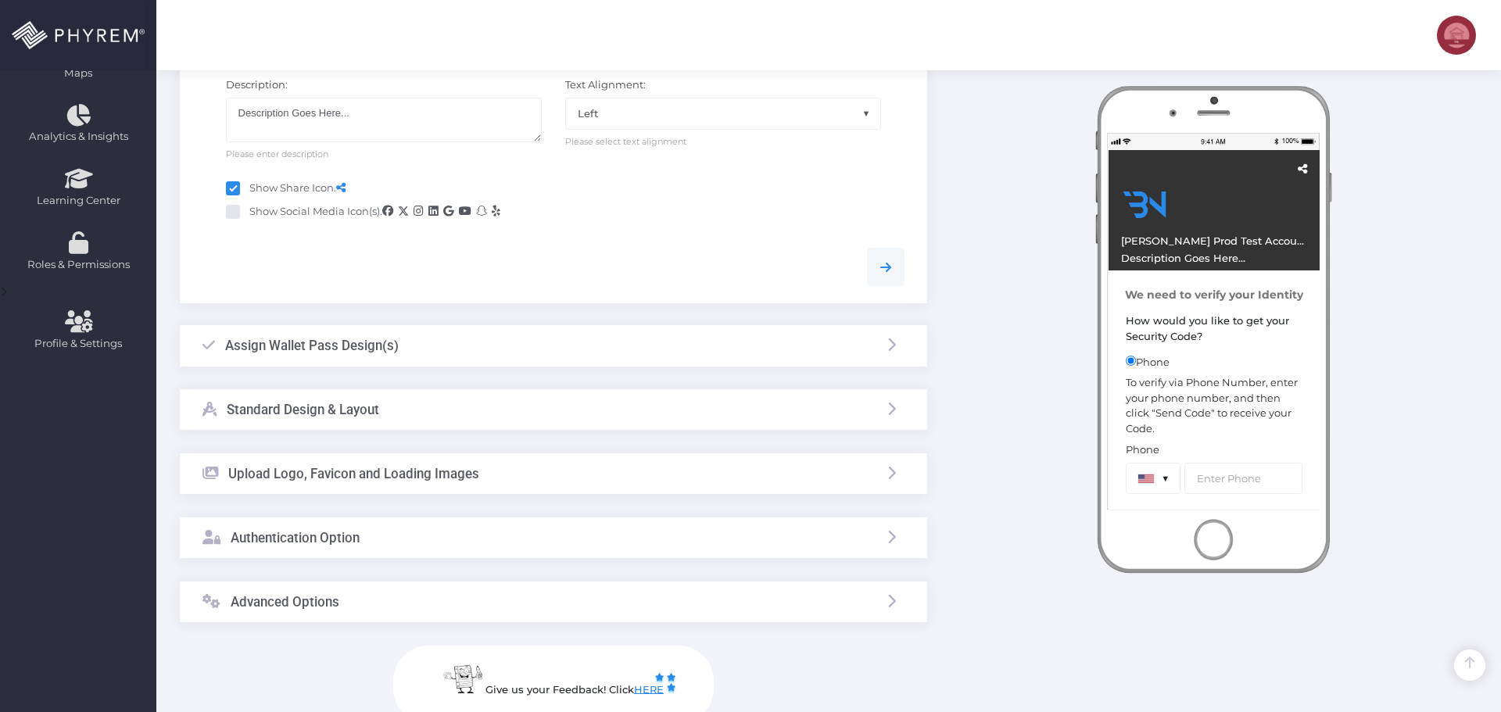
type input "Tenant Issue Installing Storpass-09-29-25"
click at [348, 339] on h3 "Assign Wallet Pass Design(s)" at bounding box center [312, 346] width 174 height 16
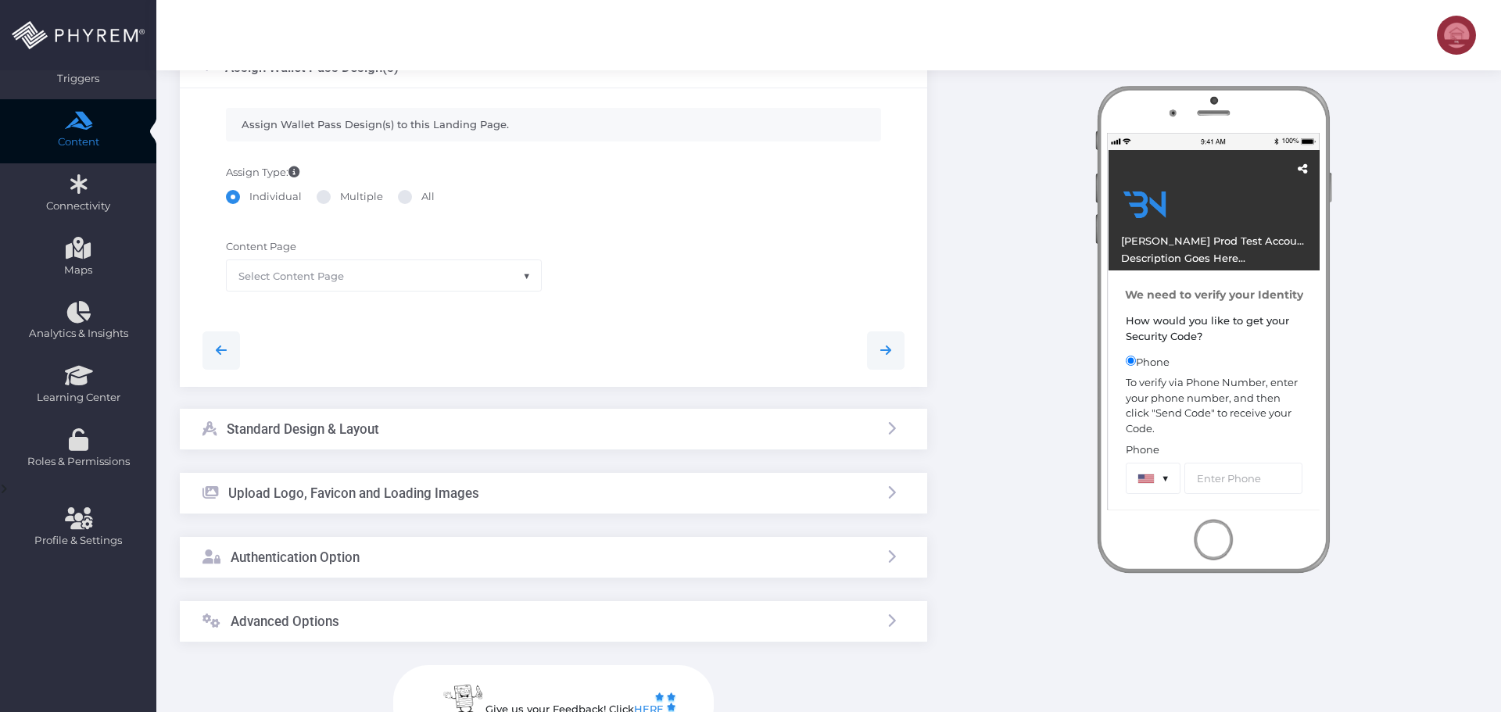
scroll to position [193, 0]
click at [401, 279] on span "Select Content Page" at bounding box center [384, 276] width 314 height 30
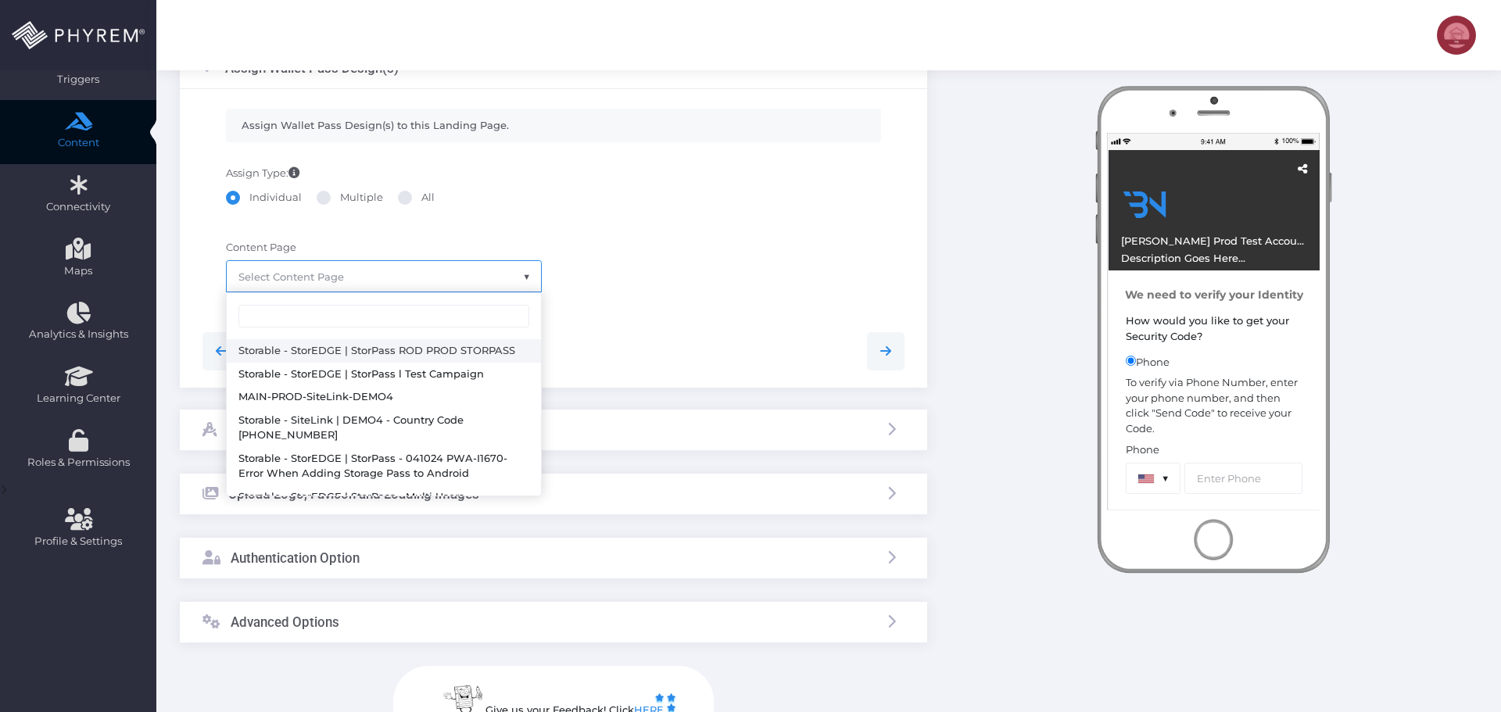
click at [710, 260] on div "Content Page None Storable - StorEDGE | StorPass ROD PROD STORPASS Storable - S…" at bounding box center [554, 273] width 726 height 83
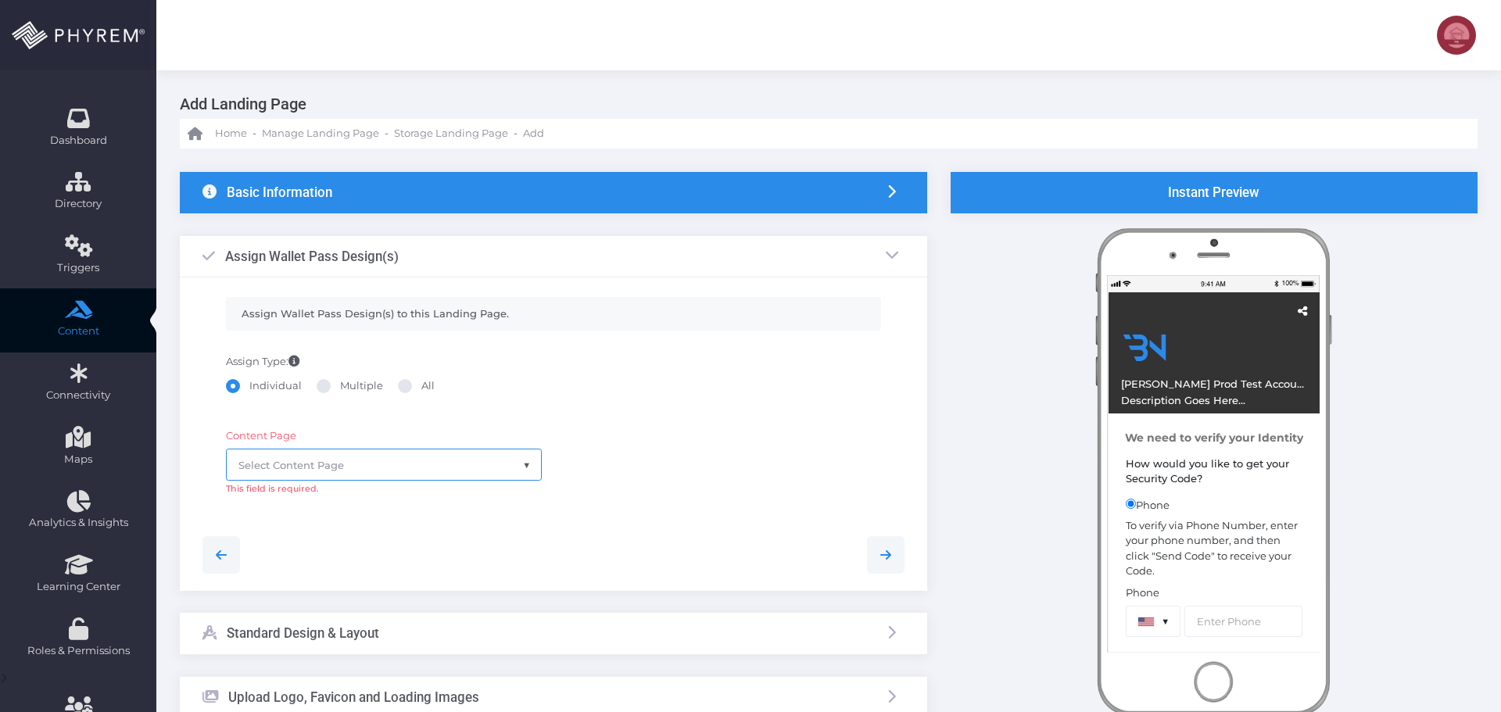
scroll to position [156, 0]
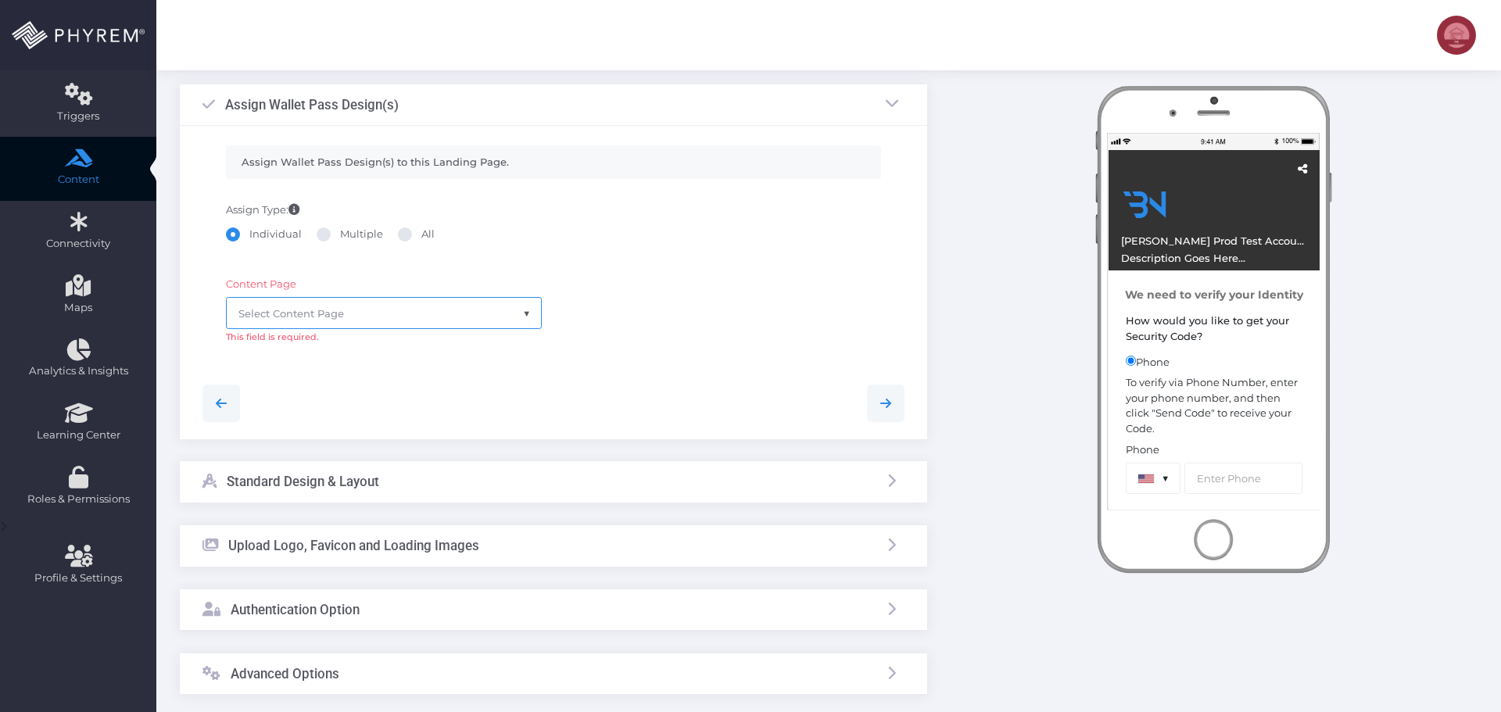
click at [413, 314] on span "Select Content Page" at bounding box center [384, 313] width 314 height 30
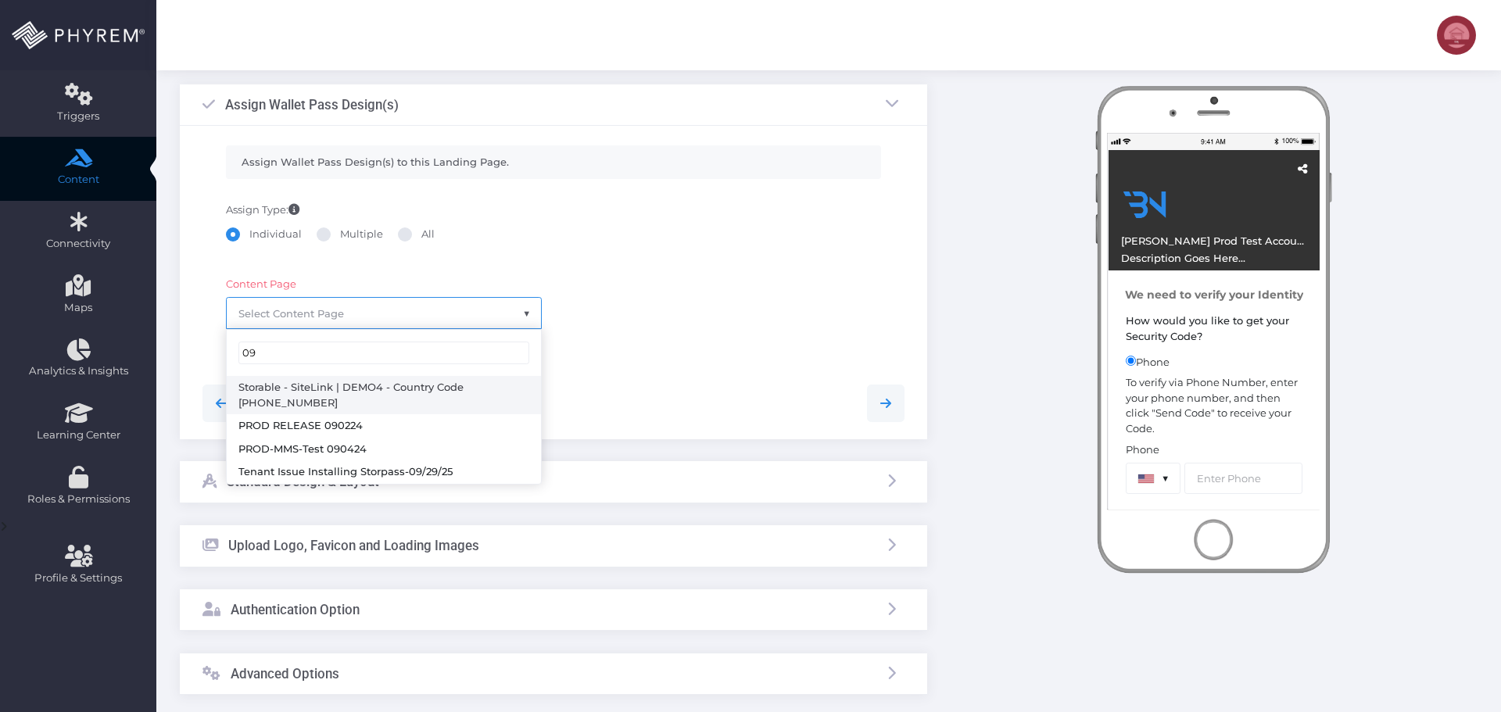
scroll to position [0, 0]
type input "09"
select select "2698"
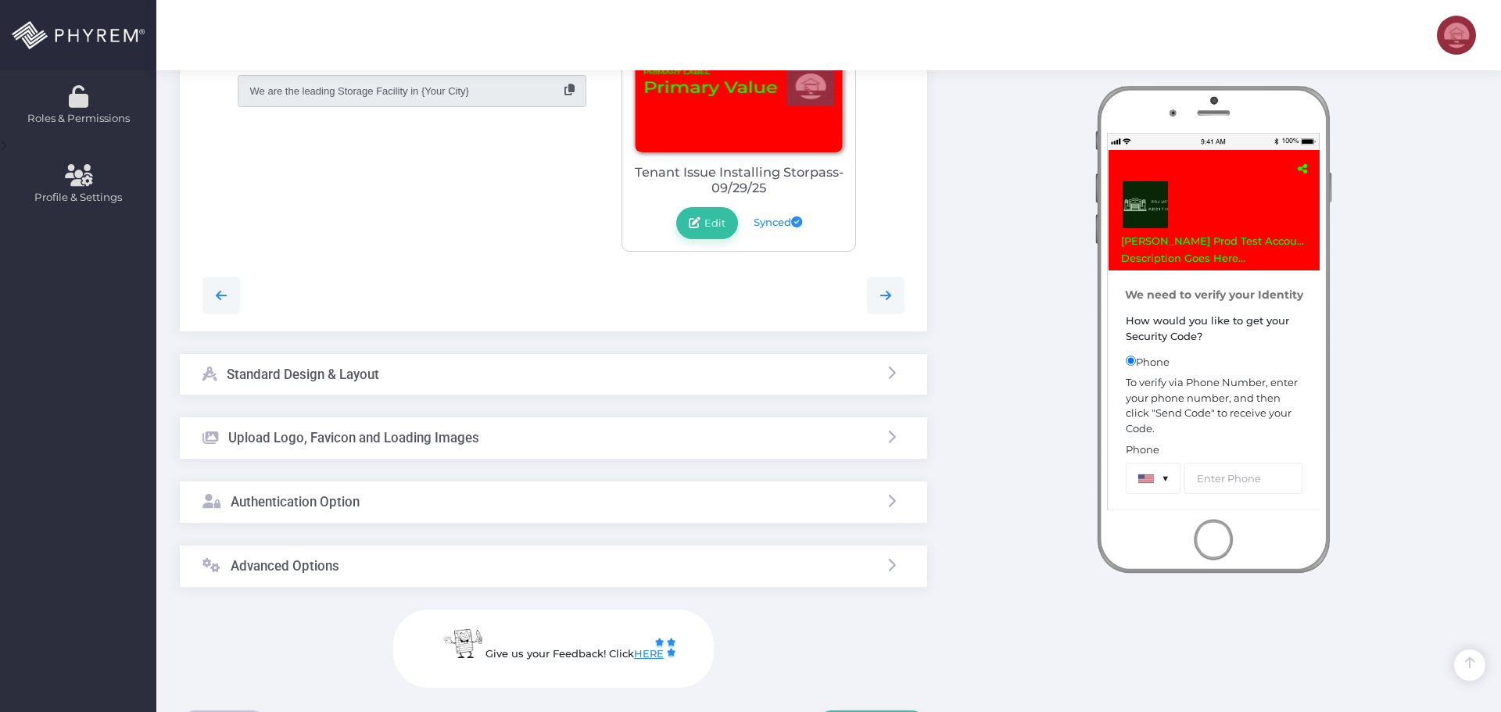
scroll to position [625, 0]
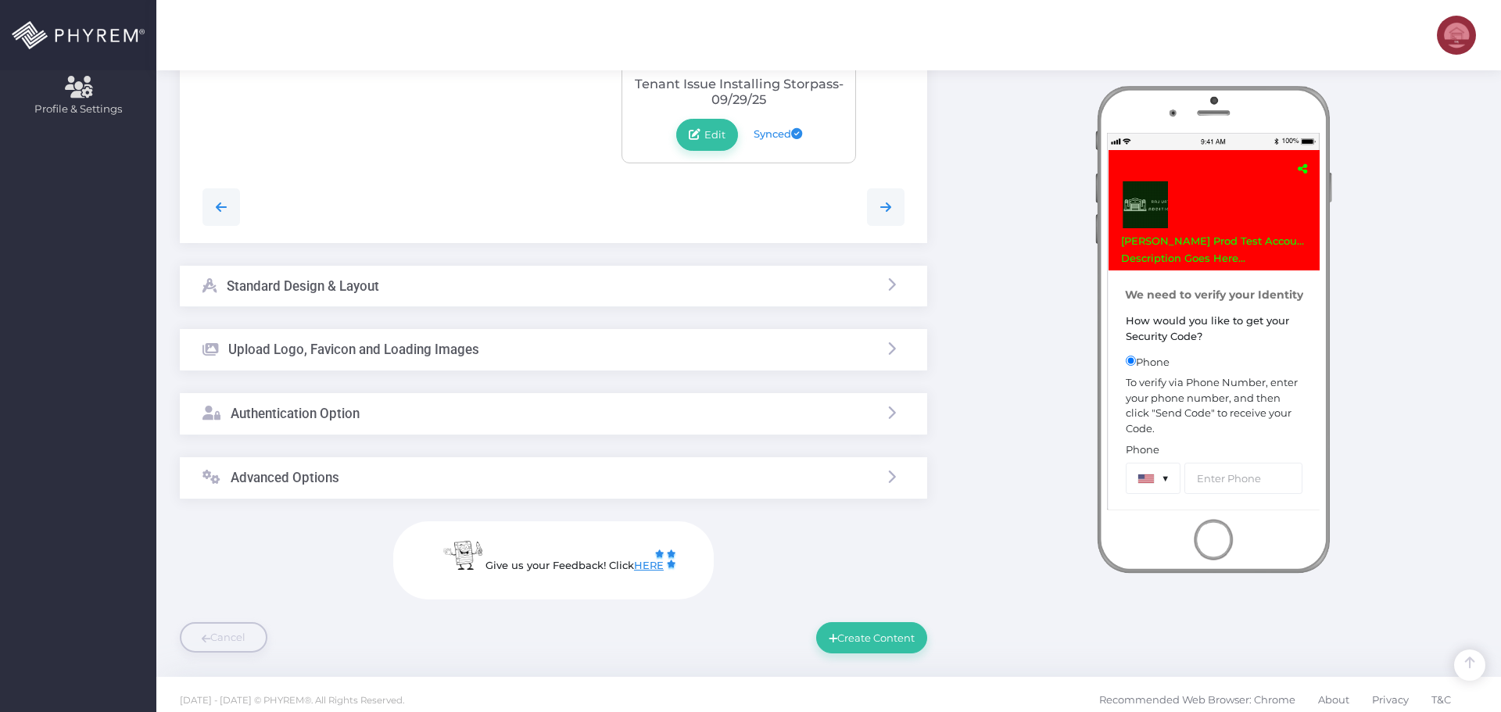
click at [431, 288] on div "Standard Design & Layout" at bounding box center [553, 286] width 747 height 41
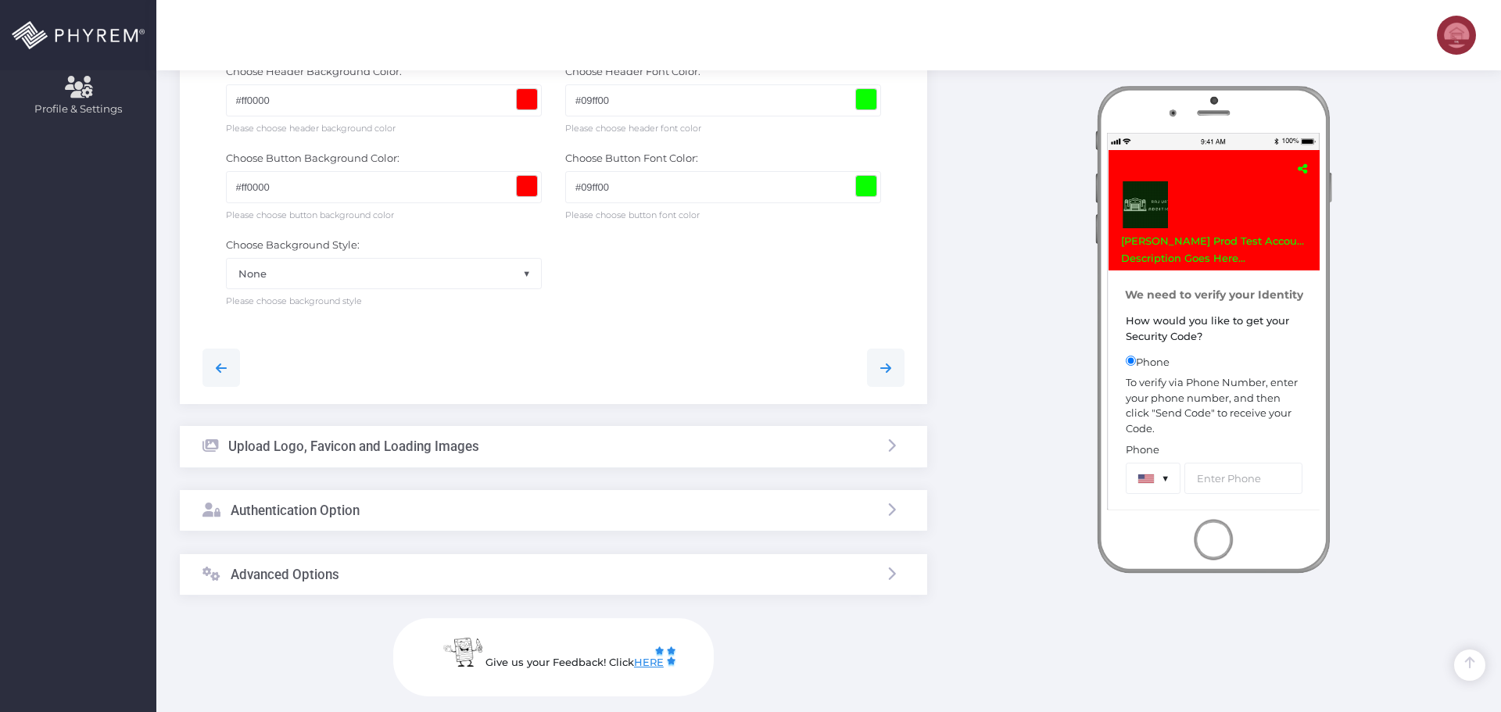
click at [403, 458] on div "Upload Logo, Favicon and Loading Images" at bounding box center [340, 446] width 277 height 41
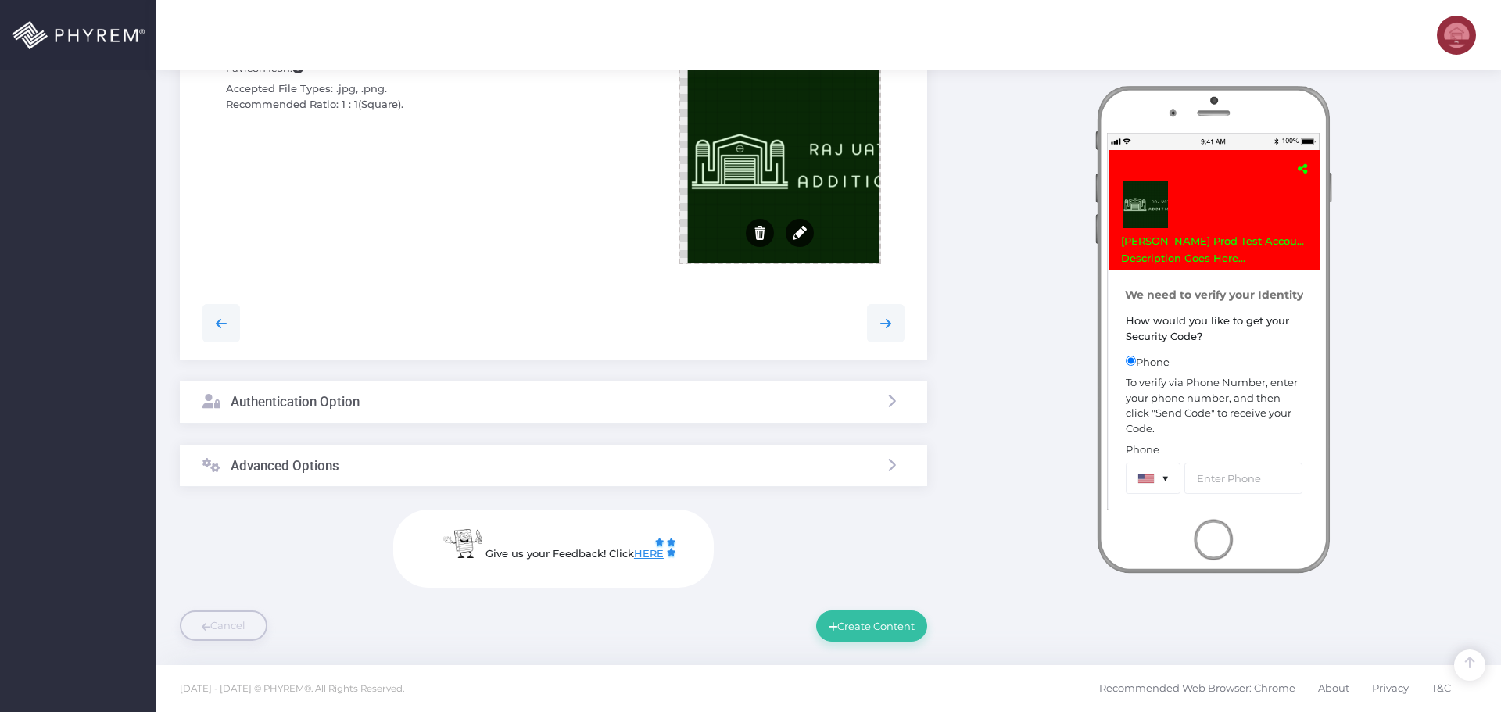
click at [403, 401] on div "Authentication Option" at bounding box center [553, 401] width 747 height 41
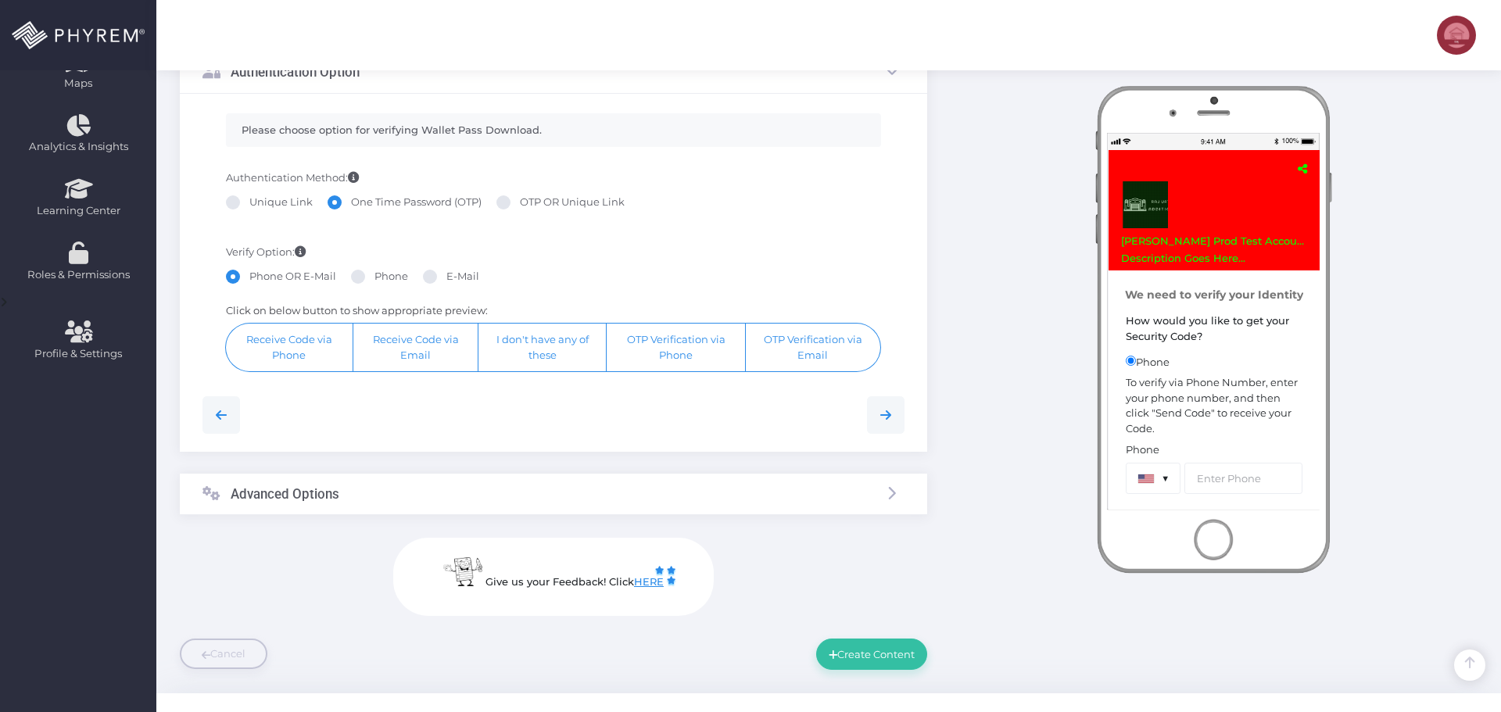
scroll to position [409, 0]
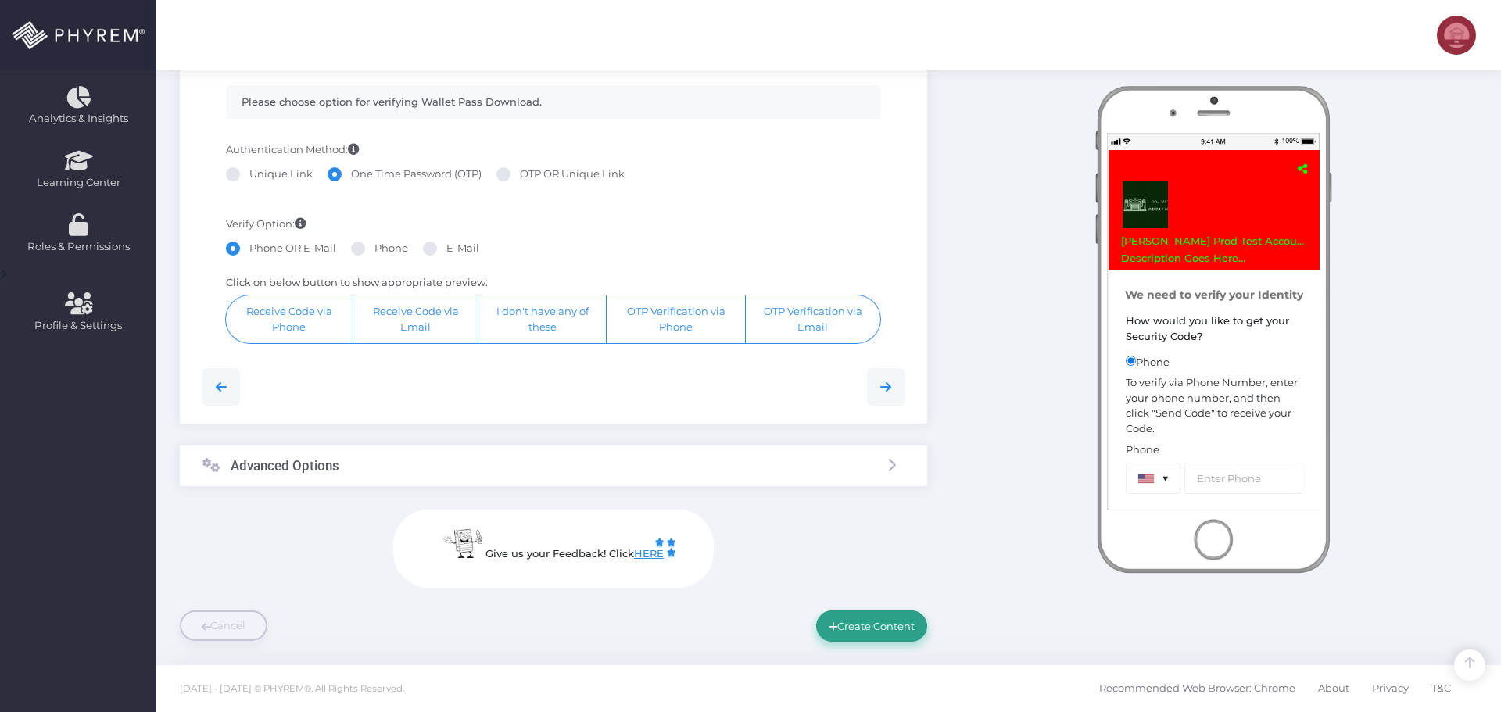
click at [875, 632] on button "Create Content" at bounding box center [871, 625] width 111 height 31
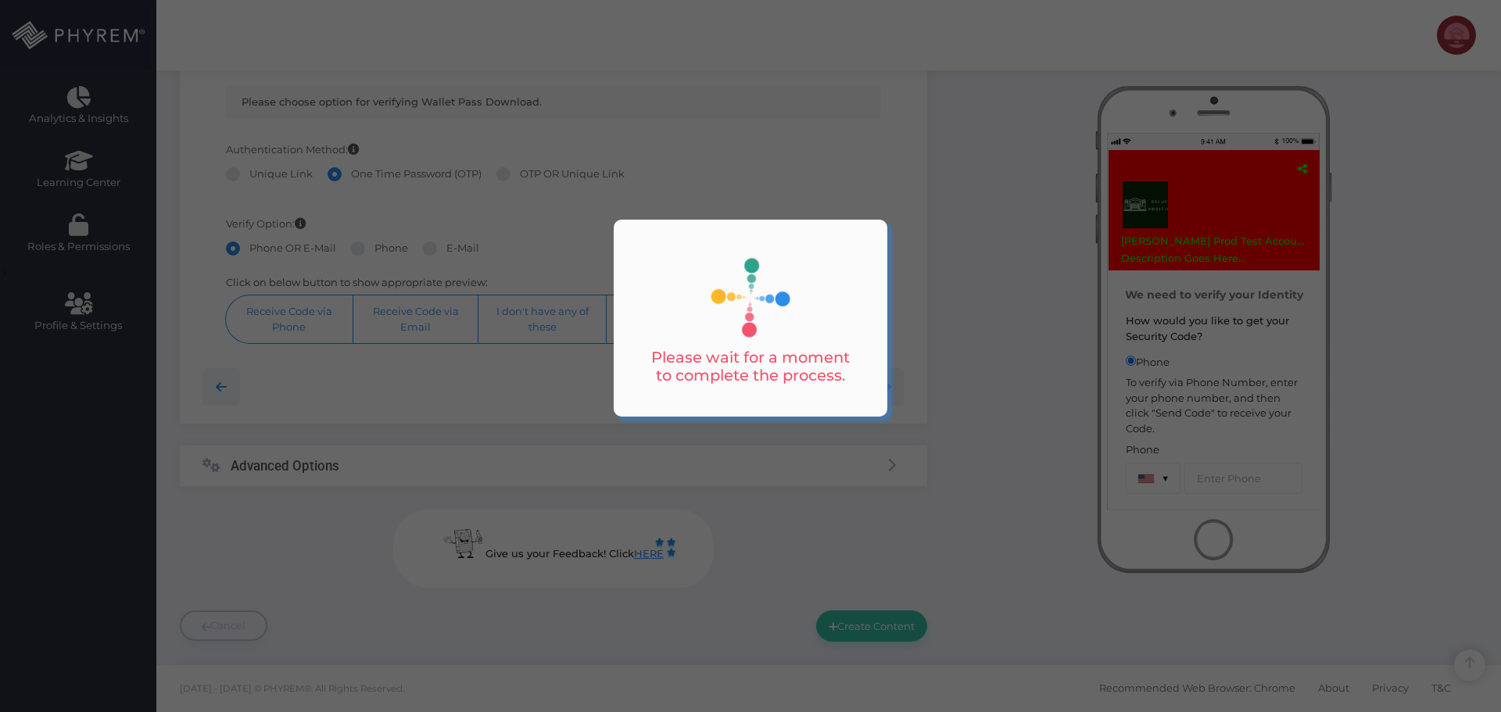
scroll to position [0, 0]
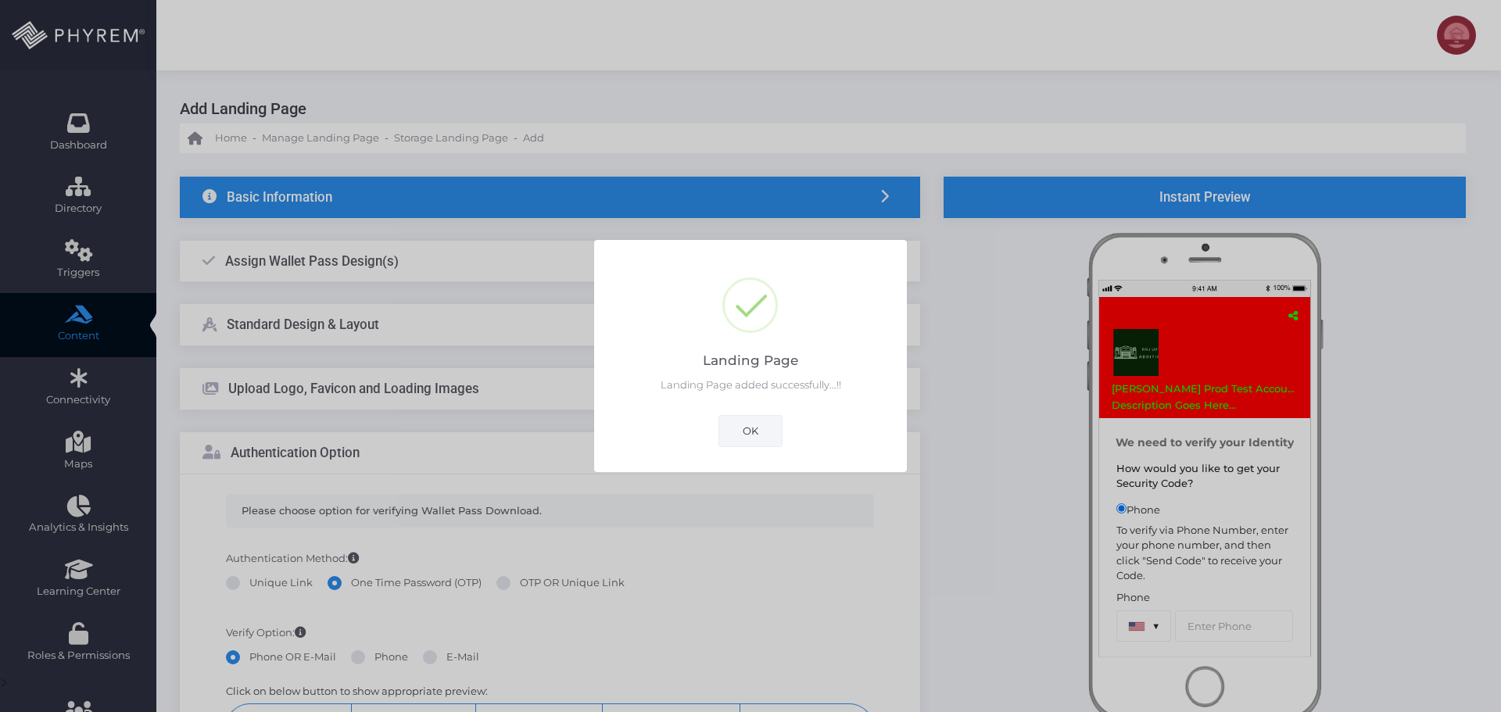
click at [753, 435] on button "OK" at bounding box center [750, 430] width 64 height 31
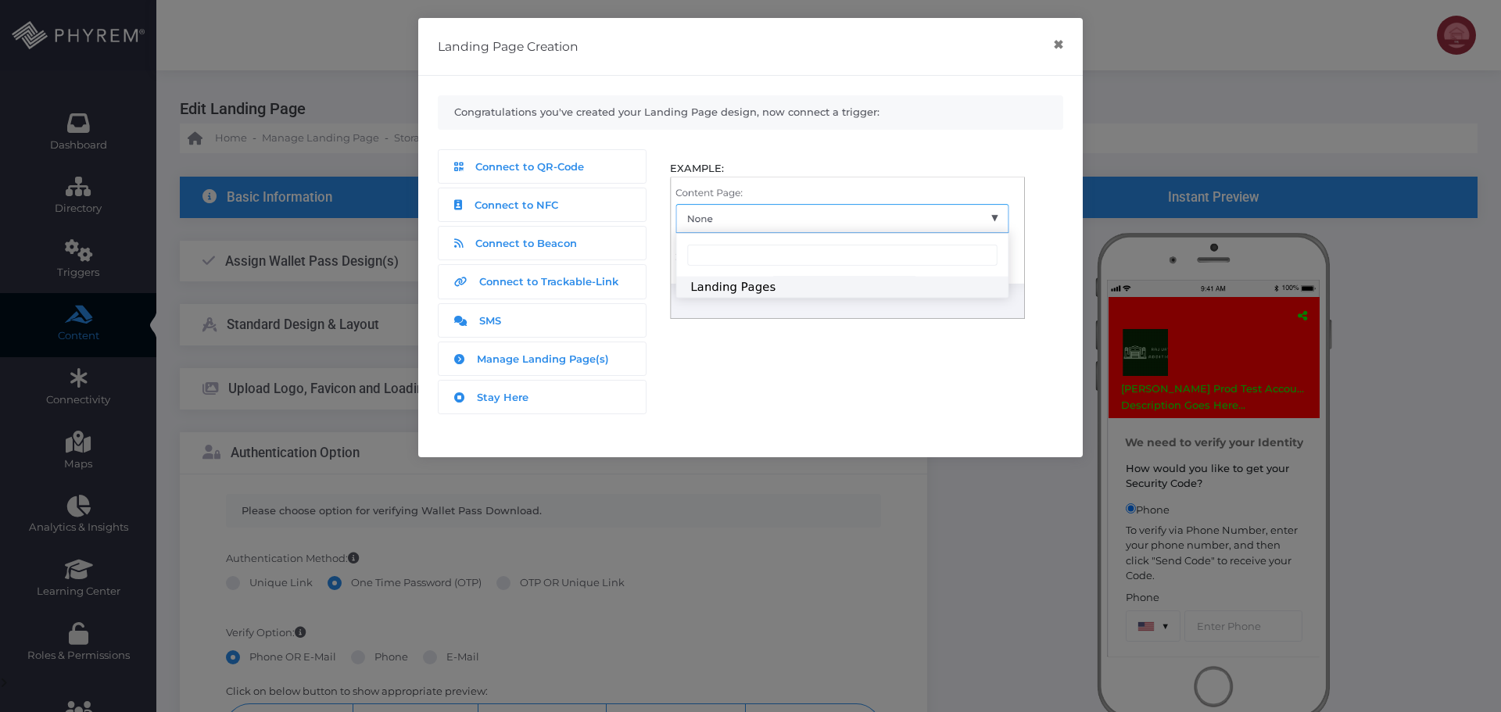
scroll to position [409, 0]
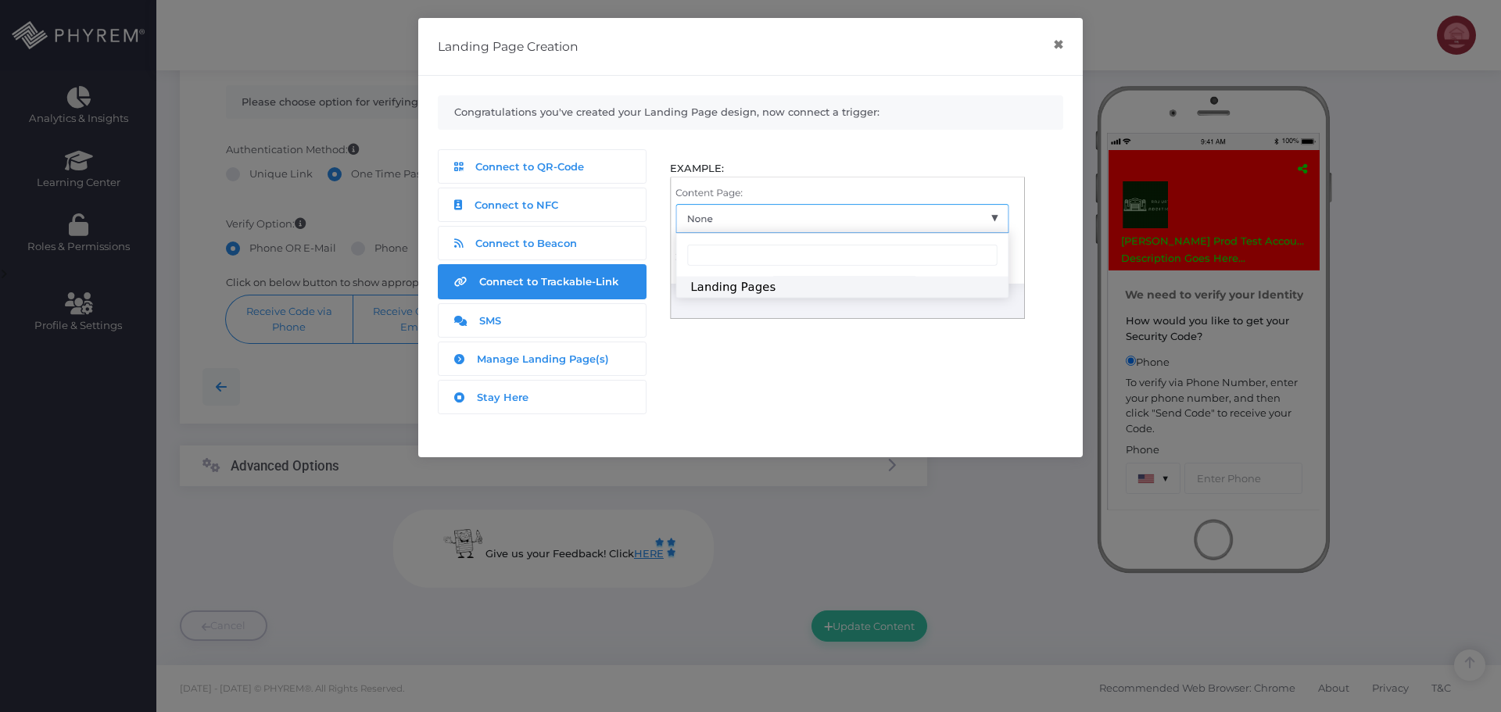
click at [558, 285] on span "Connect to Trackable-Link" at bounding box center [548, 281] width 139 height 13
click at [1054, 47] on button "×" at bounding box center [1058, 44] width 30 height 35
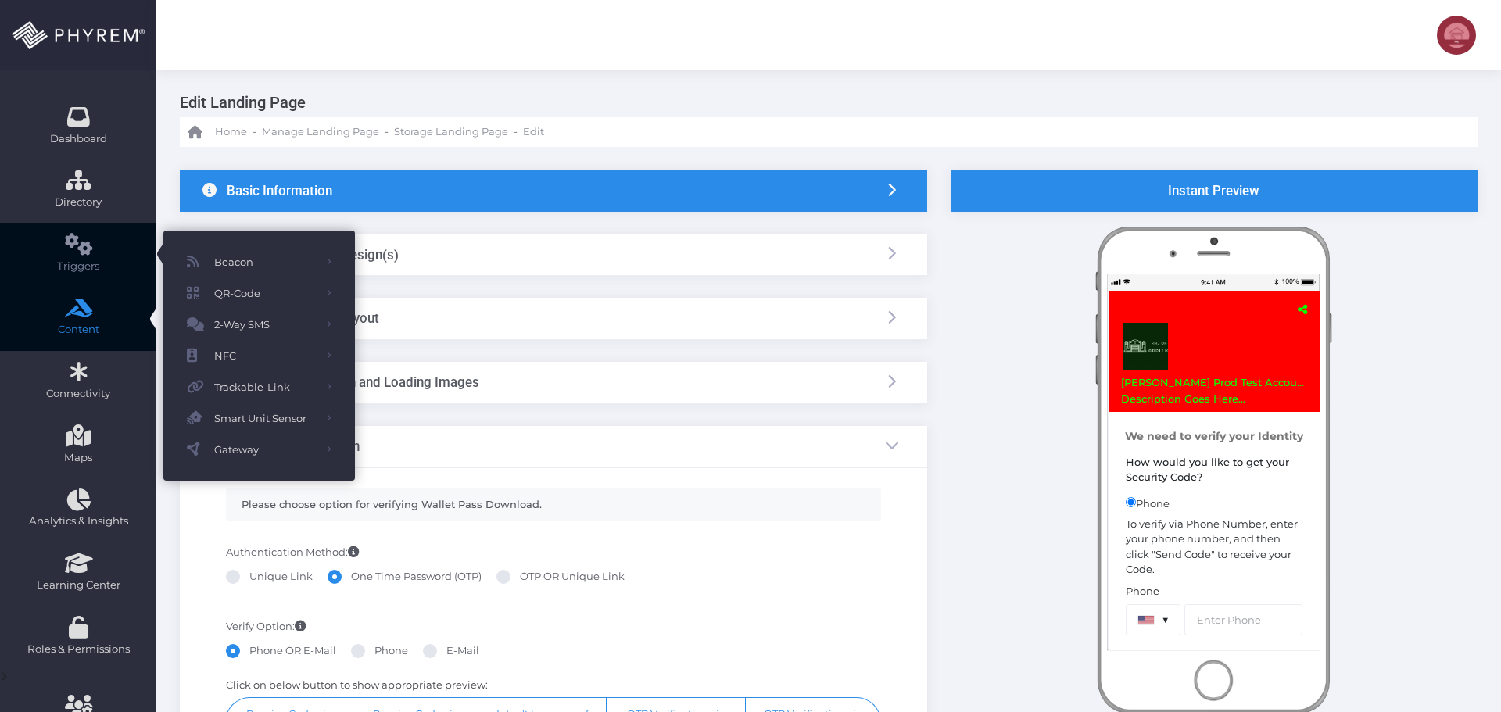
scroll to position [0, 0]
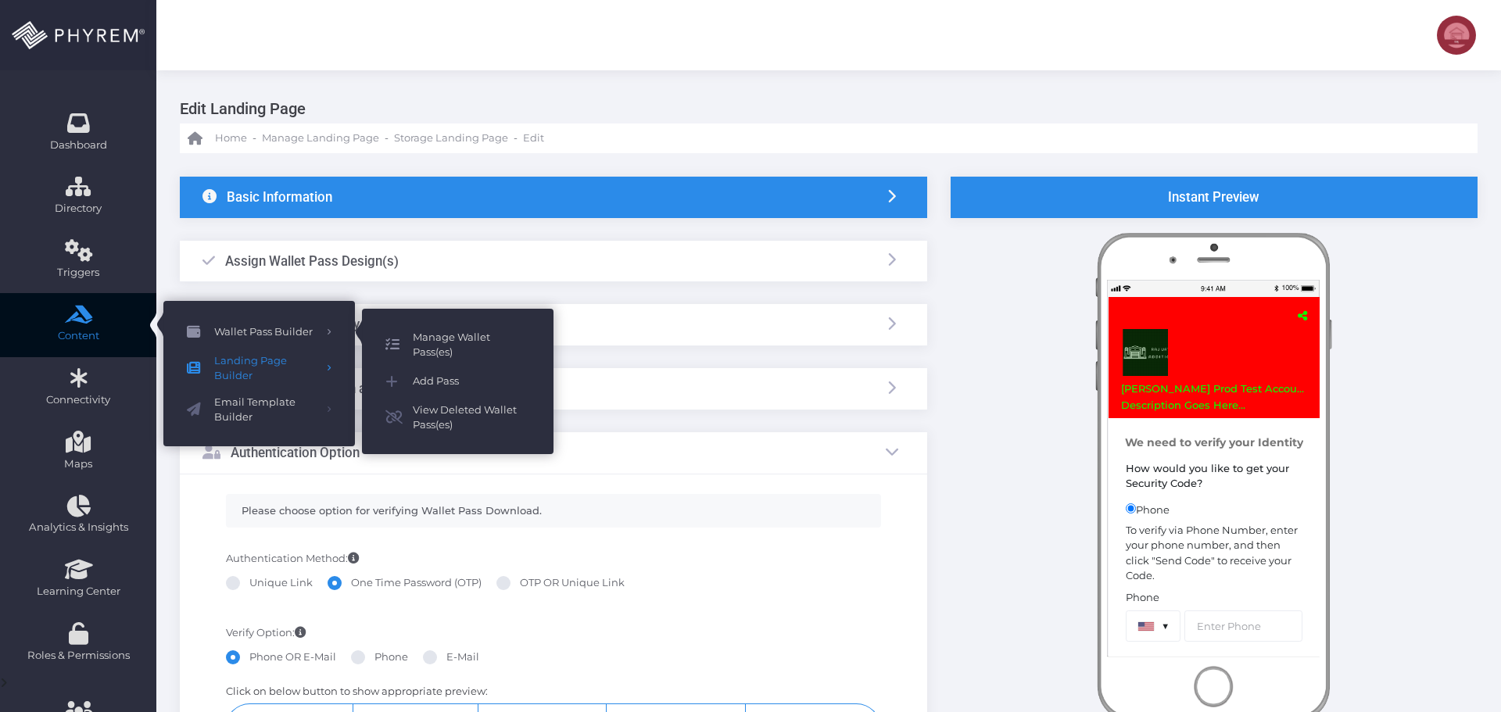
click at [436, 339] on span "Manage Wallet Pass(es)" at bounding box center [471, 345] width 117 height 30
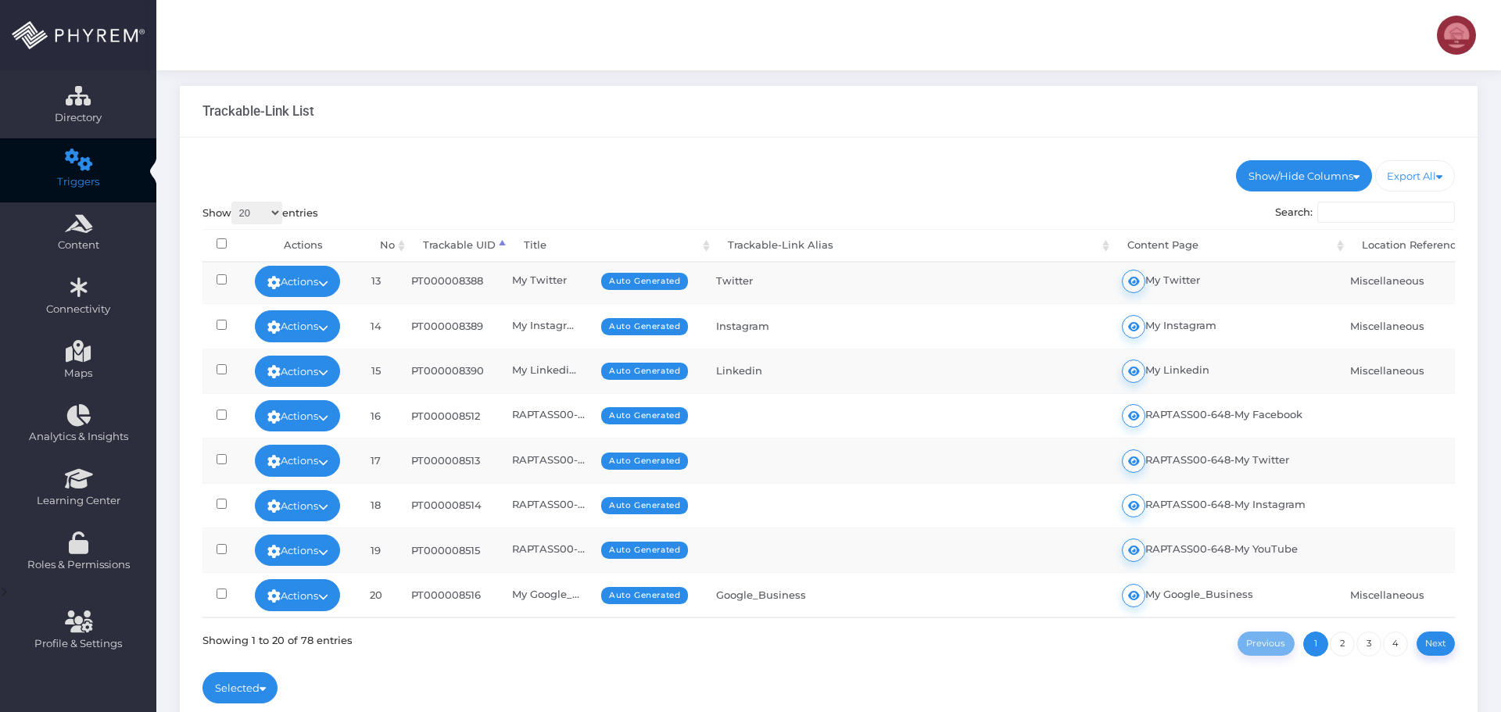
scroll to position [189, 0]
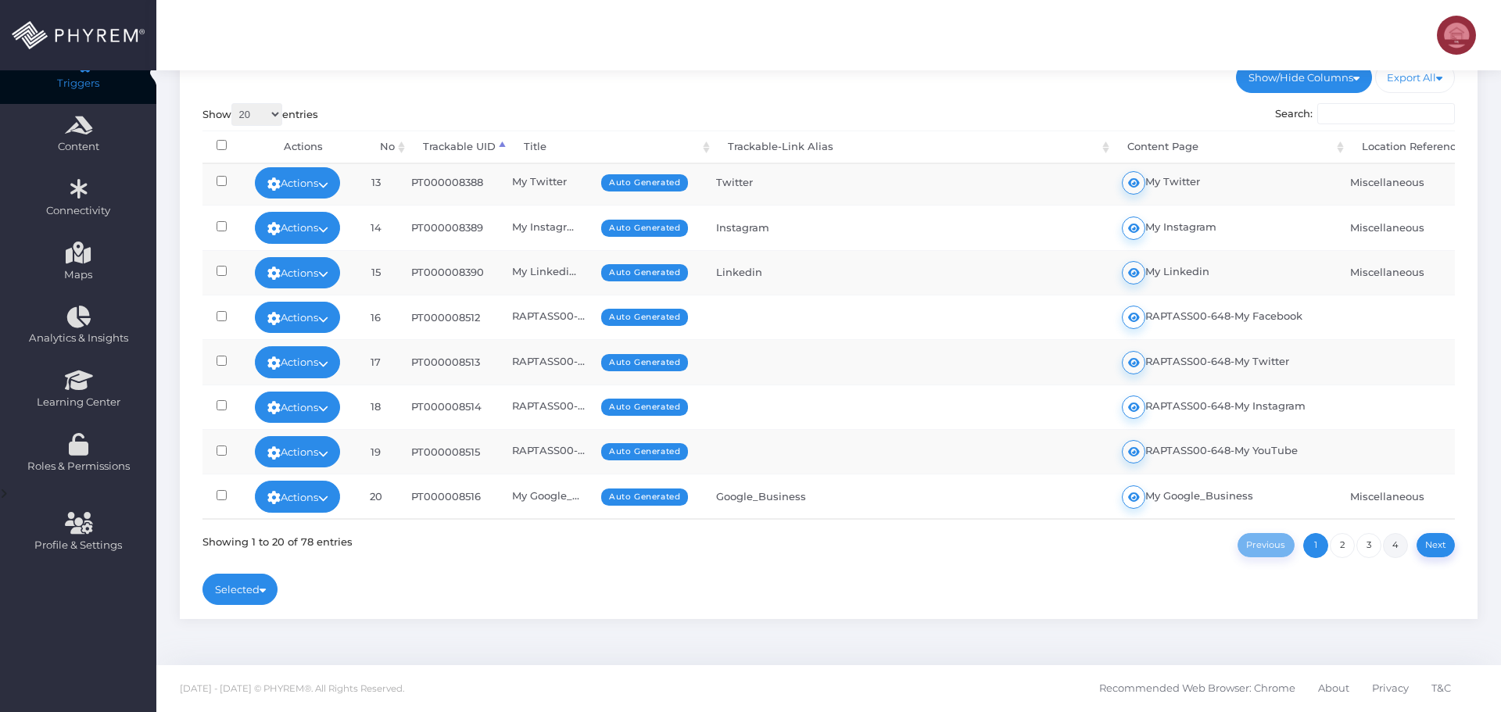
click at [1398, 550] on link "4" at bounding box center [1395, 545] width 25 height 25
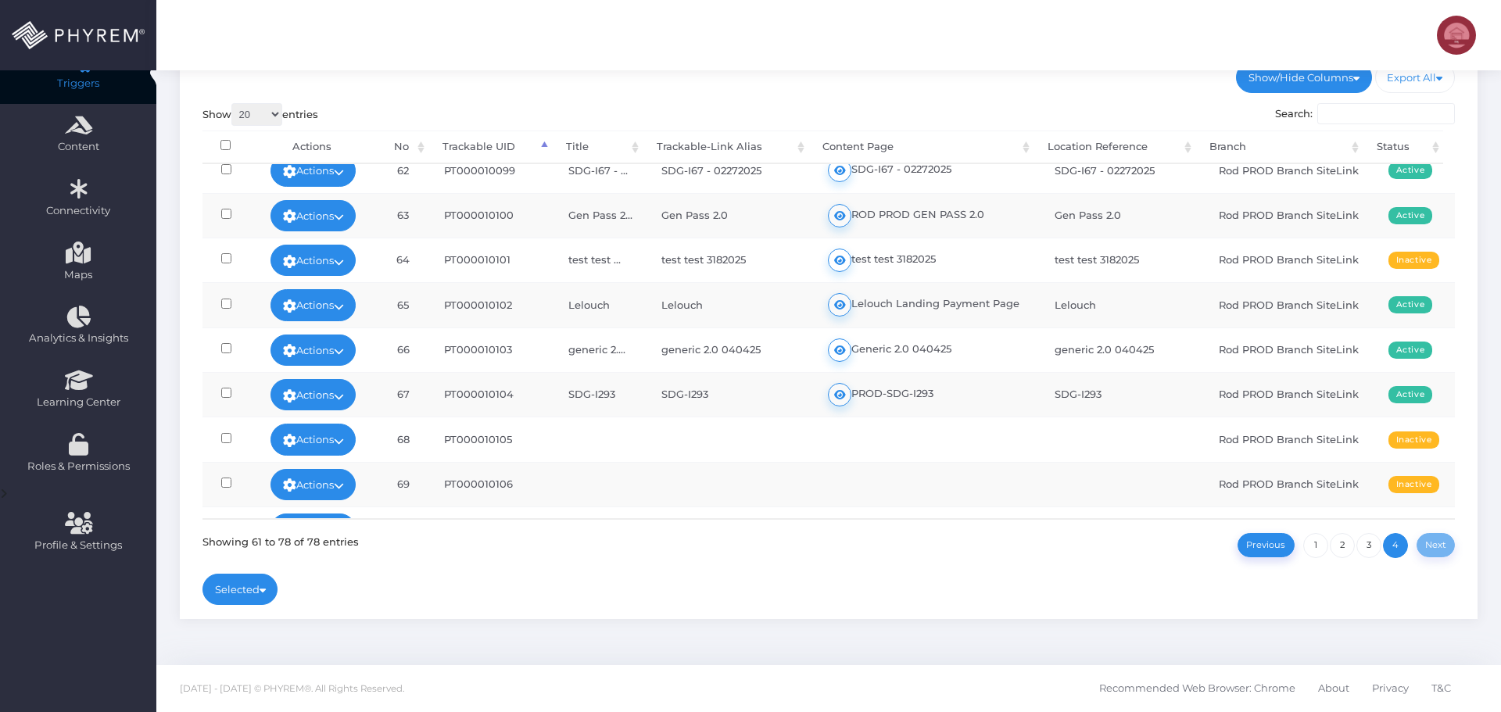
scroll to position [139, 0]
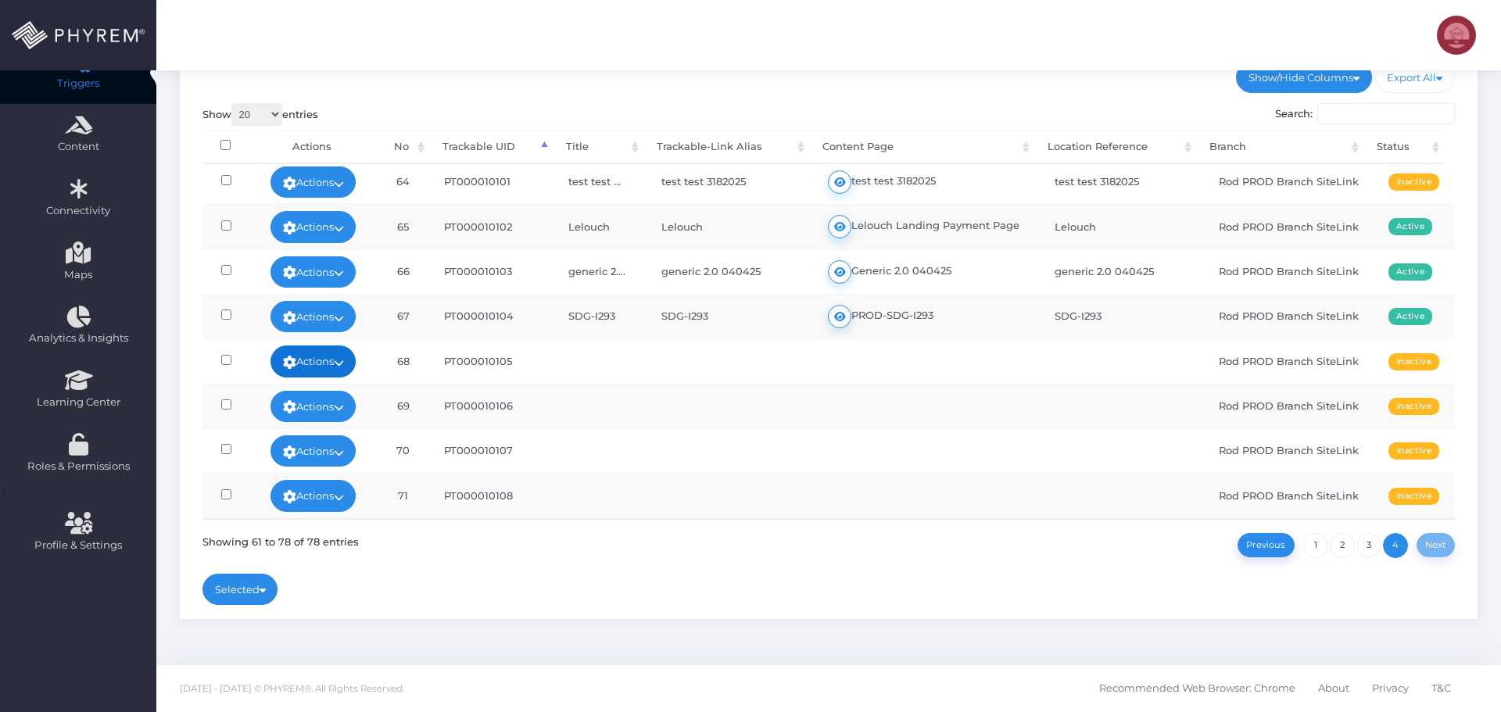
click at [326, 360] on link "Actions" at bounding box center [313, 361] width 86 height 31
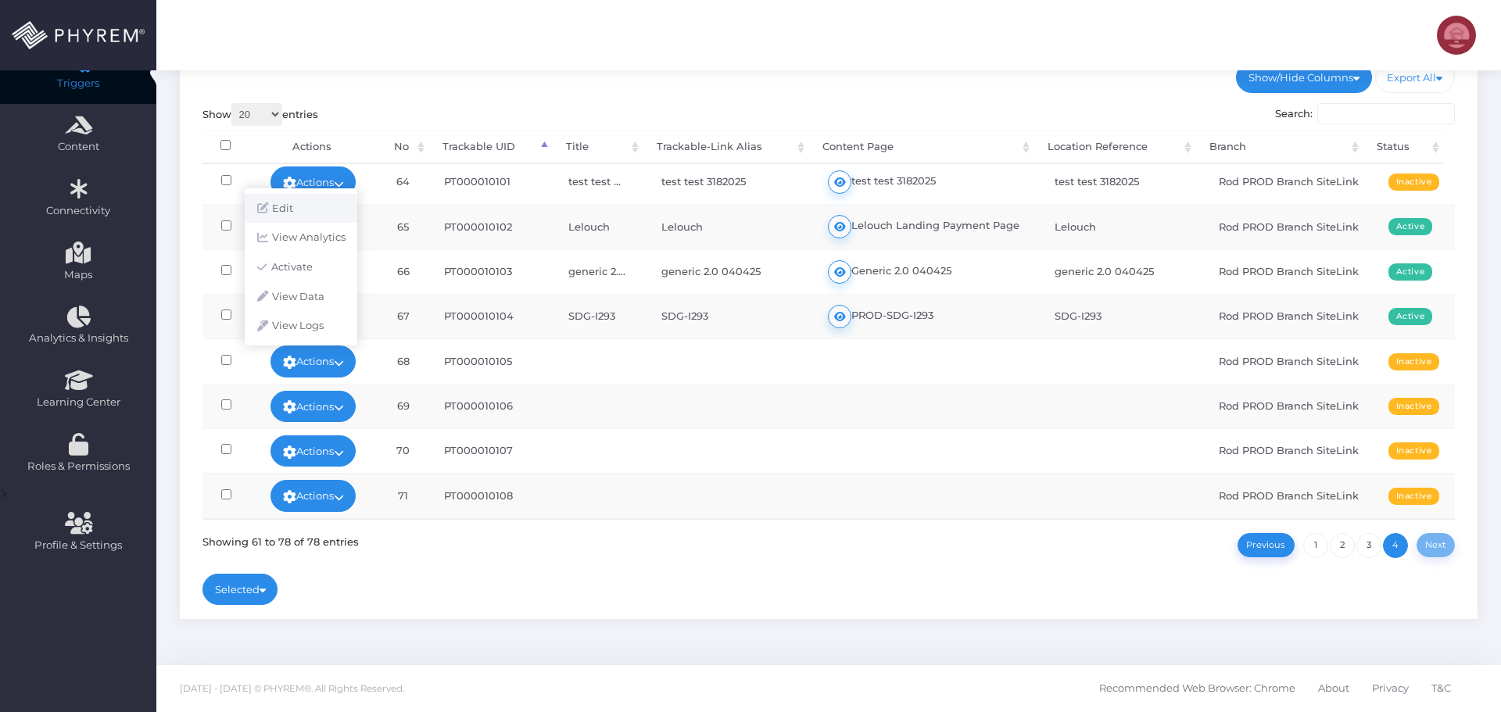
click at [298, 212] on link "Edit" at bounding box center [301, 209] width 113 height 30
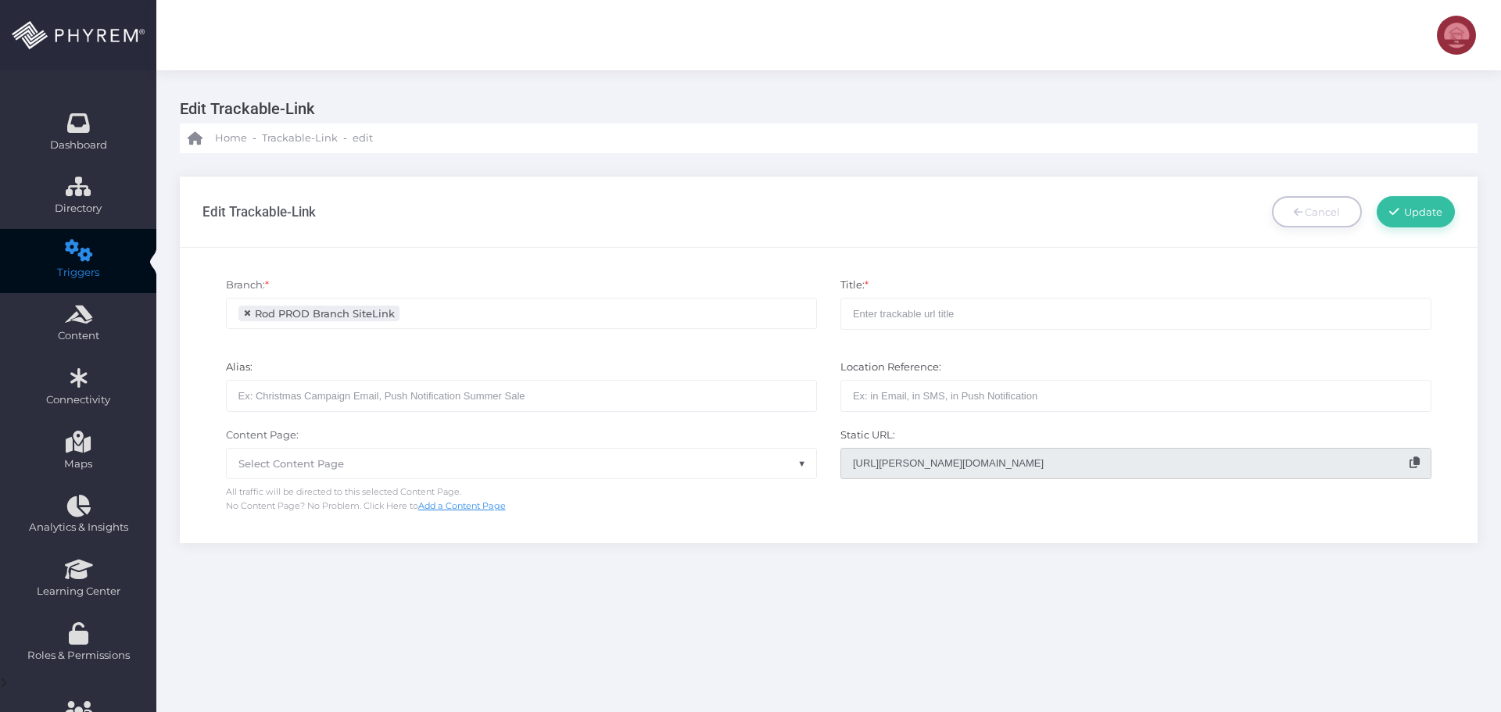
click at [247, 313] on span "×" at bounding box center [247, 313] width 9 height 0
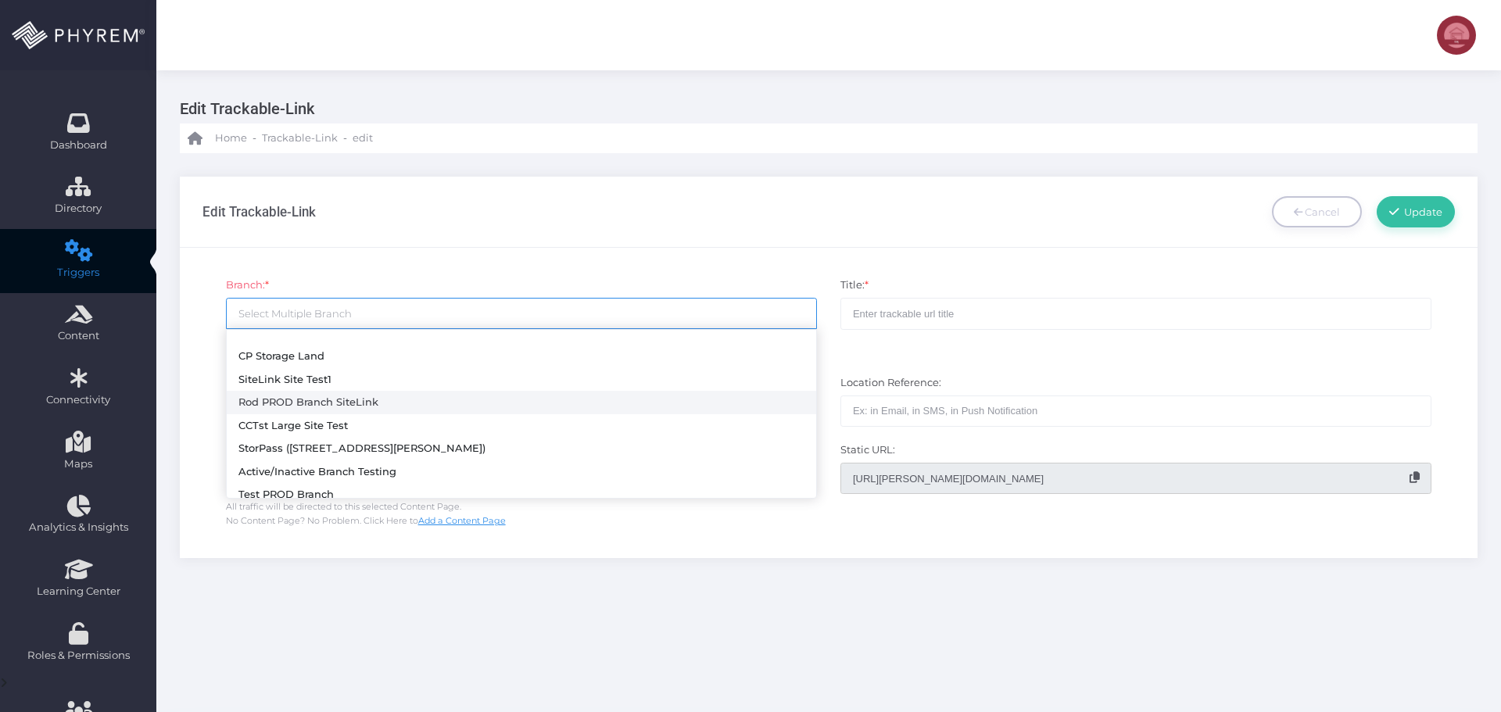
scroll to position [28, 0]
select select "648"
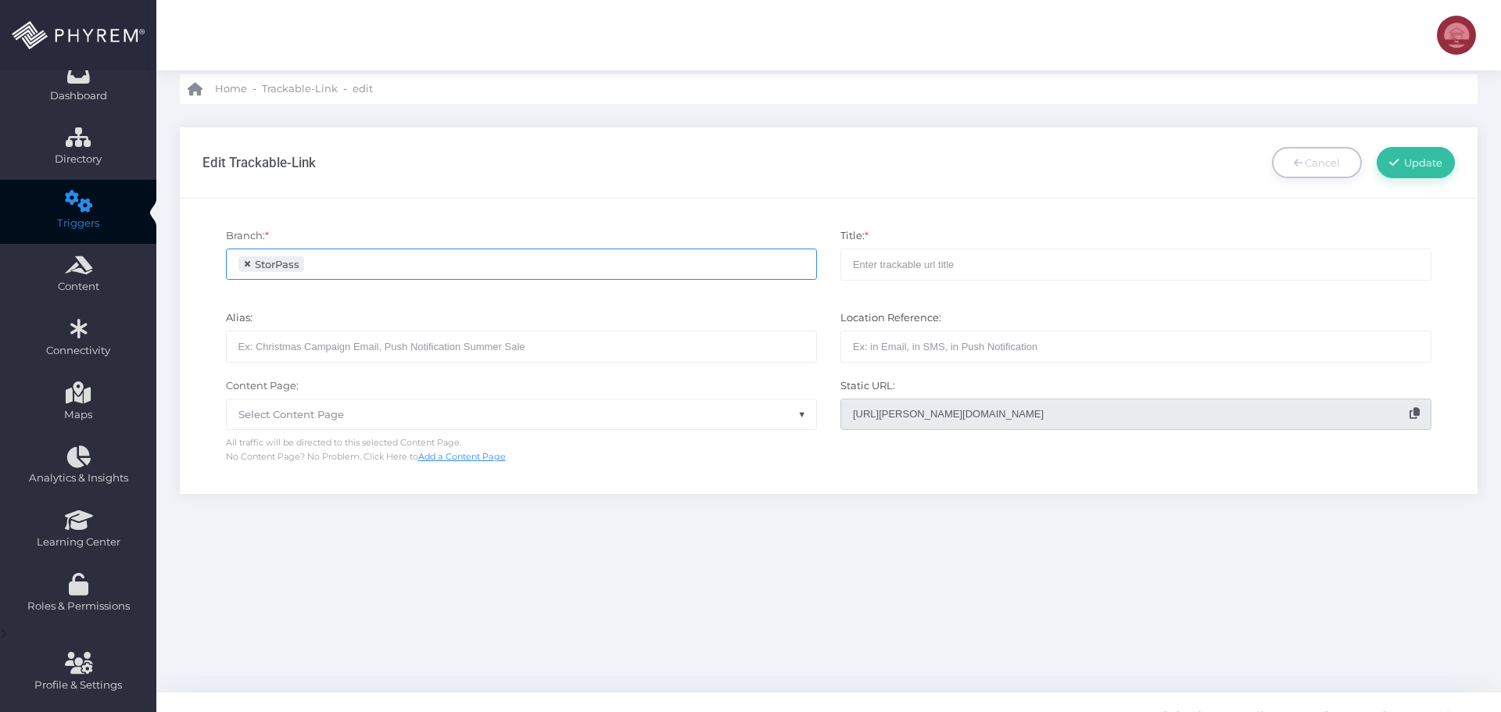
scroll to position [77, 0]
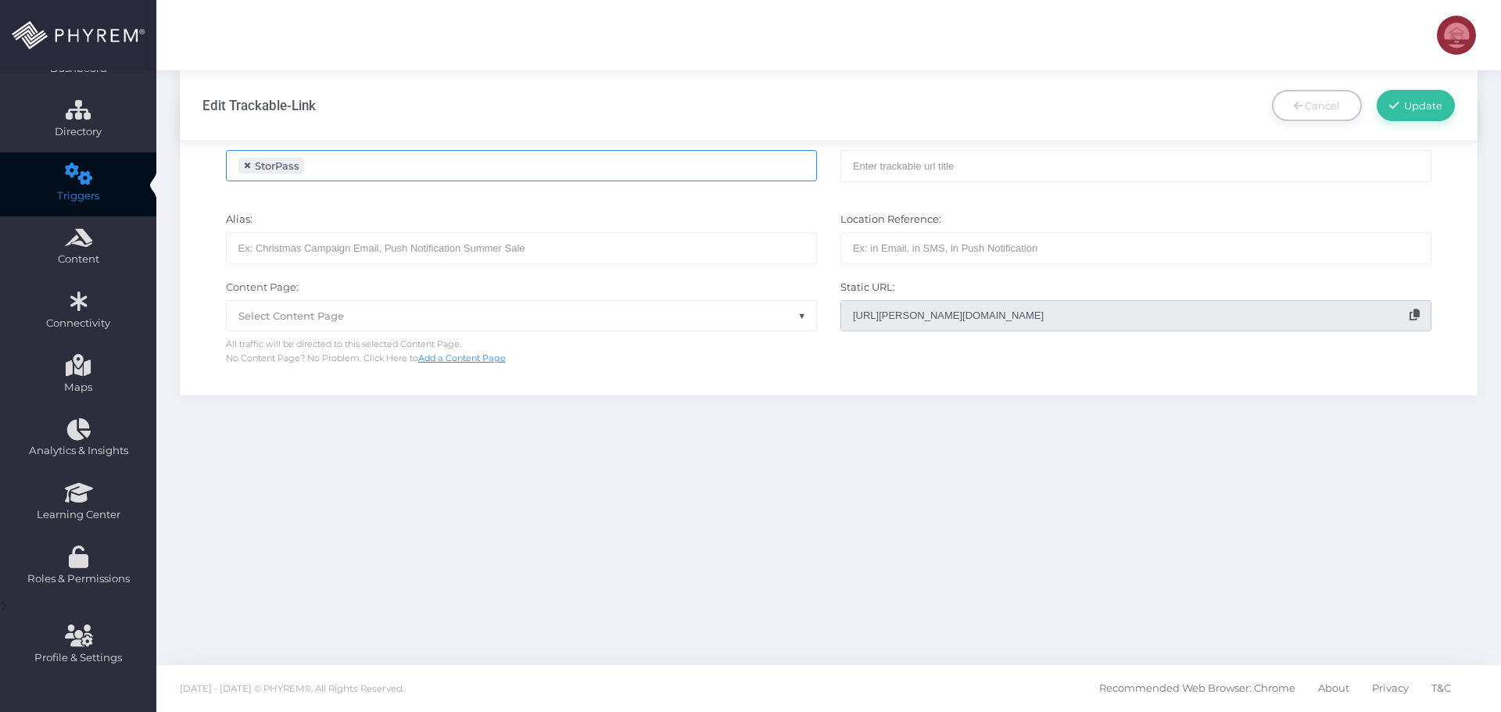
click at [452, 319] on span "Select Content Page" at bounding box center [521, 316] width 589 height 30
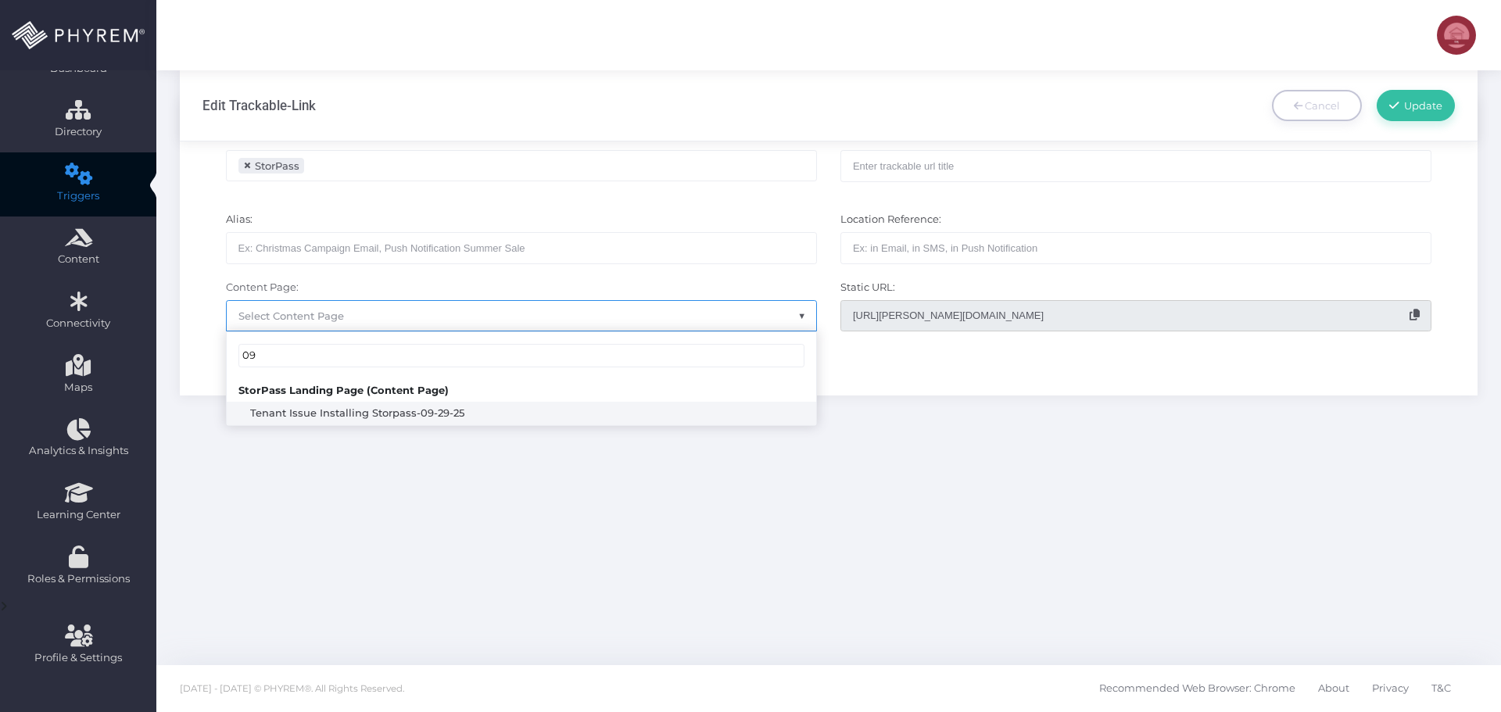
type input "09"
select select "3731"
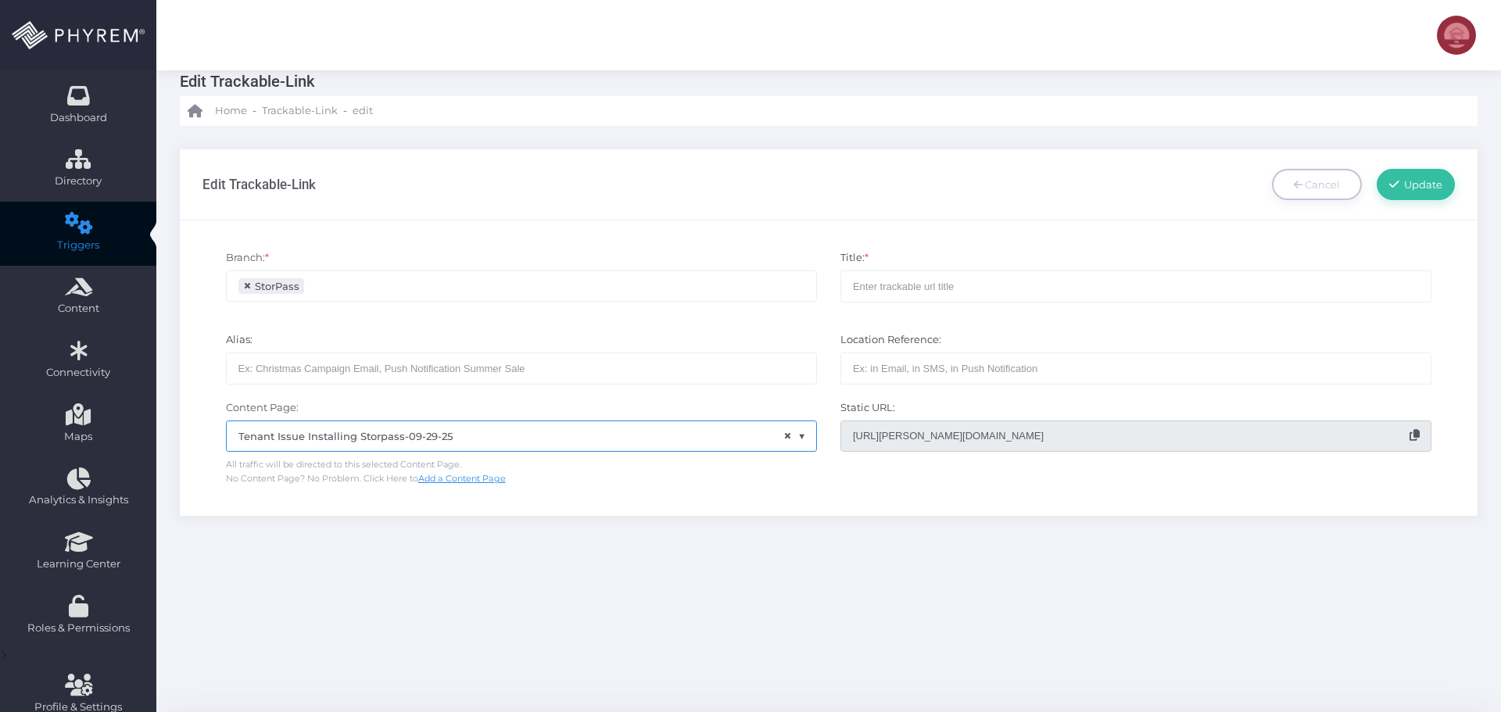
scroll to position [0, 0]
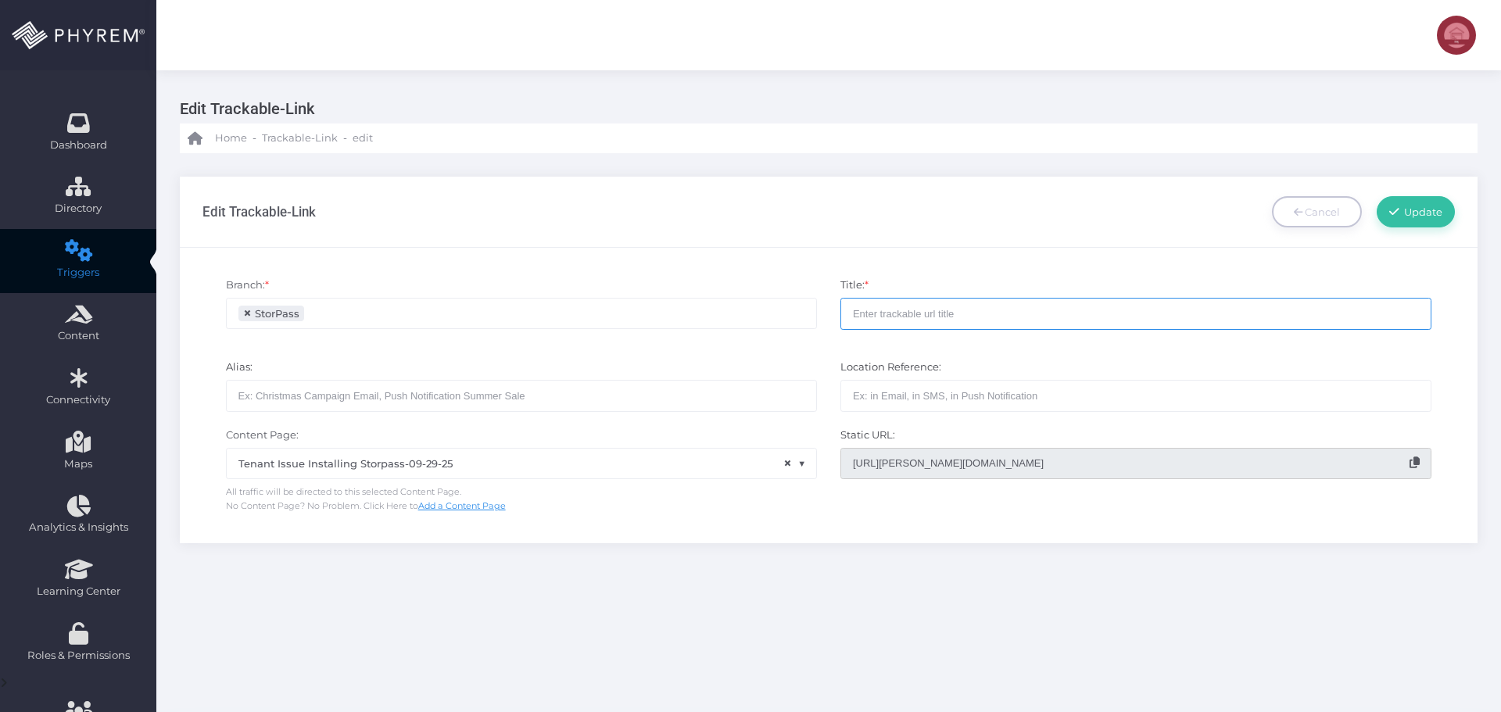
click at [875, 320] on input "text" at bounding box center [1135, 313] width 591 height 31
paste input "Tenant Issue Installing Storpass-09-29-25"
drag, startPoint x: 1033, startPoint y: 318, endPoint x: 696, endPoint y: 329, distance: 337.1
click at [669, 308] on div "Branch: * TEST CP Storage Land SiteLink Site Test1 Rod PROD Branch SiteLink CCT…" at bounding box center [829, 311] width 1276 height 82
type input "Tenant Issue Installing Storpass-09-29-25 tlink"
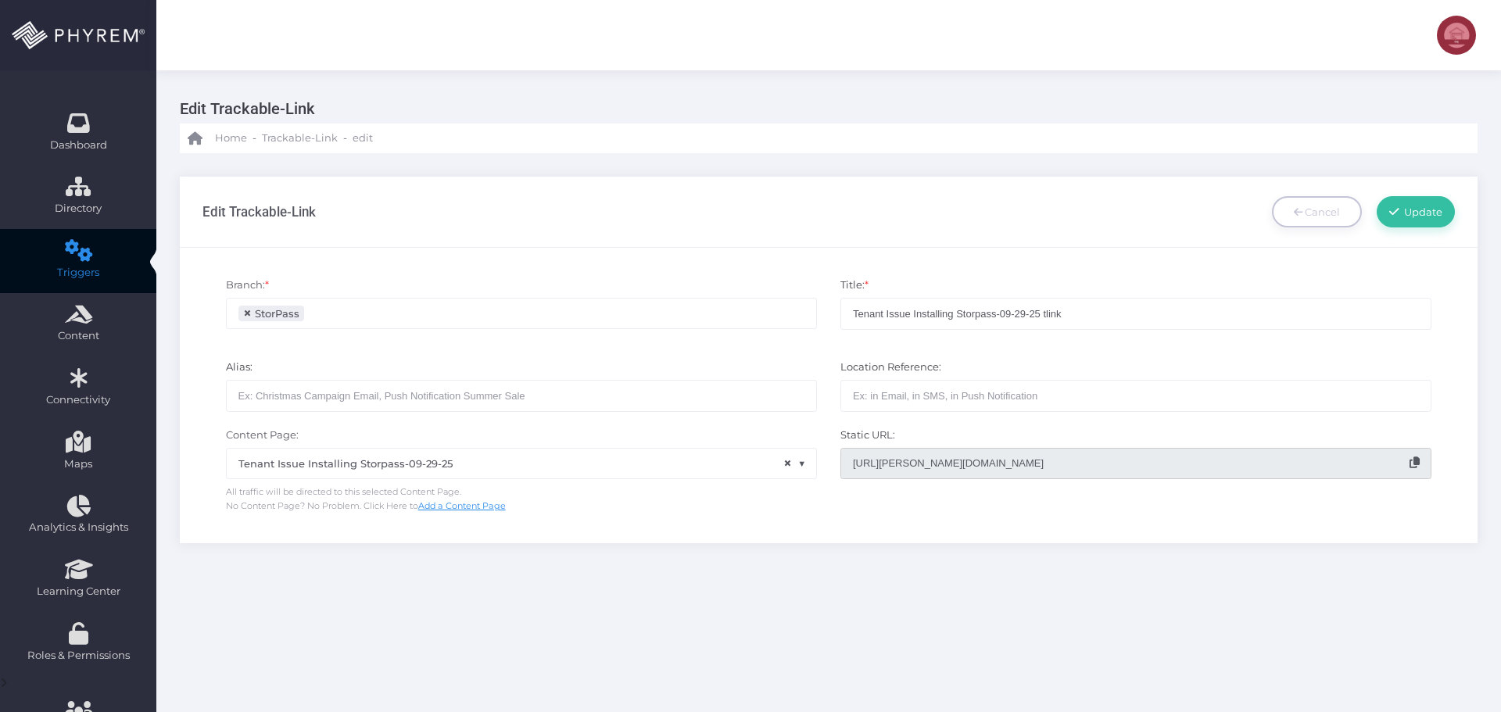
click at [438, 430] on div "Content Page: None StorMap Page 08012024 core stormap 07022024 Main - StorMap P…" at bounding box center [521, 471] width 614 height 86
click at [447, 391] on input "text" at bounding box center [521, 395] width 591 height 31
paste input "Tenant Issue Installing Storpass-09-29-25 tlink"
type input "Tenant Issue Installing Storpass-09-29-25 tlink"
click at [876, 385] on input "text" at bounding box center [1135, 395] width 591 height 31
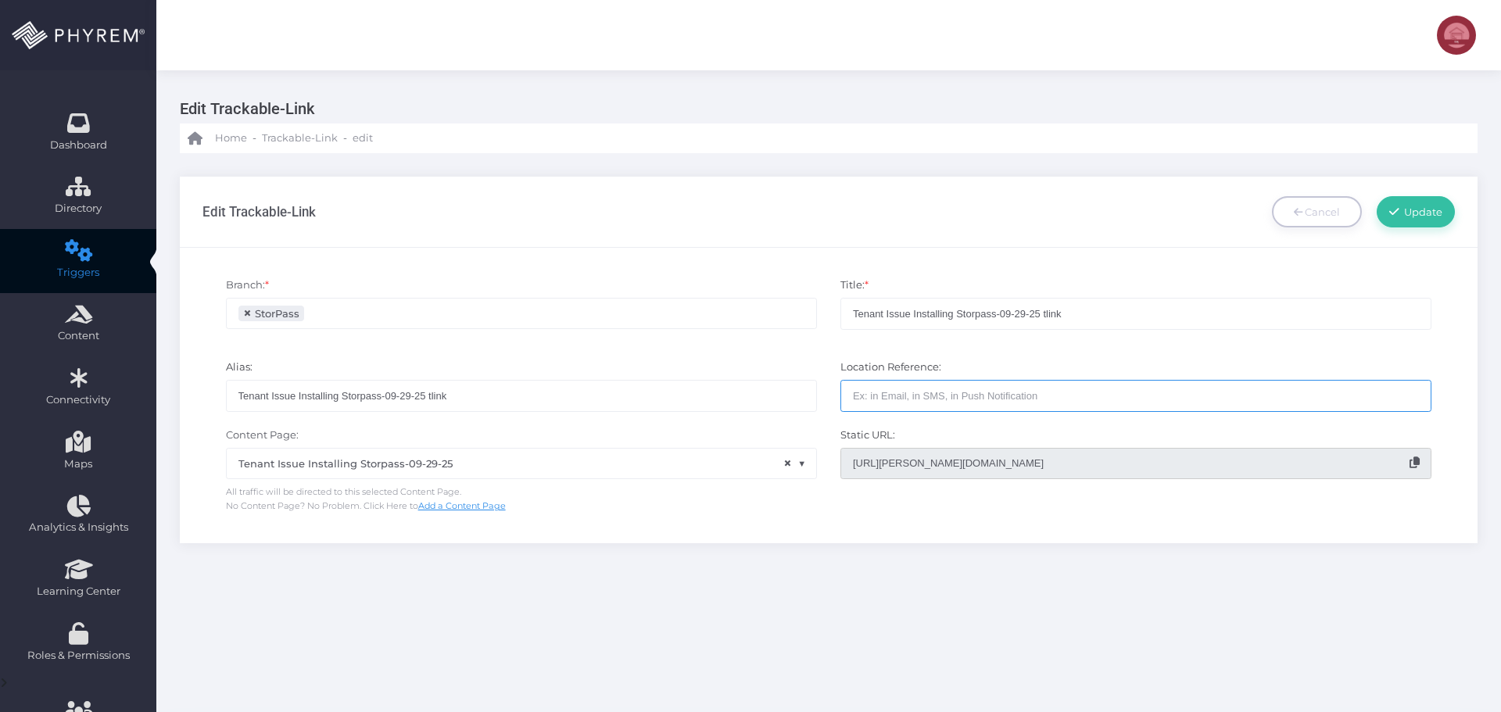
paste input "Tenant Issue Installing Storpass-09-29-25 tlink"
type input "Tenant Issue Installing Storpass-09-29-25 tlink"
click at [1407, 212] on span "Update" at bounding box center [1421, 212] width 44 height 13
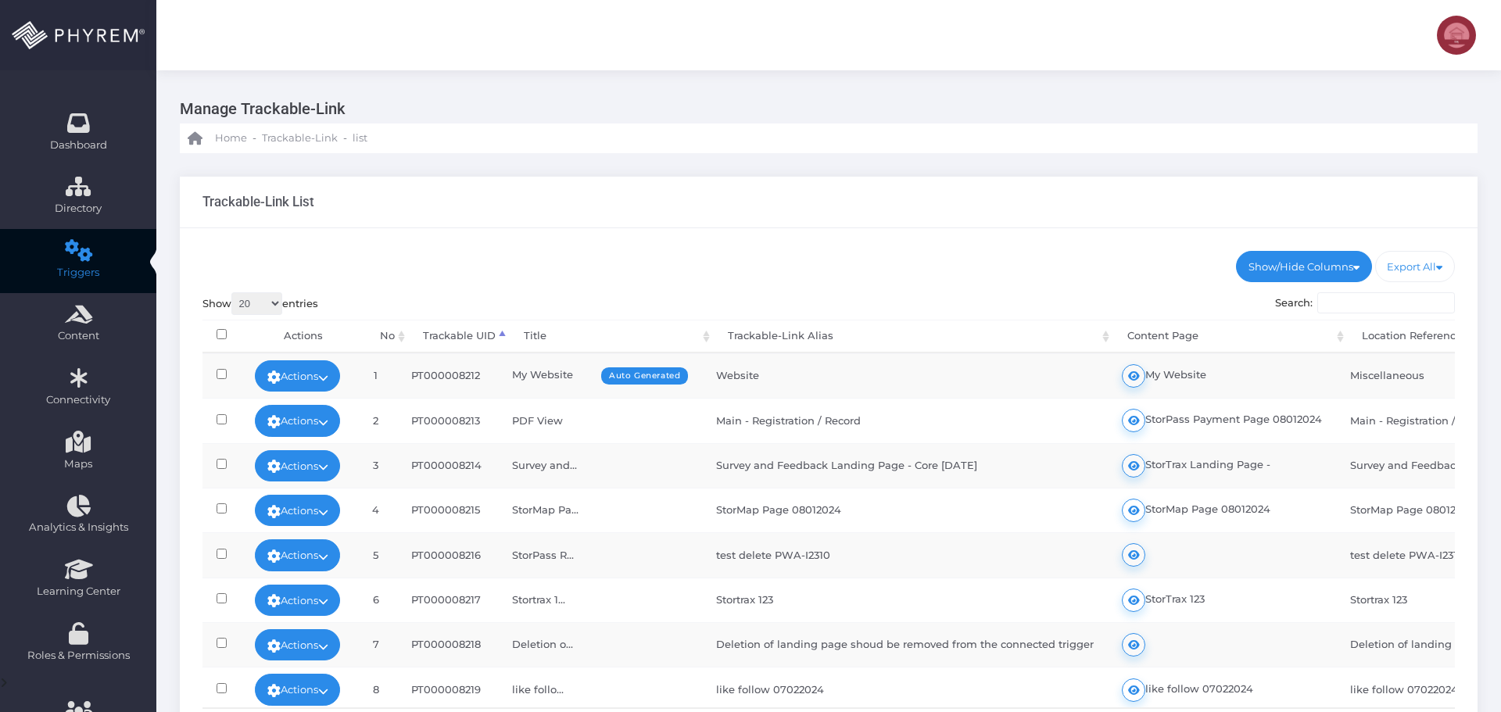
click at [1351, 303] on input "Search:" at bounding box center [1386, 303] width 138 height 22
paste input "Tenant Issue Installing Storpass-09-29-25 tlink"
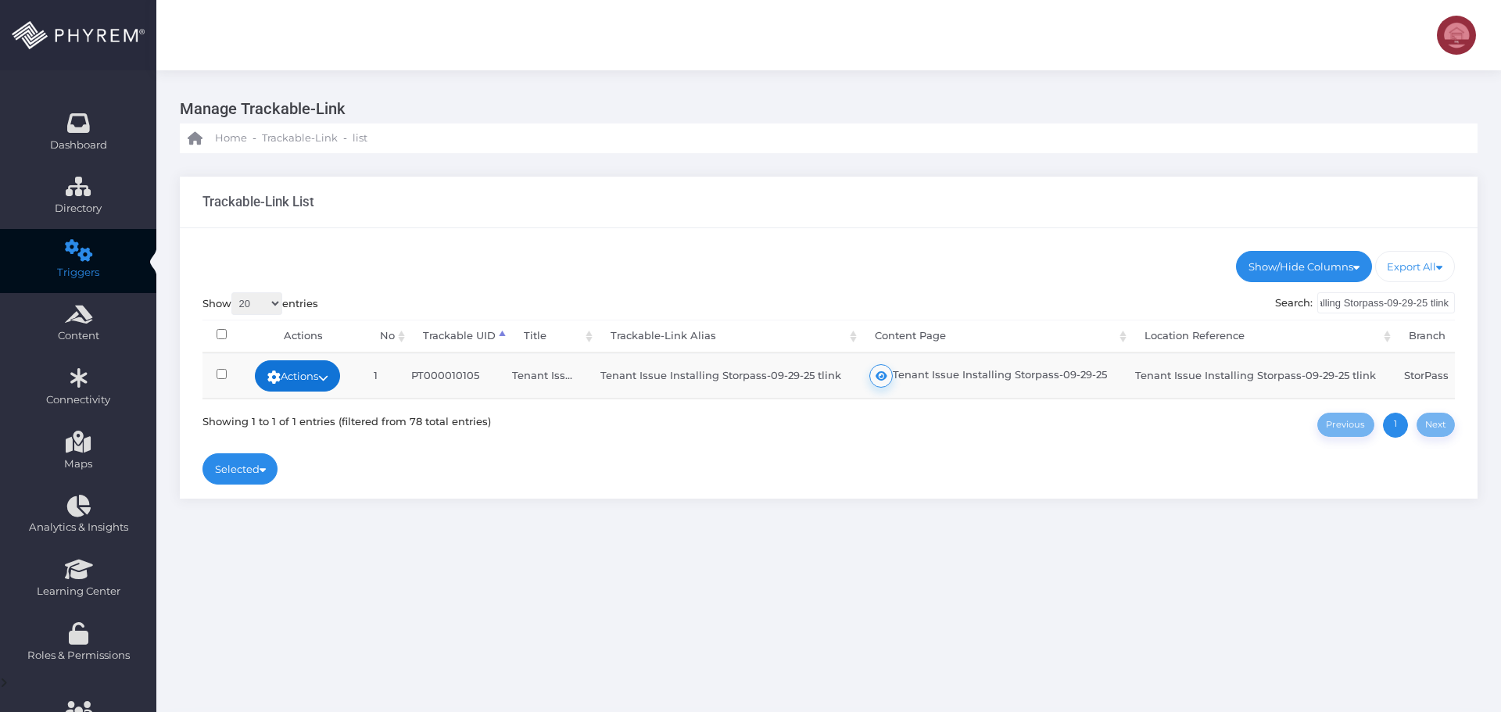
type input "Tenant Issue Installing Storpass-09-29-25 tlink"
click at [314, 378] on link "Actions" at bounding box center [298, 375] width 86 height 31
click at [299, 434] on link "Activate" at bounding box center [291, 436] width 113 height 30
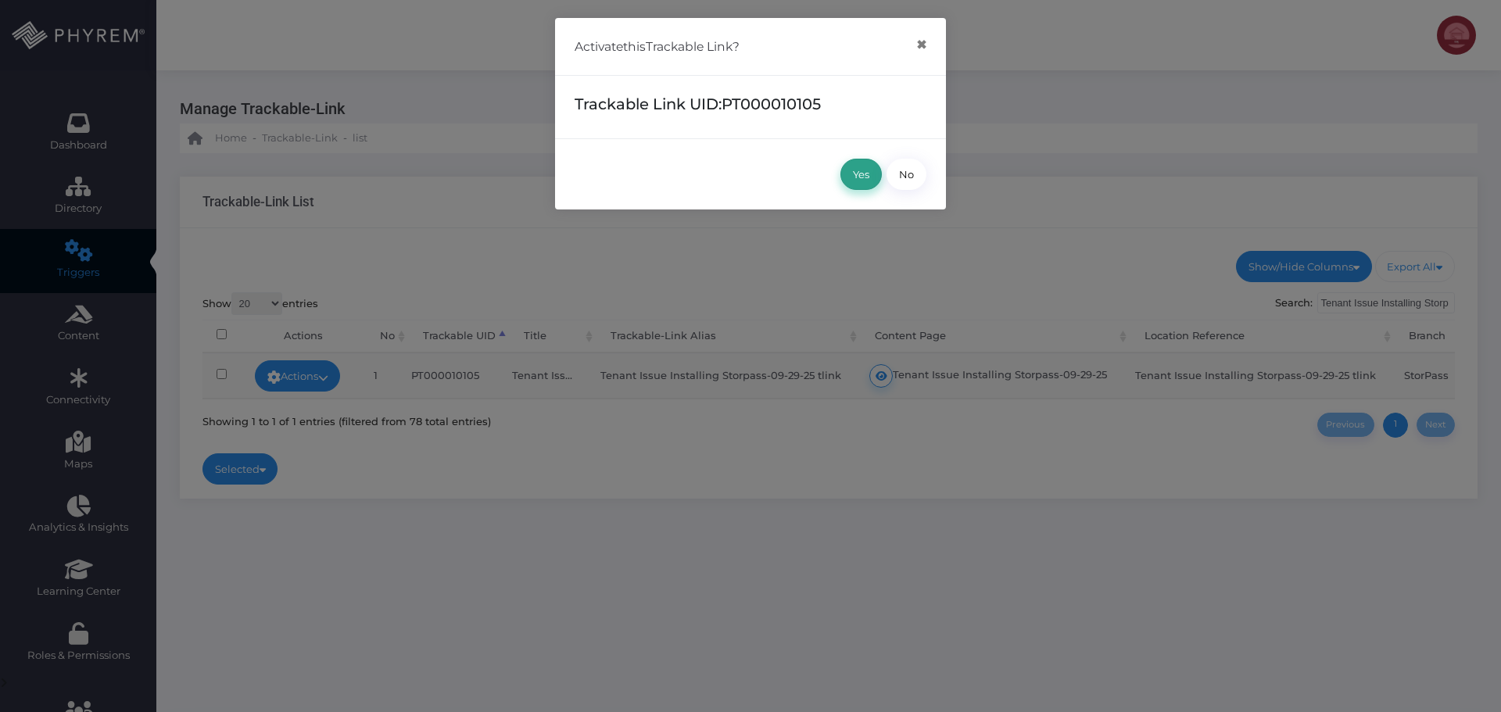
click at [868, 175] on button "Yes" at bounding box center [860, 174] width 41 height 31
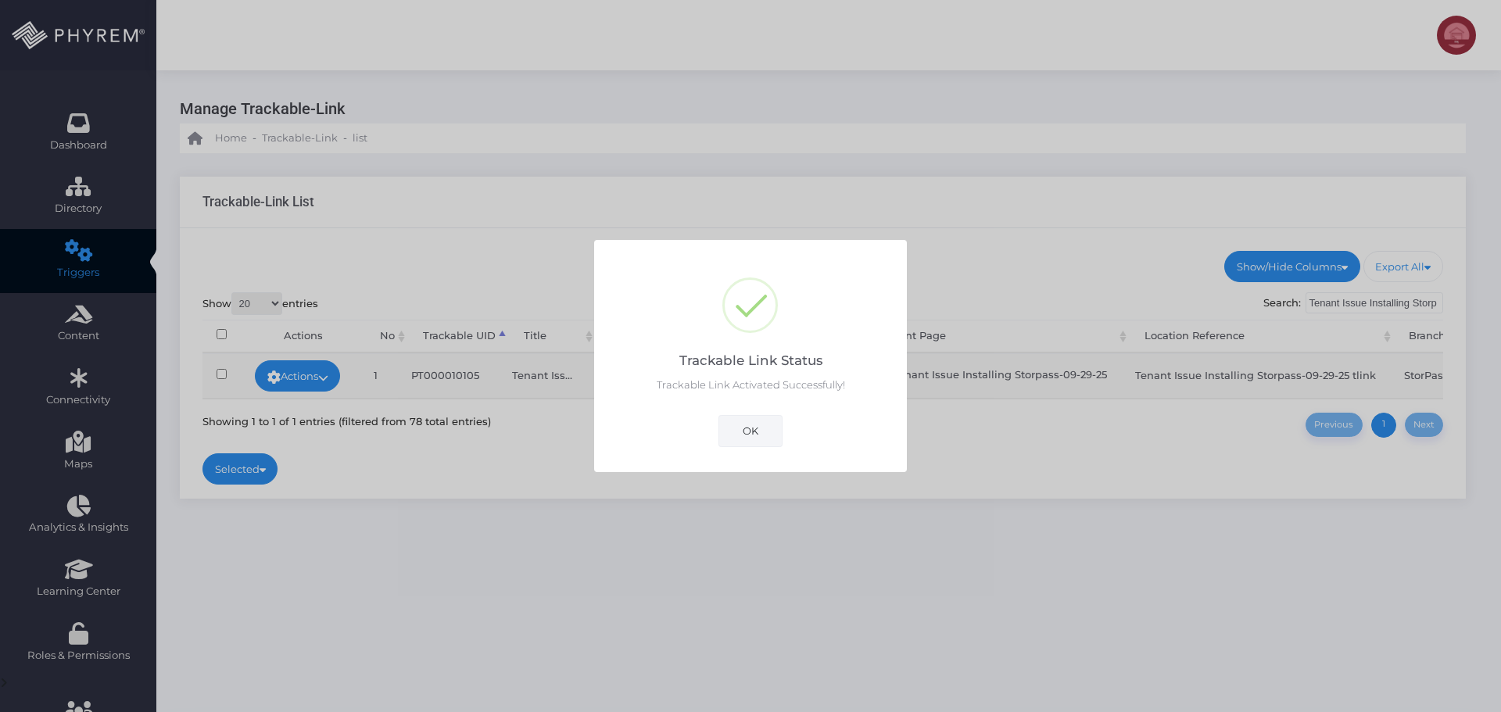
click at [762, 427] on button "OK" at bounding box center [750, 430] width 64 height 31
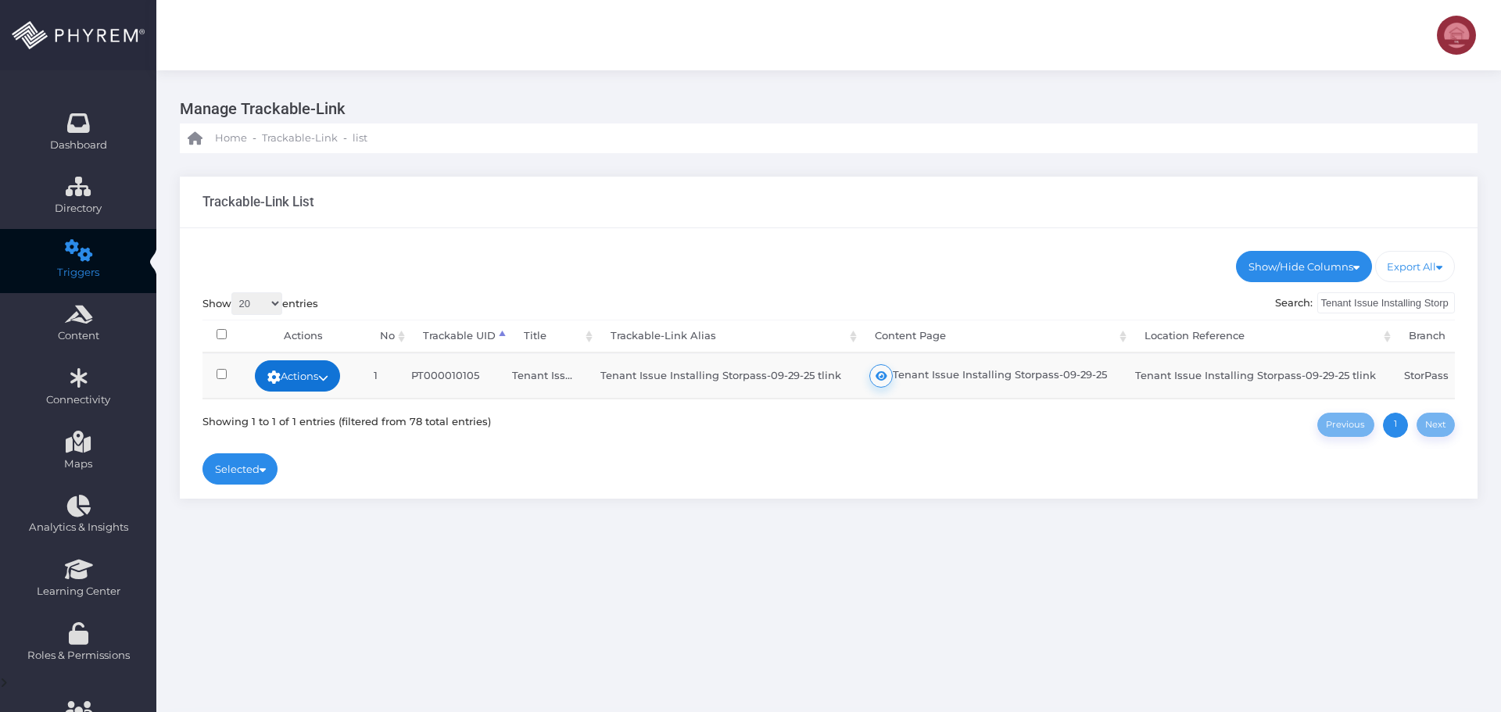
click at [323, 376] on link "Actions" at bounding box center [298, 375] width 86 height 31
click at [296, 381] on link "Edit" at bounding box center [291, 378] width 113 height 30
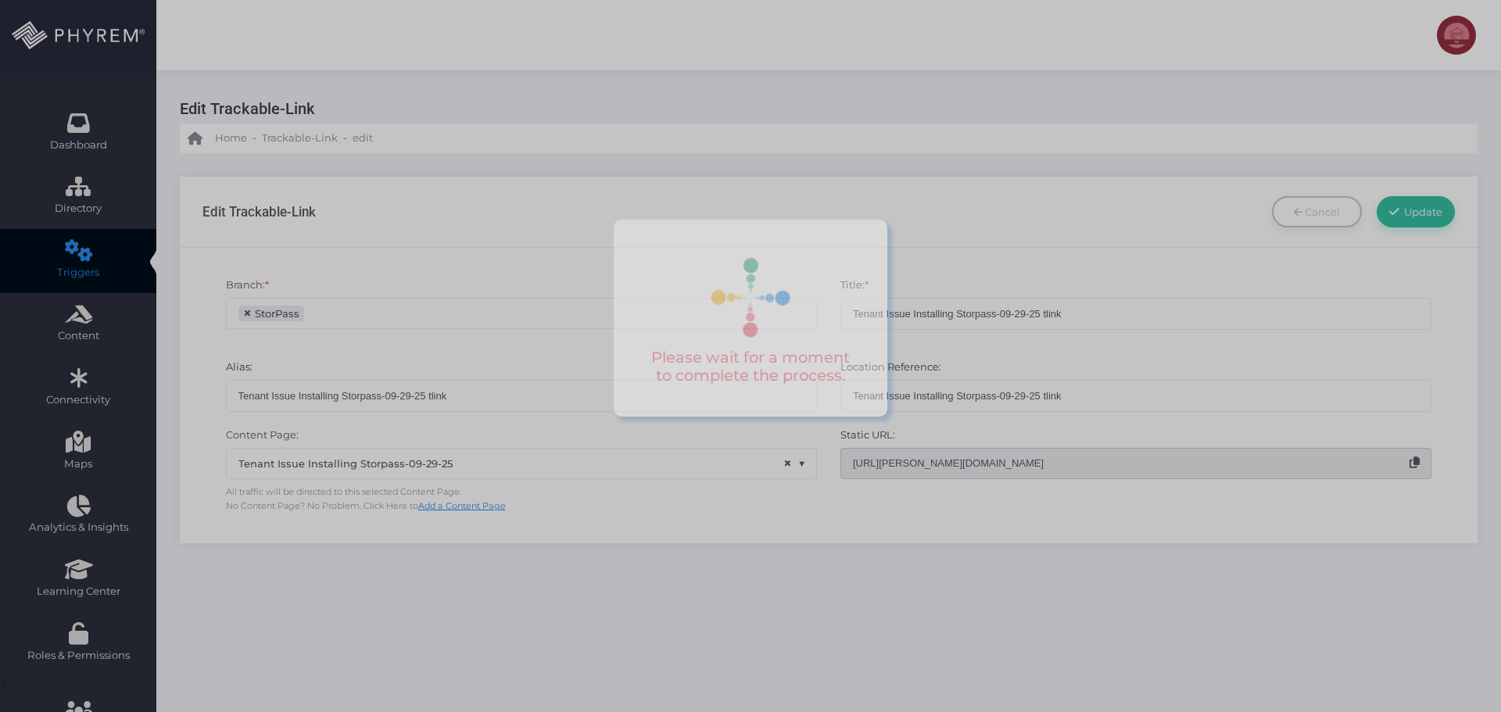
scroll to position [16, 0]
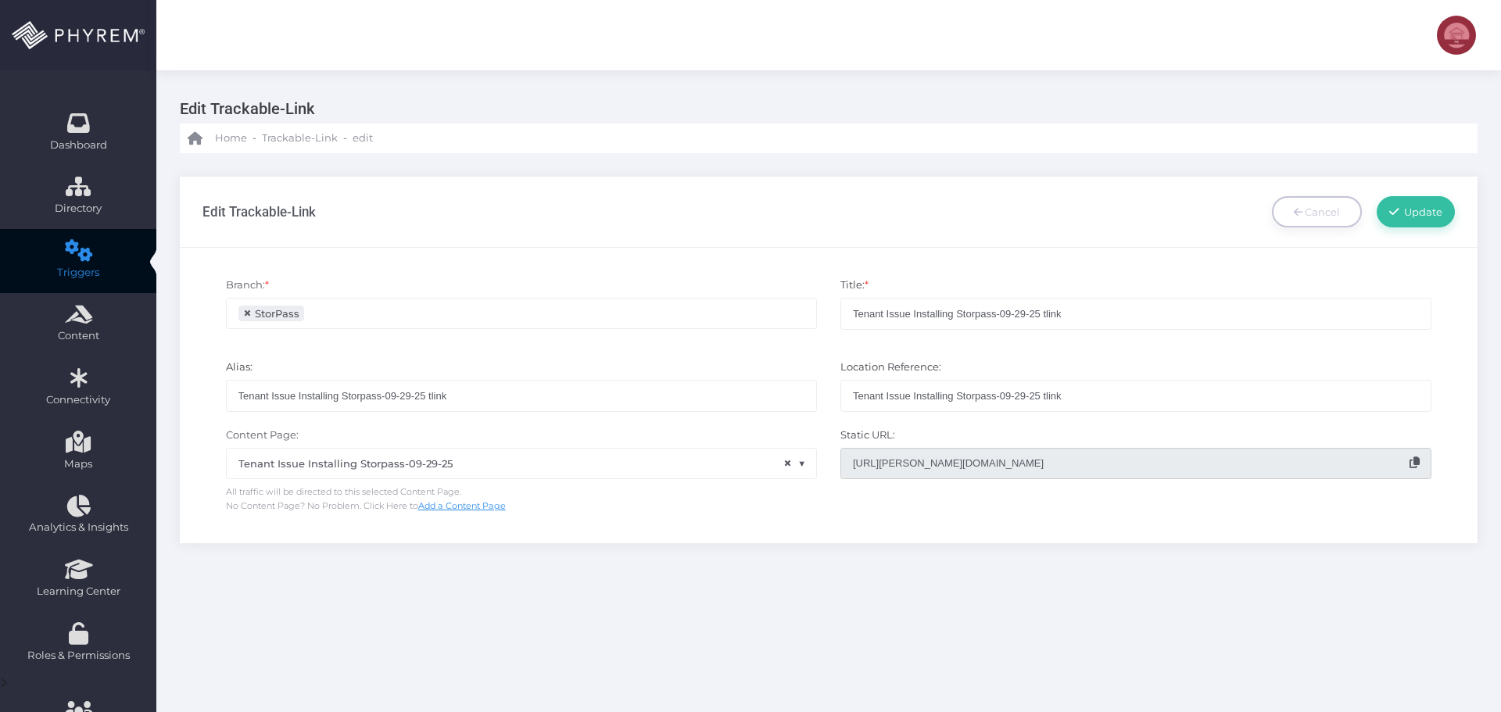
click at [1415, 467] on icon at bounding box center [1414, 462] width 10 height 11
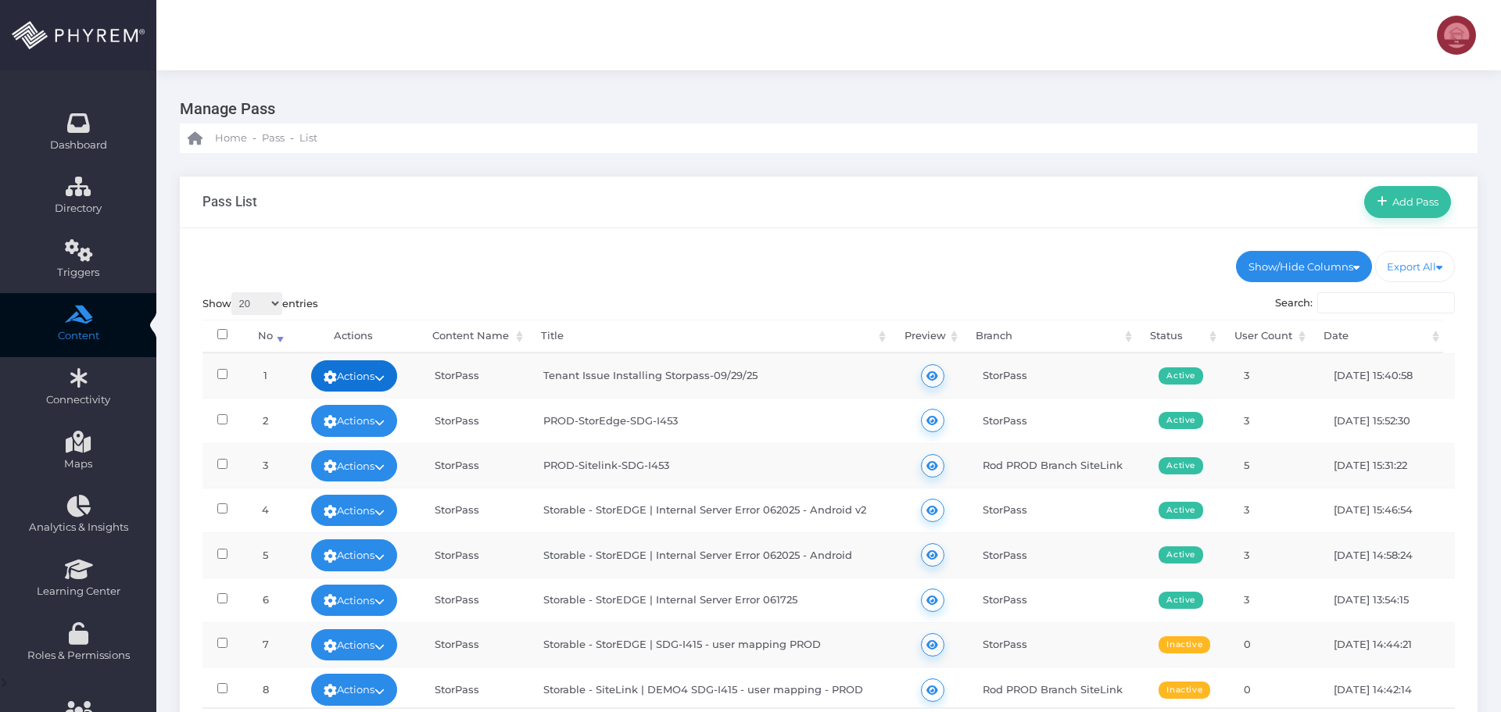
click at [372, 379] on link "Actions" at bounding box center [354, 375] width 86 height 31
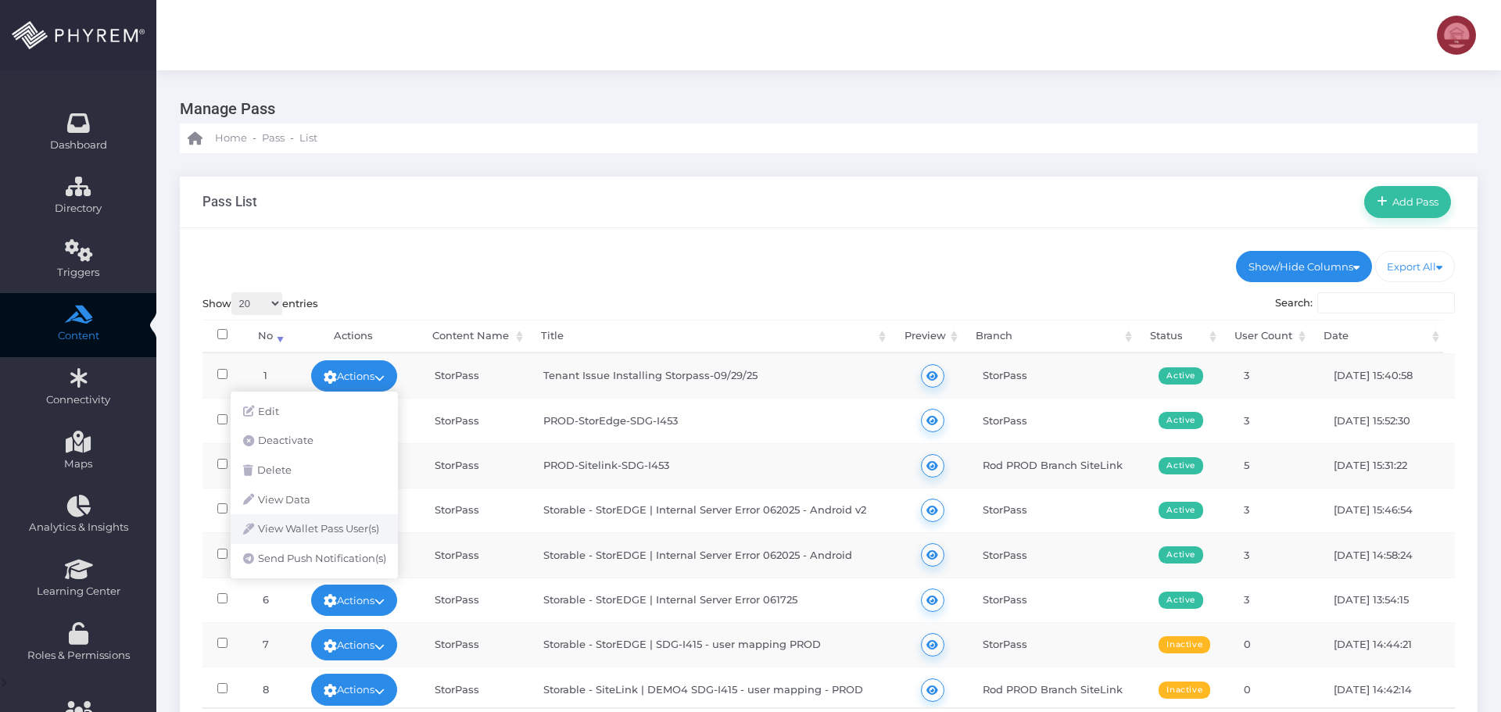
click at [338, 538] on link "View Wallet Pass User(s)" at bounding box center [314, 529] width 167 height 30
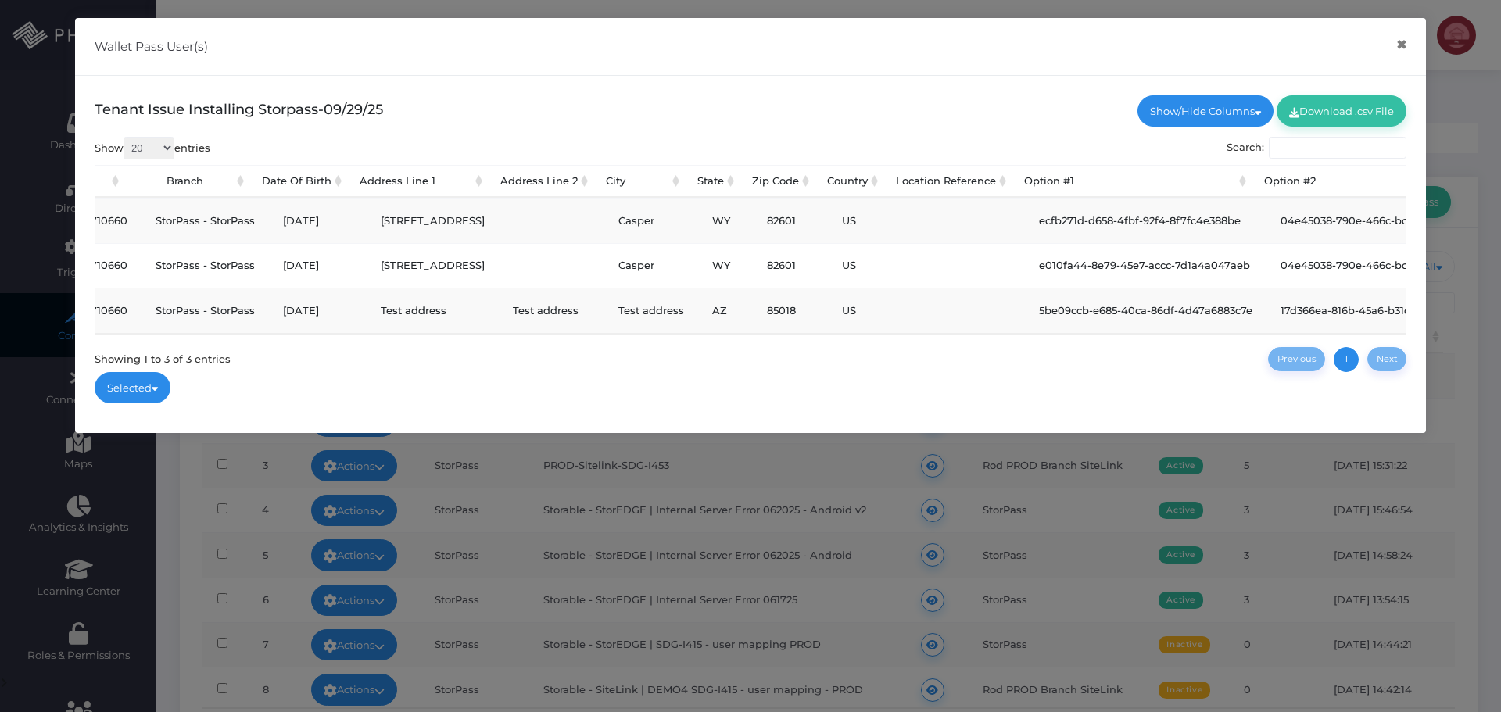
scroll to position [0, 754]
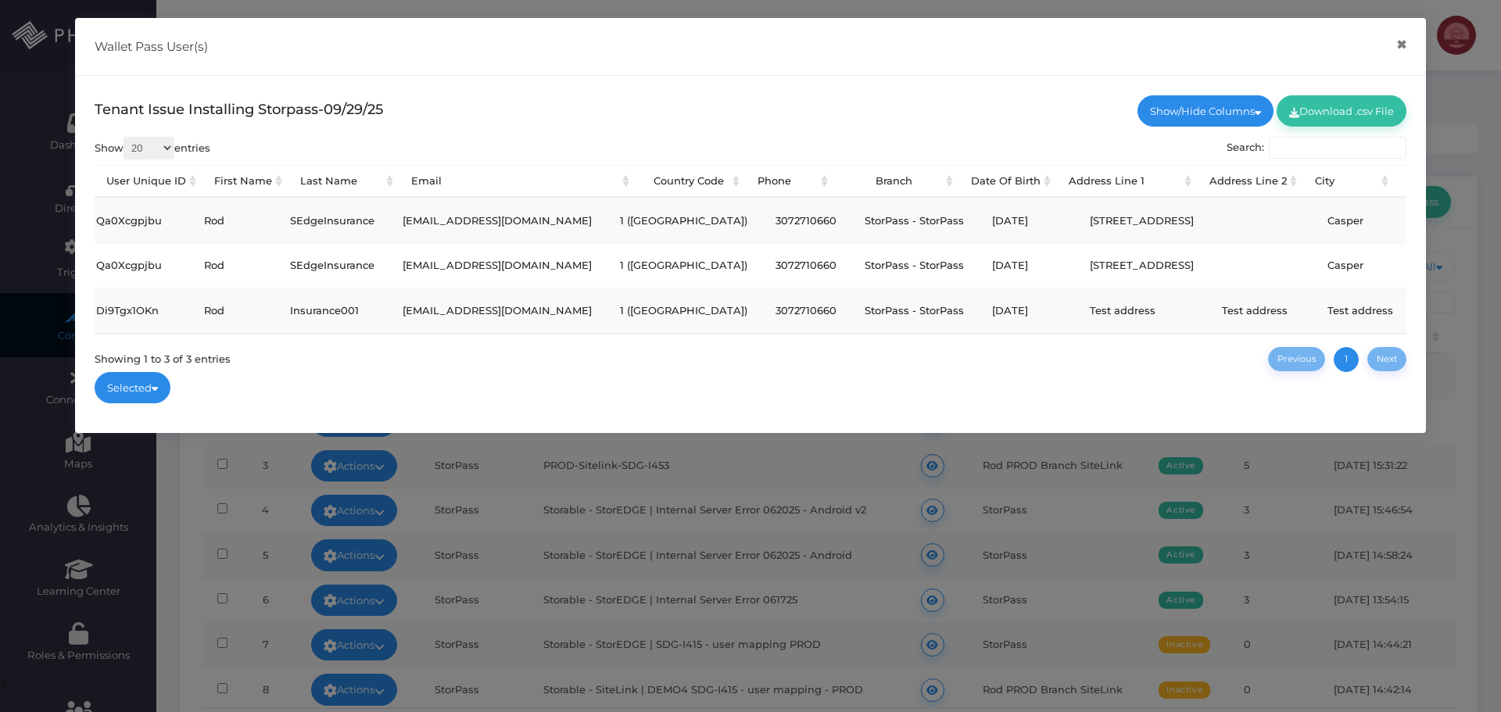
drag, startPoint x: 406, startPoint y: 267, endPoint x: 632, endPoint y: 271, distance: 226.7
click at [606, 271] on td "phyremtesting+rodstoredge@gmail.com" at bounding box center [496, 265] width 217 height 45
copy td "phyremtesting+rodstoredge@gmail.com"
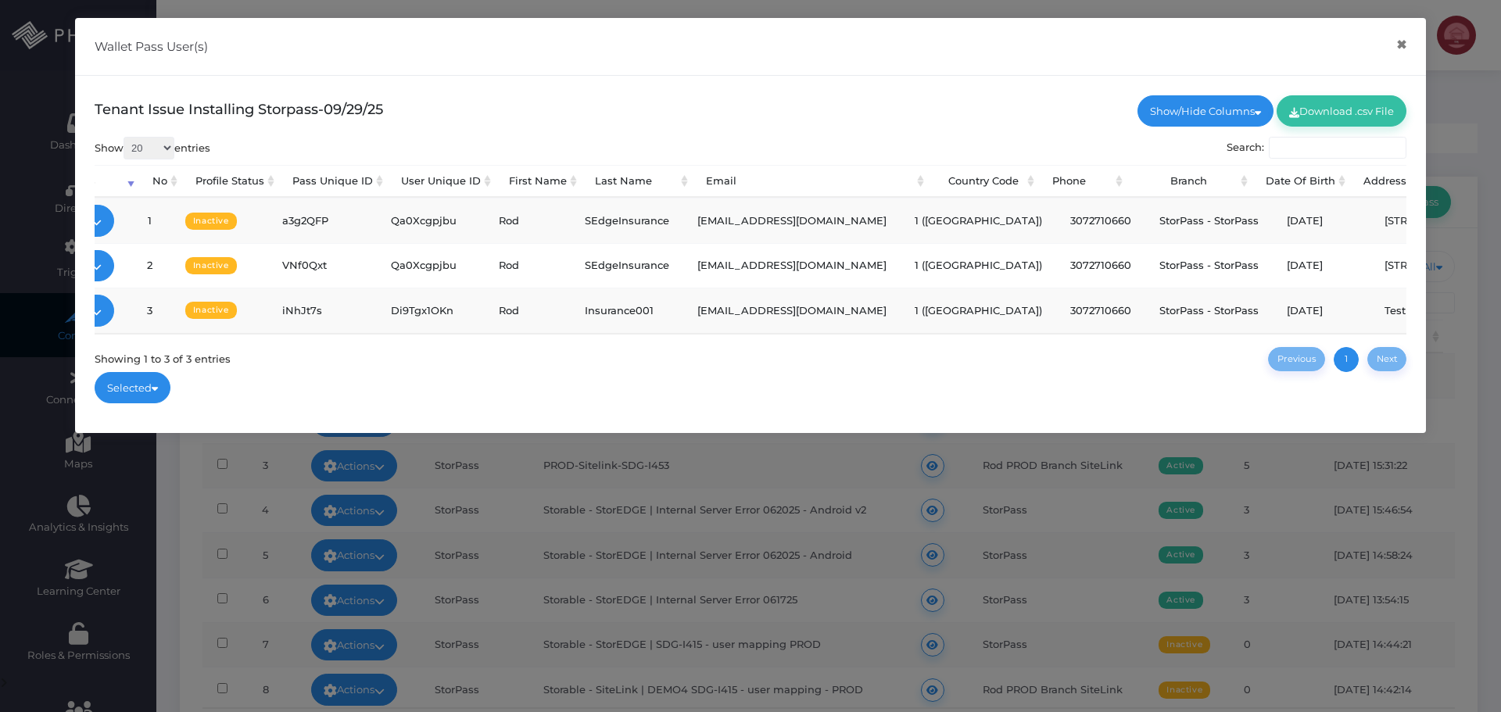
scroll to position [0, 0]
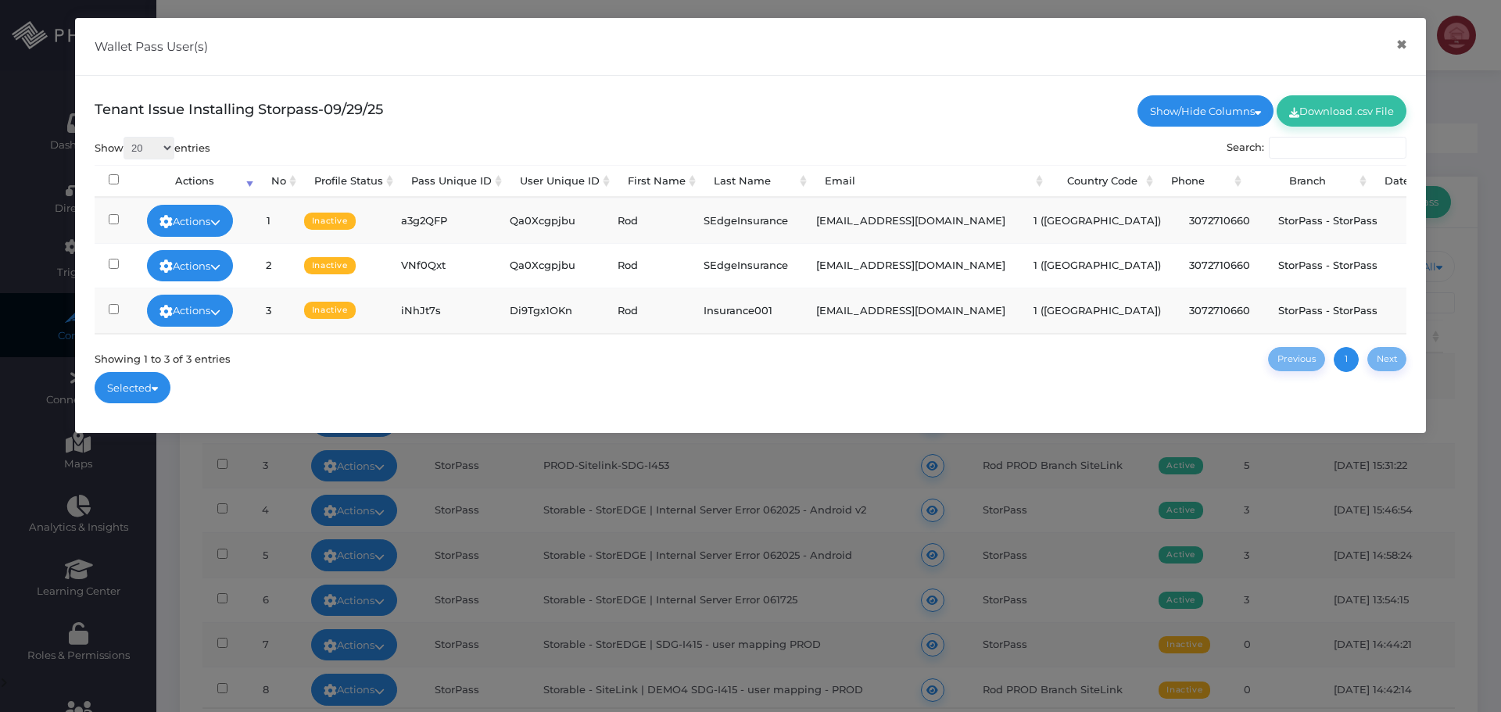
click at [612, 403] on ul "Selected Send Push Notification Selected Send SMS Selected Send Email Selected" at bounding box center [751, 387] width 1312 height 31
click at [280, 105] on span "Tenant Issue Installing Storpass-09/29/25" at bounding box center [239, 109] width 288 height 17
drag, startPoint x: 1401, startPoint y: 41, endPoint x: 1396, endPoint y: 48, distance: 8.5
click at [1401, 42] on button "×" at bounding box center [1401, 44] width 30 height 35
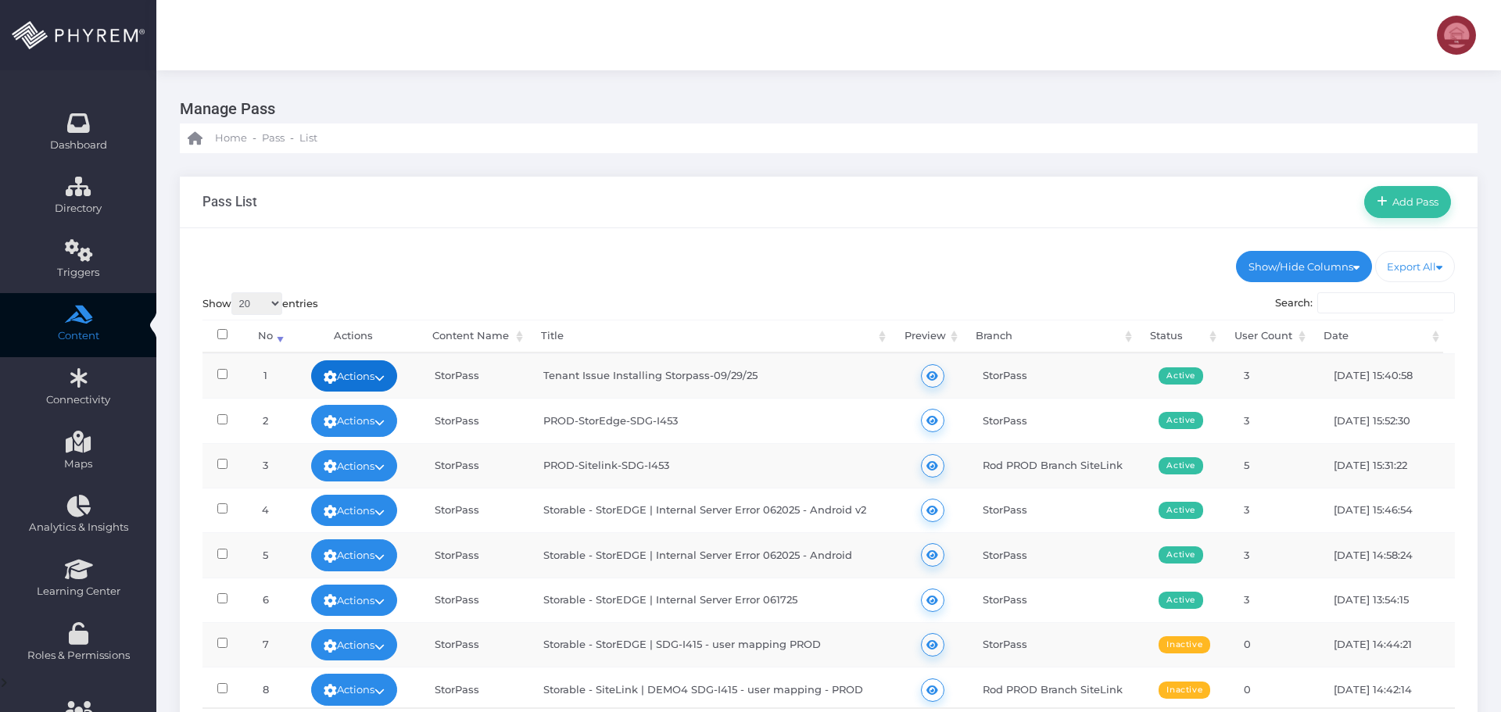
click at [359, 377] on link "Actions" at bounding box center [354, 375] width 86 height 31
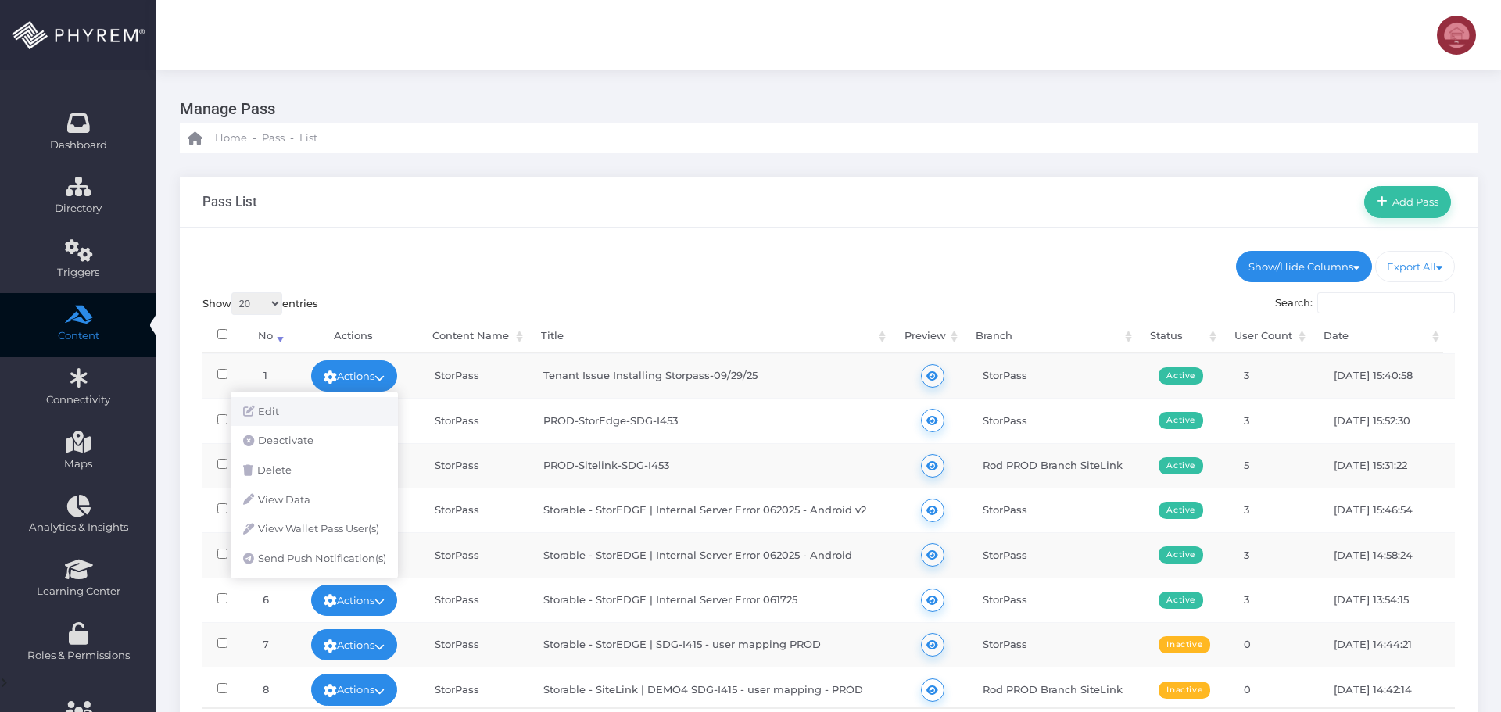
click at [302, 411] on link "Edit" at bounding box center [314, 412] width 167 height 30
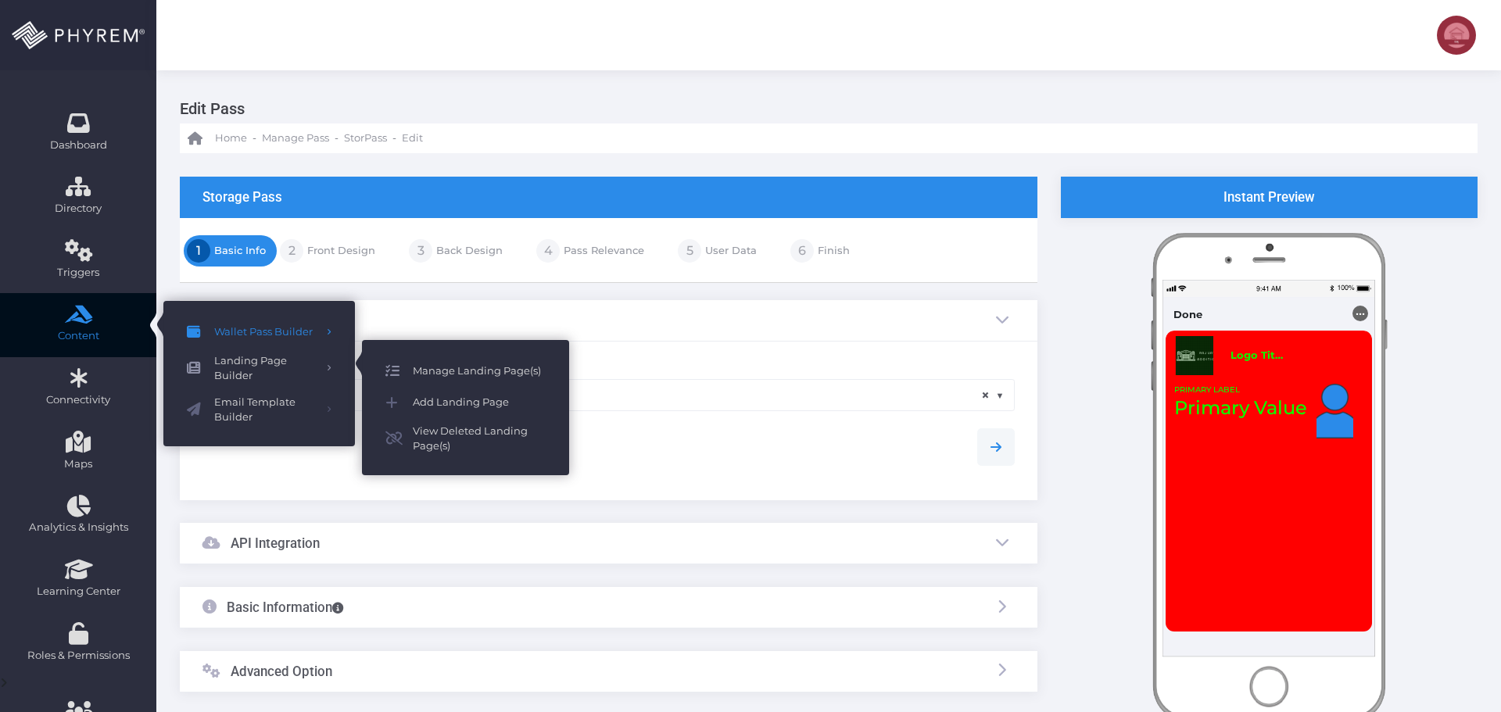
click at [445, 371] on span "Manage Landing Page(s)" at bounding box center [479, 371] width 133 height 20
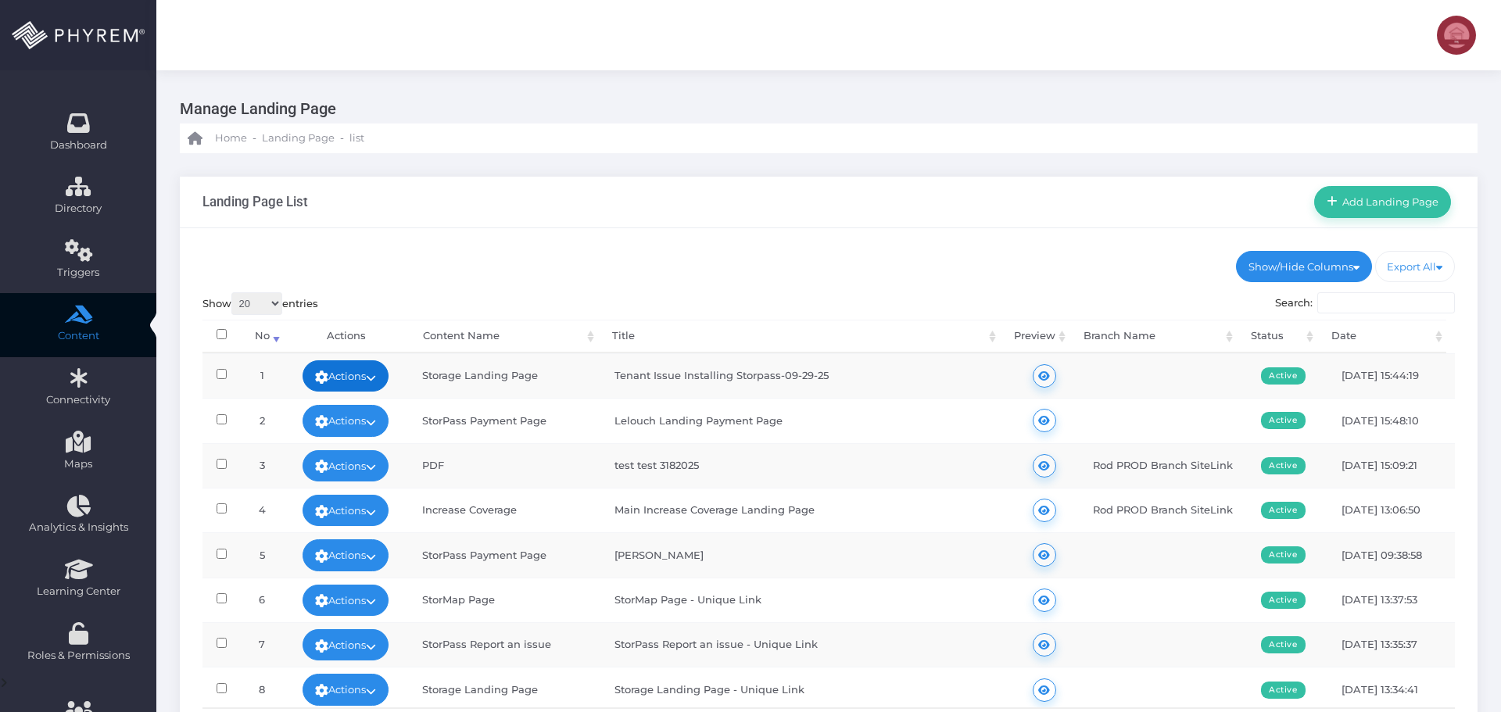
click at [369, 378] on link "Actions" at bounding box center [346, 375] width 86 height 31
click at [347, 412] on link "Edit" at bounding box center [343, 412] width 102 height 30
